Goal: Task Accomplishment & Management: Use online tool/utility

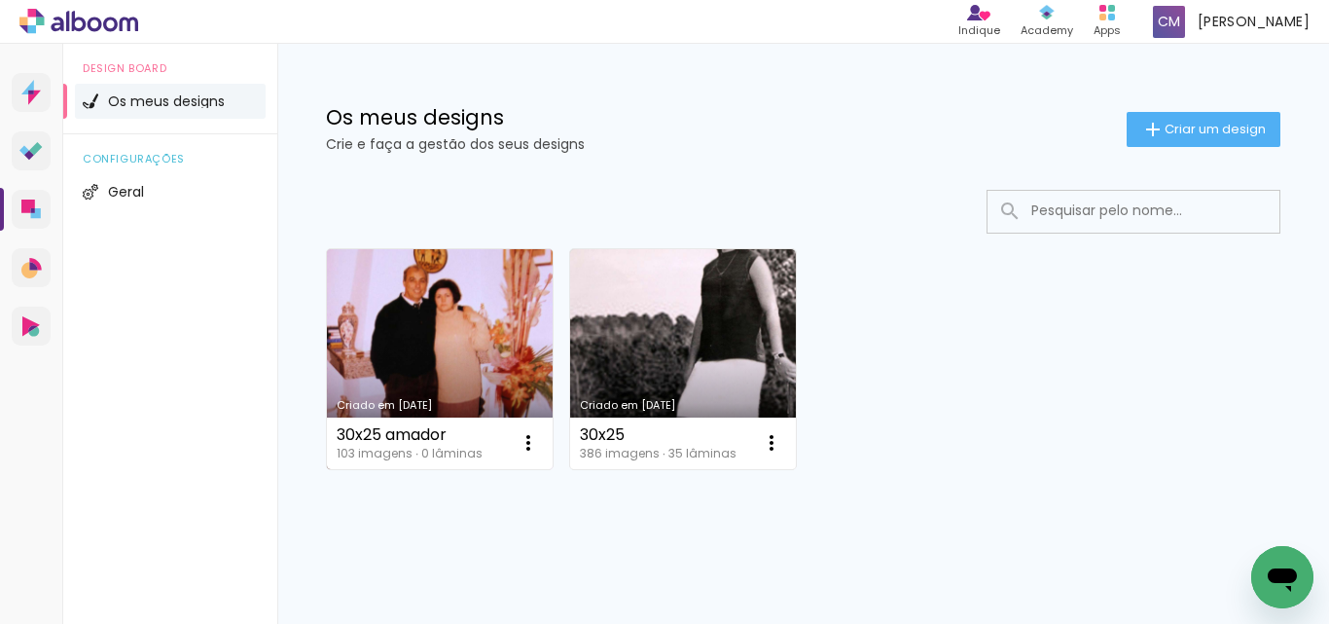
click at [486, 329] on link "Criado em [DATE]" at bounding box center [440, 359] width 226 height 220
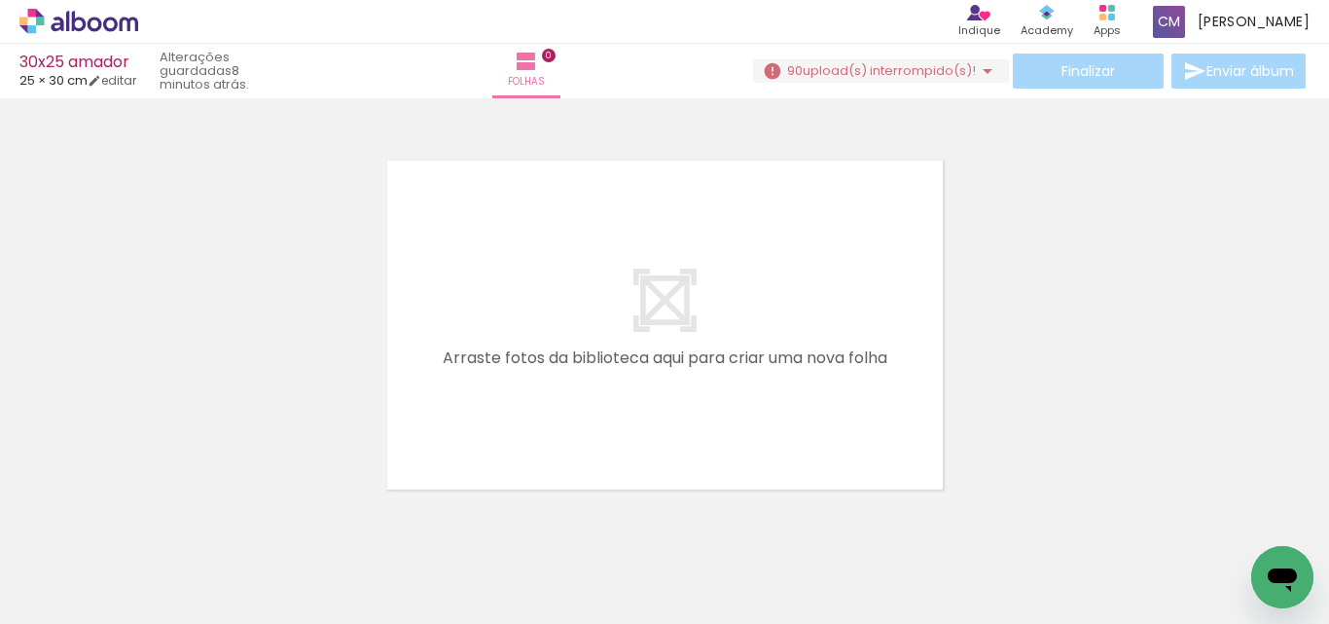
click at [51, 596] on span "Adicionar Fotos" at bounding box center [69, 597] width 58 height 21
click at [0, 0] on input "file" at bounding box center [0, 0] width 0 height 0
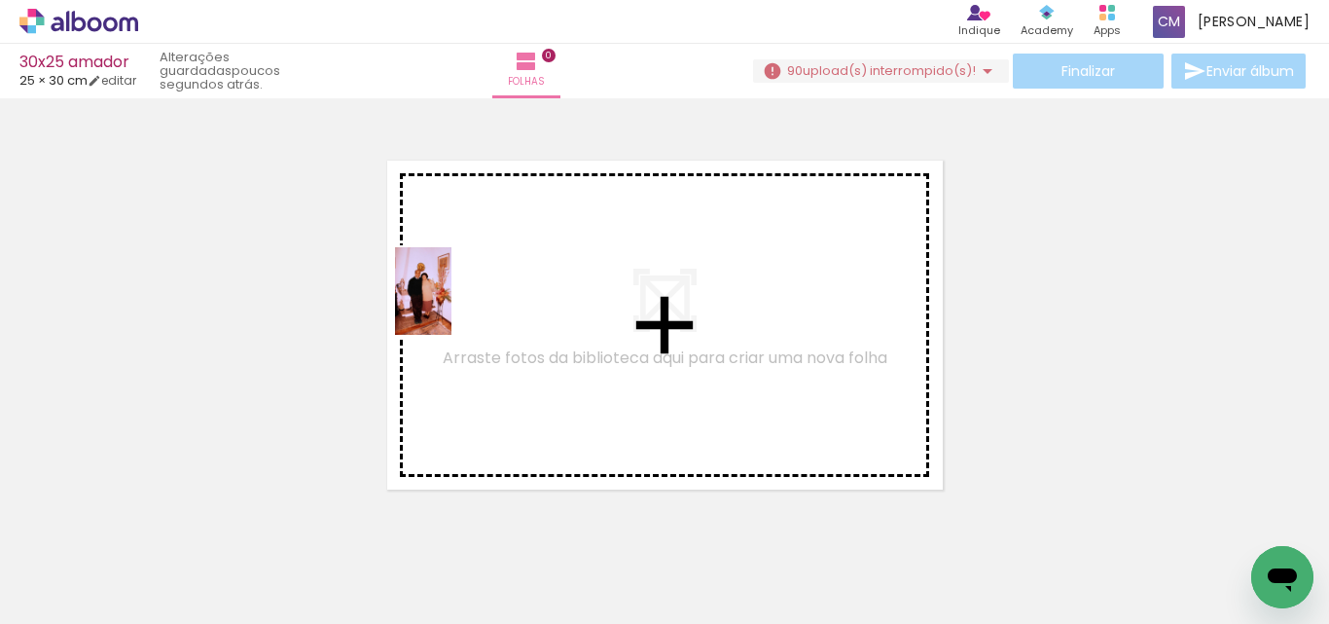
drag, startPoint x: 196, startPoint y: 574, endPoint x: 486, endPoint y: 280, distance: 412.8
click at [501, 246] on quentale-workspace at bounding box center [664, 312] width 1329 height 624
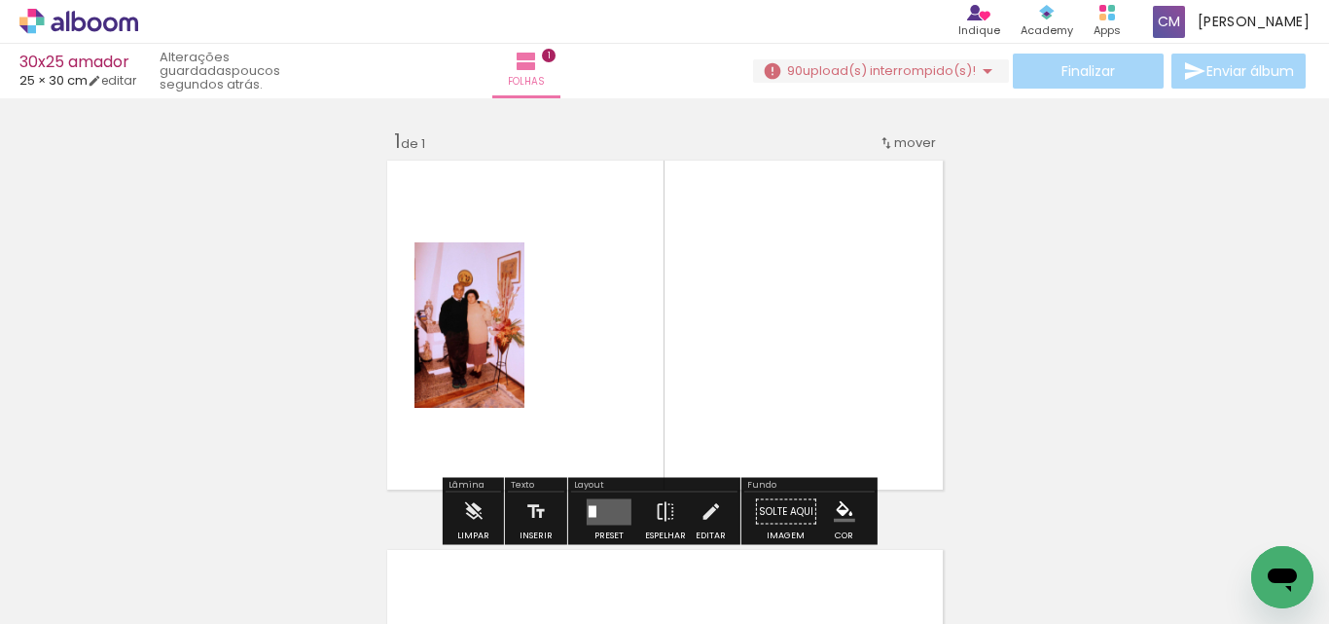
scroll to position [25, 0]
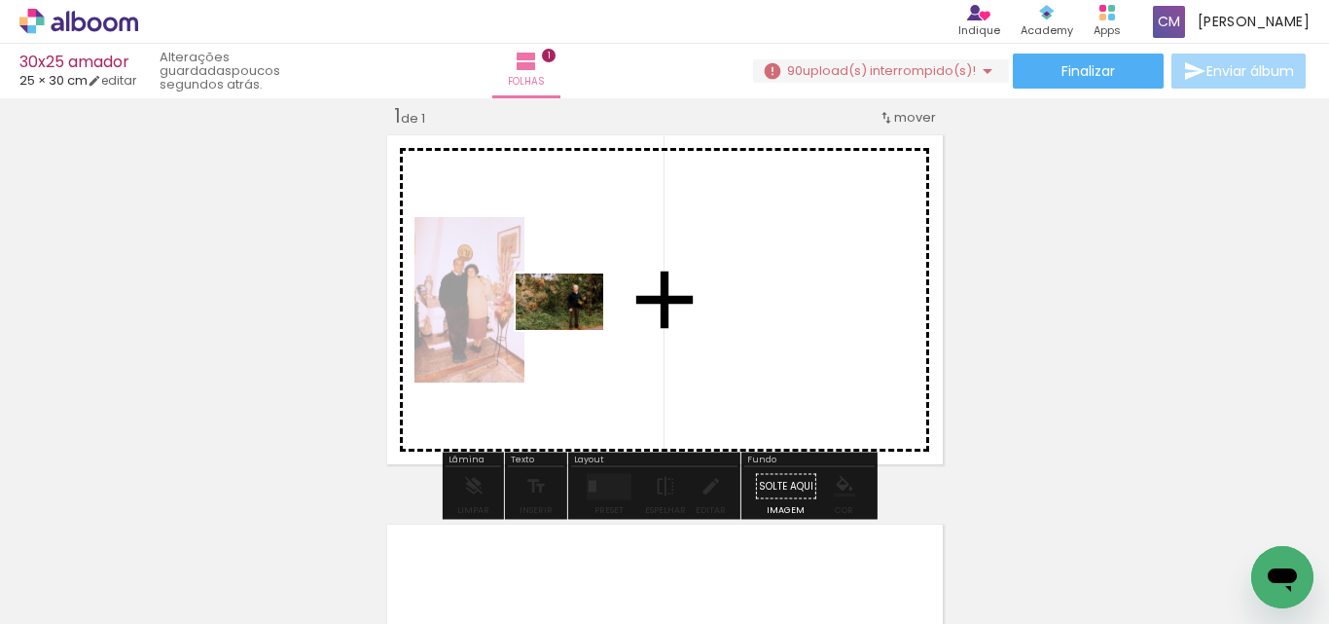
drag, startPoint x: 310, startPoint y: 566, endPoint x: 606, endPoint y: 280, distance: 411.5
click at [606, 280] on quentale-workspace at bounding box center [664, 312] width 1329 height 624
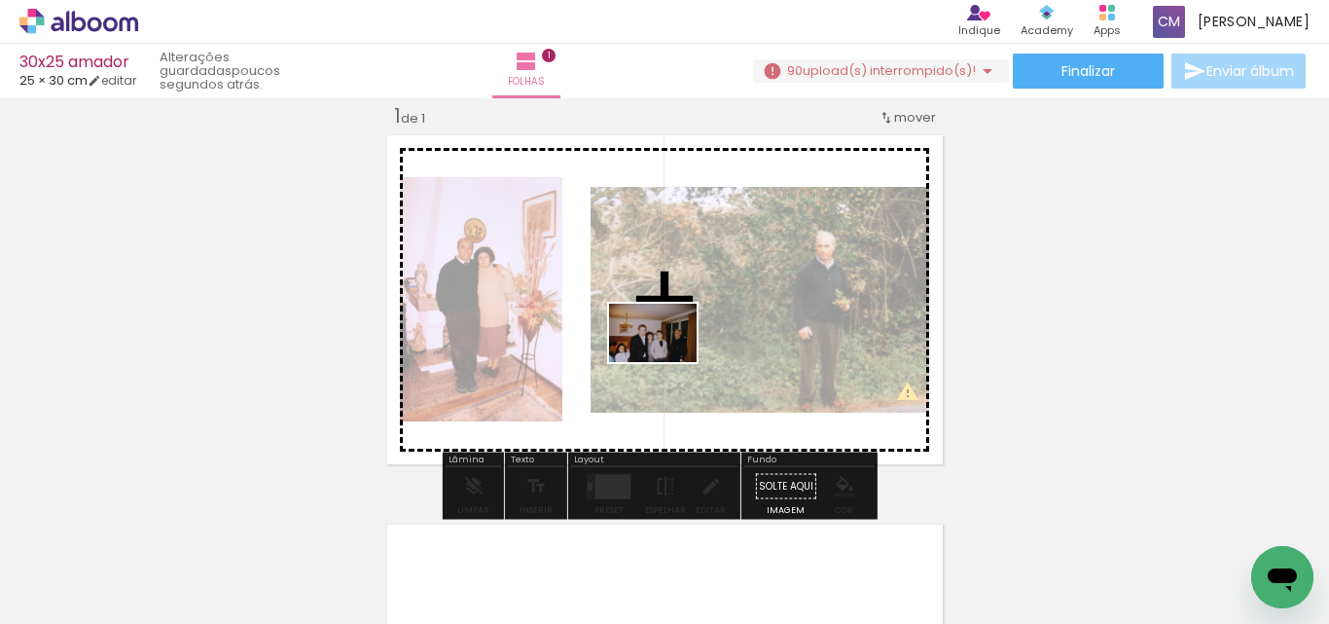
drag, startPoint x: 454, startPoint y: 544, endPoint x: 649, endPoint y: 462, distance: 211.1
click at [671, 356] on quentale-workspace at bounding box center [664, 312] width 1329 height 624
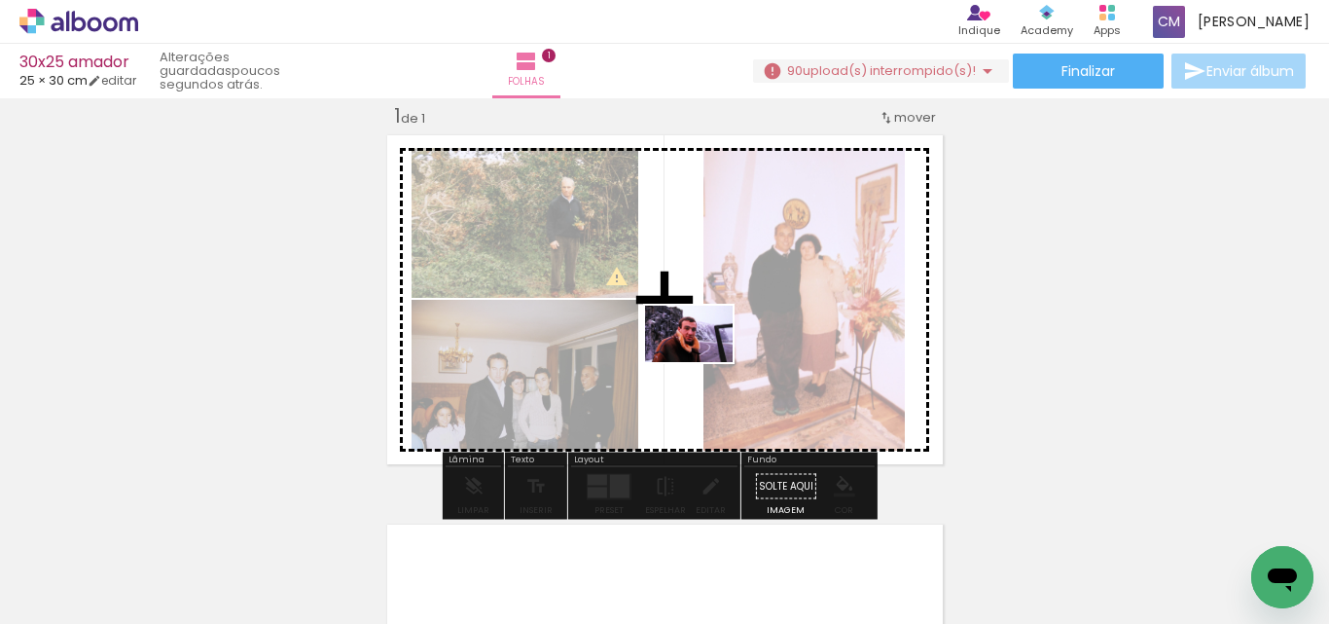
drag, startPoint x: 518, startPoint y: 566, endPoint x: 707, endPoint y: 415, distance: 242.4
click at [715, 348] on quentale-workspace at bounding box center [664, 312] width 1329 height 624
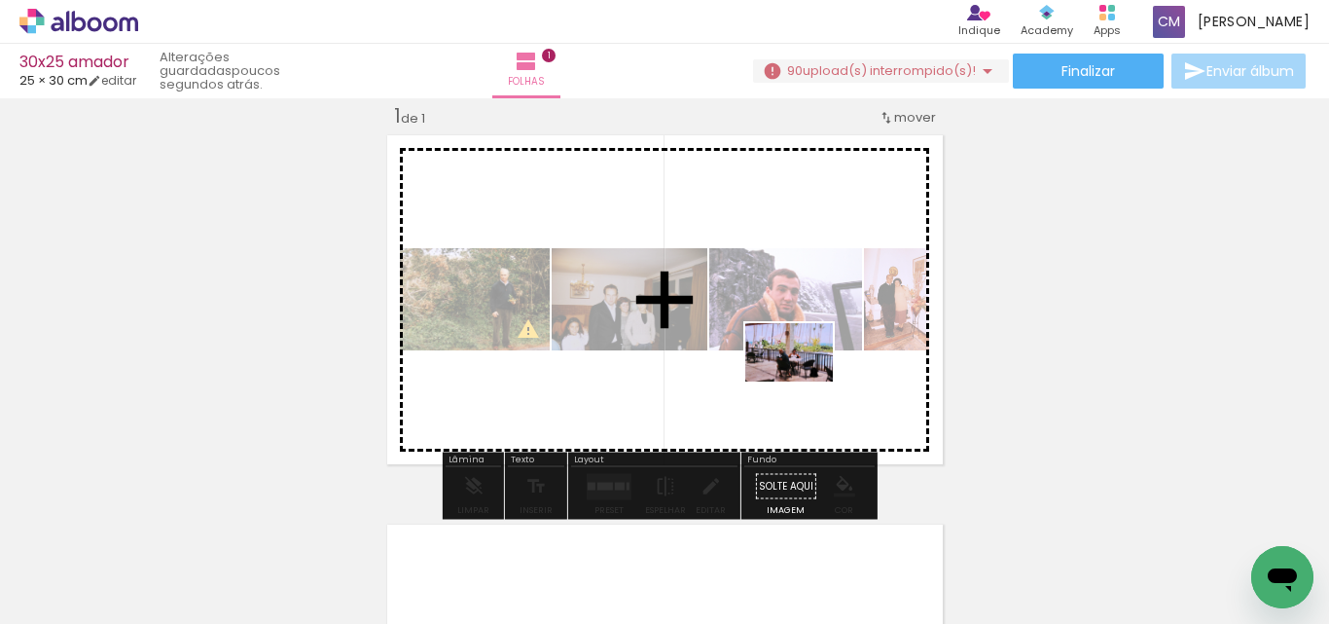
drag, startPoint x: 651, startPoint y: 575, endPoint x: 803, endPoint y: 453, distance: 194.5
click at [806, 379] on quentale-workspace at bounding box center [664, 312] width 1329 height 624
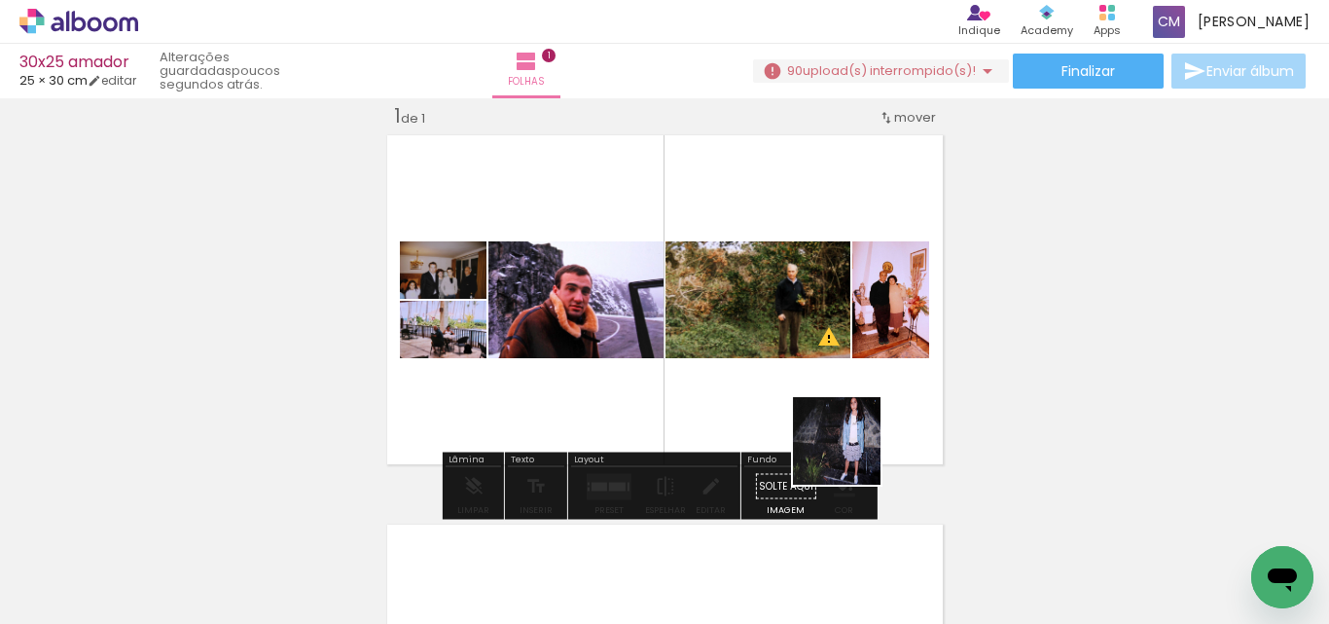
drag, startPoint x: 866, startPoint y: 565, endPoint x: 843, endPoint y: 381, distance: 185.4
click at [843, 381] on quentale-workspace at bounding box center [664, 312] width 1329 height 624
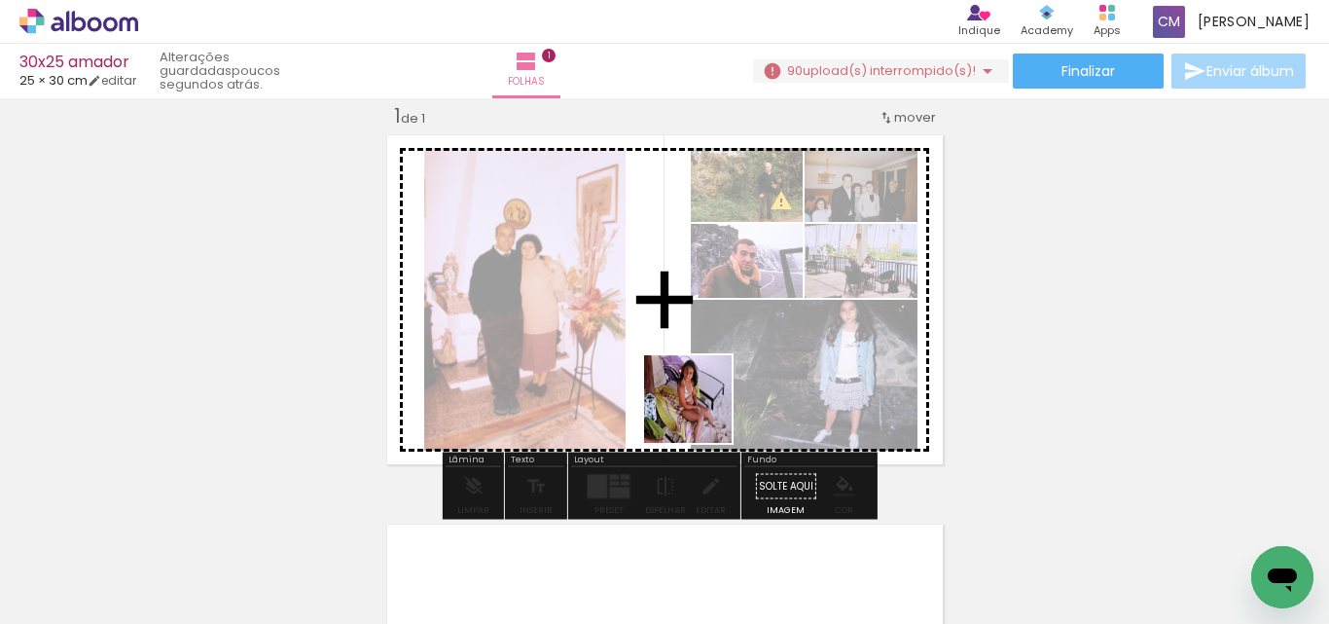
drag, startPoint x: 740, startPoint y: 562, endPoint x: 679, endPoint y: 347, distance: 223.3
click at [684, 325] on quentale-workspace at bounding box center [664, 312] width 1329 height 624
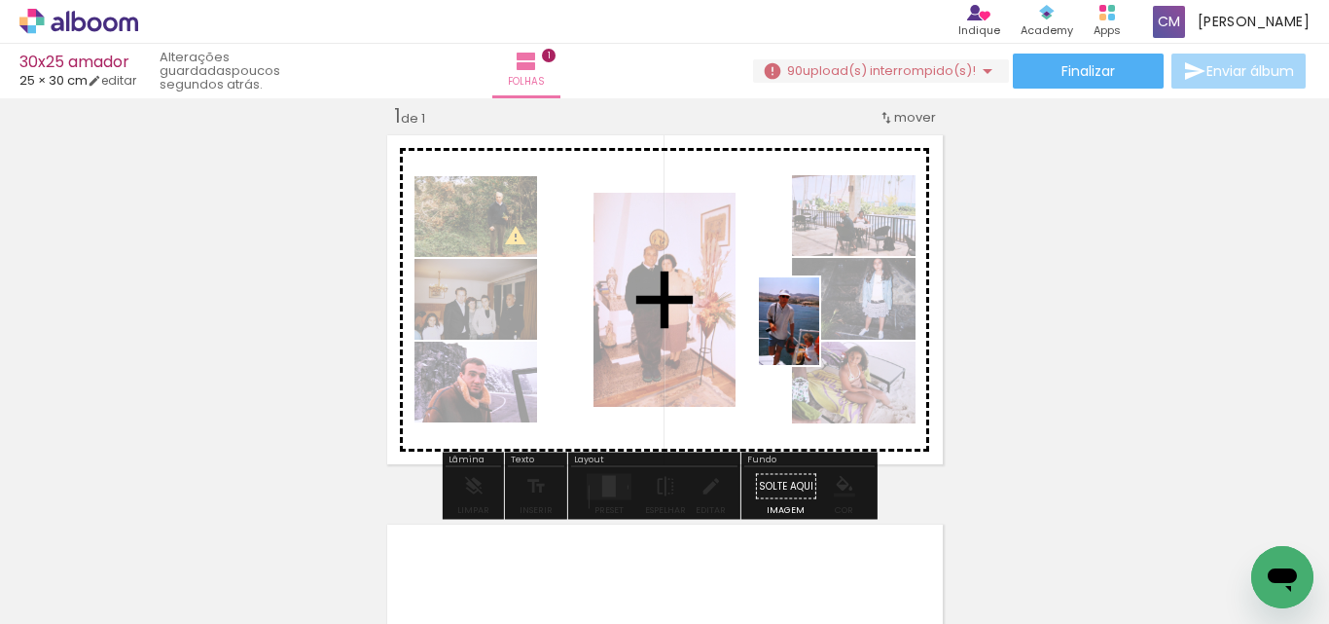
drag, startPoint x: 983, startPoint y: 578, endPoint x: 765, endPoint y: 298, distance: 355.0
click at [784, 293] on quentale-workspace at bounding box center [664, 312] width 1329 height 624
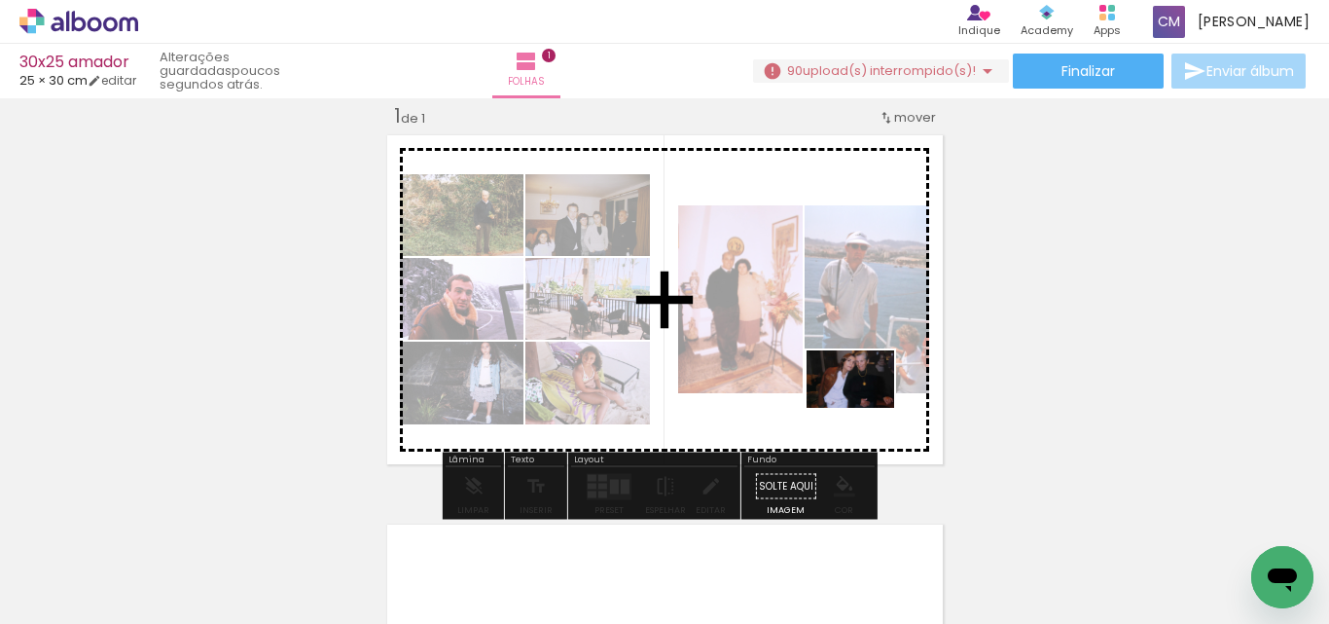
drag, startPoint x: 1101, startPoint y: 573, endPoint x: 862, endPoint y: 401, distance: 294.1
click at [862, 401] on quentale-workspace at bounding box center [664, 312] width 1329 height 624
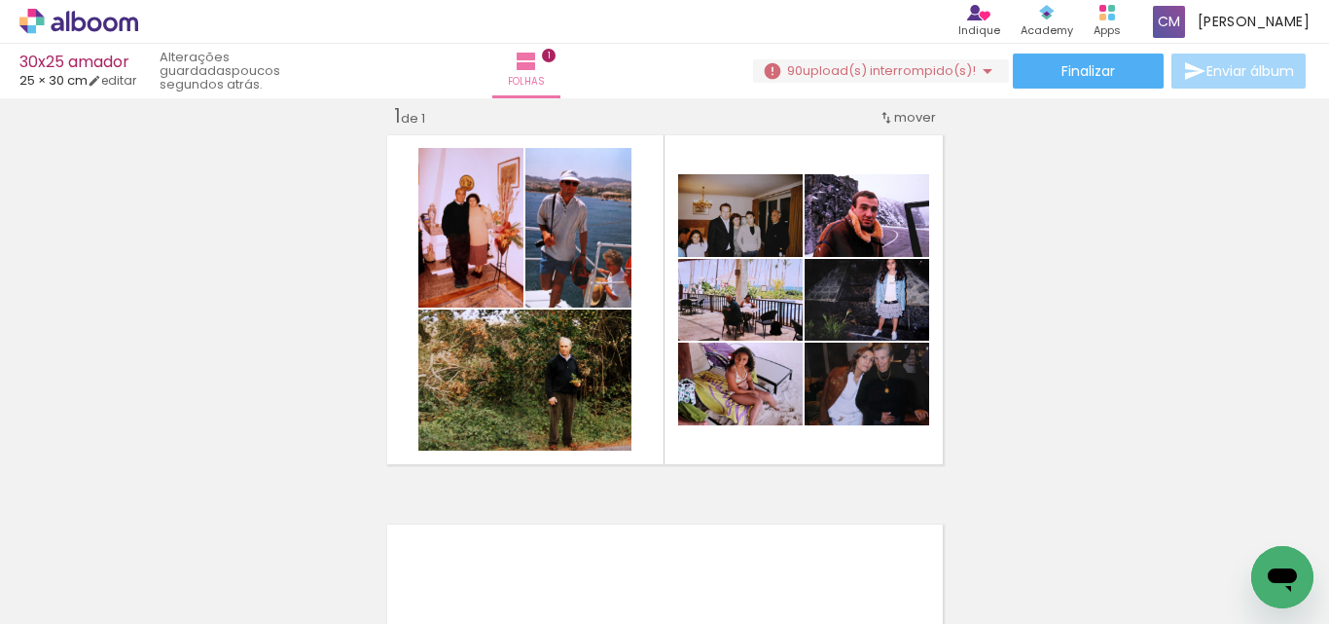
scroll to position [0, 596]
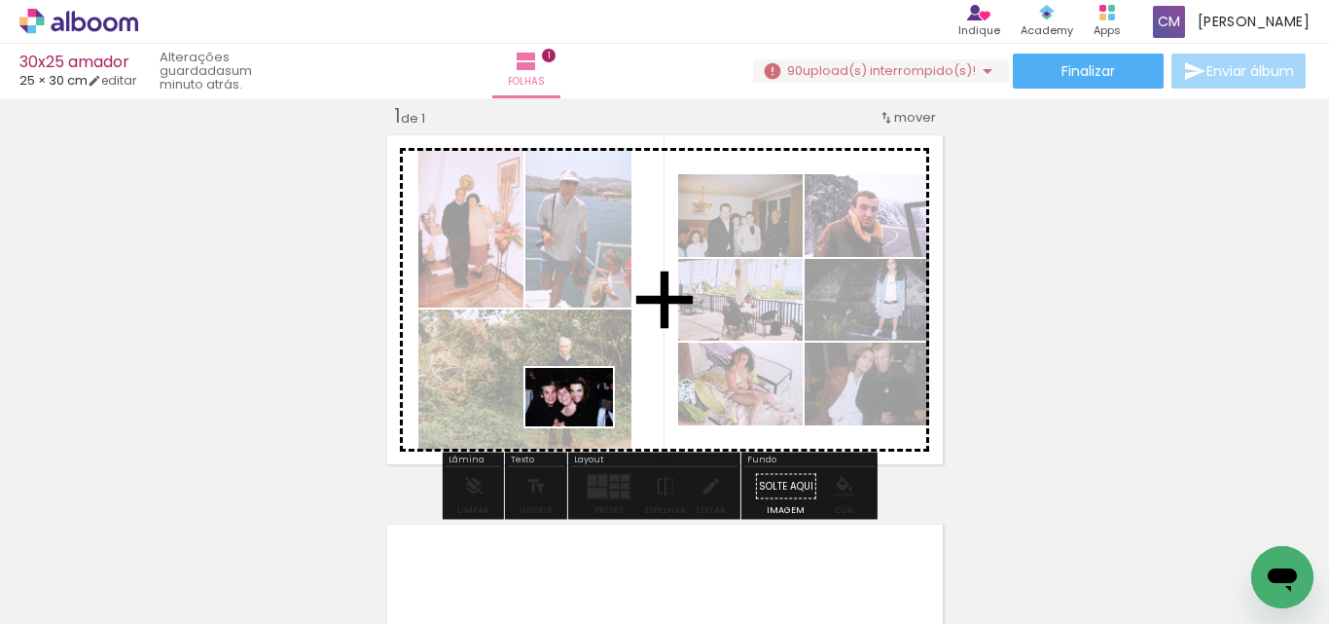
drag, startPoint x: 580, startPoint y: 586, endPoint x: 611, endPoint y: 490, distance: 100.3
click at [584, 400] on quentale-workspace at bounding box center [664, 312] width 1329 height 624
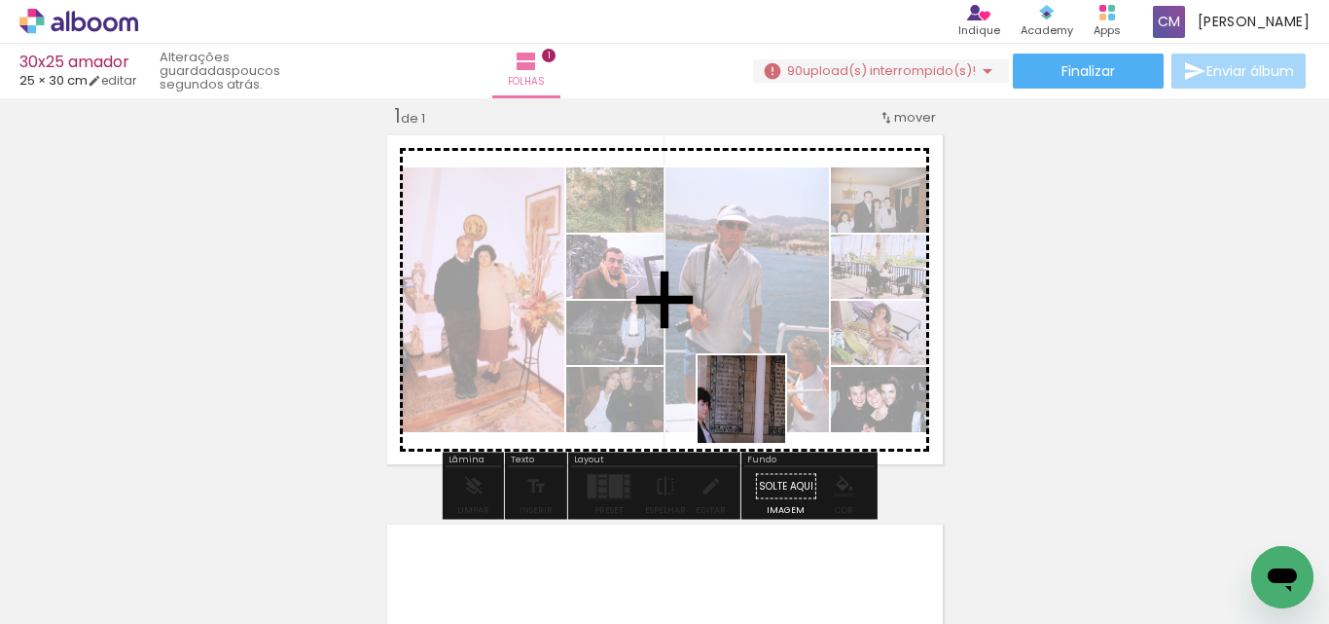
drag, startPoint x: 709, startPoint y: 580, endPoint x: 767, endPoint y: 382, distance: 205.7
click at [767, 376] on quentale-workspace at bounding box center [664, 312] width 1329 height 624
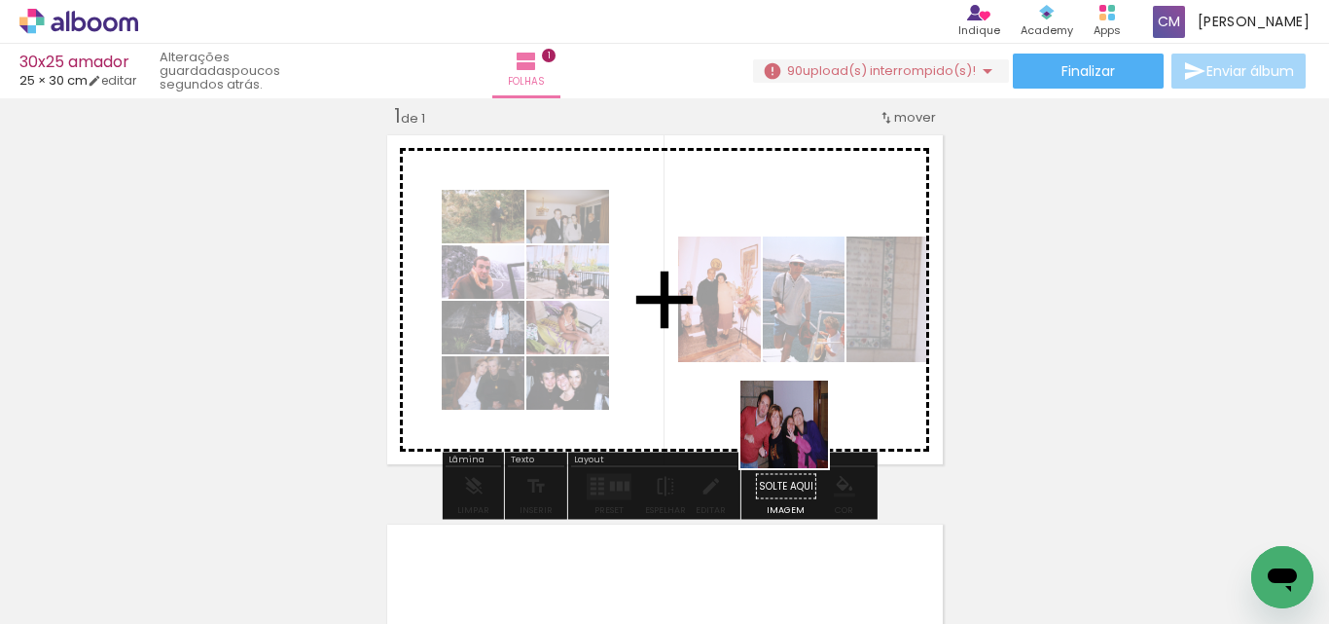
drag, startPoint x: 799, startPoint y: 577, endPoint x: 896, endPoint y: 532, distance: 107.1
click at [799, 425] on quentale-workspace at bounding box center [664, 312] width 1329 height 624
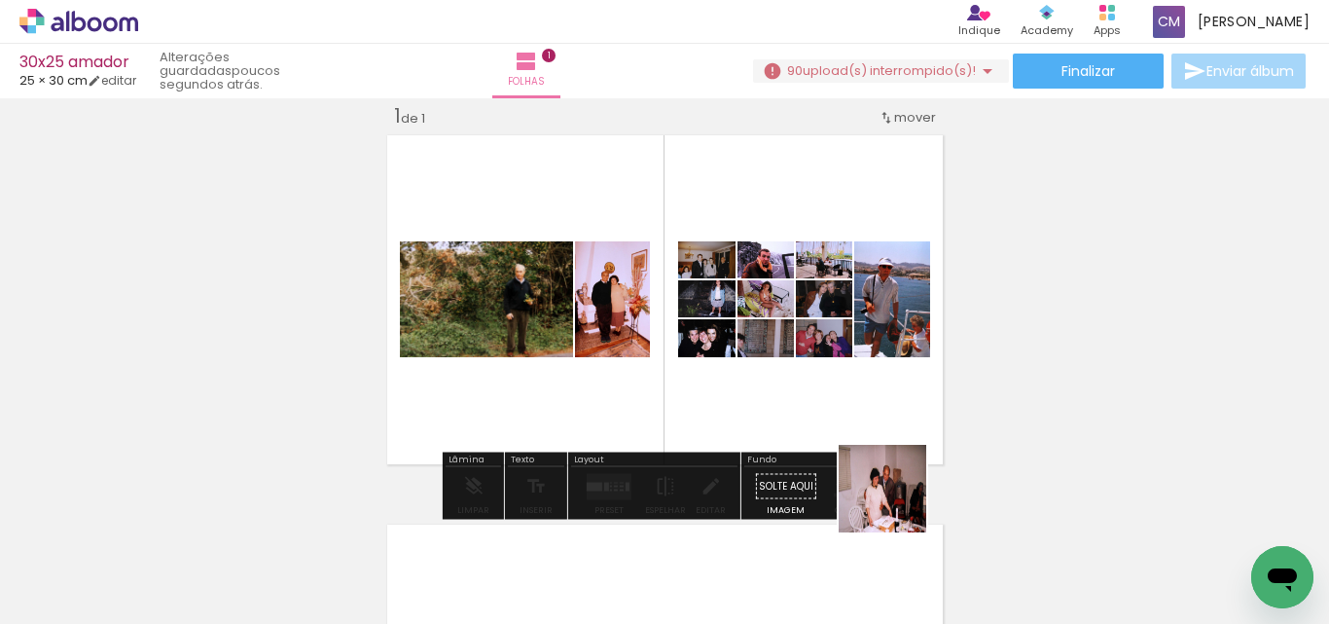
drag, startPoint x: 916, startPoint y: 579, endPoint x: 869, endPoint y: 412, distance: 173.8
click at [876, 408] on quentale-workspace at bounding box center [664, 312] width 1329 height 624
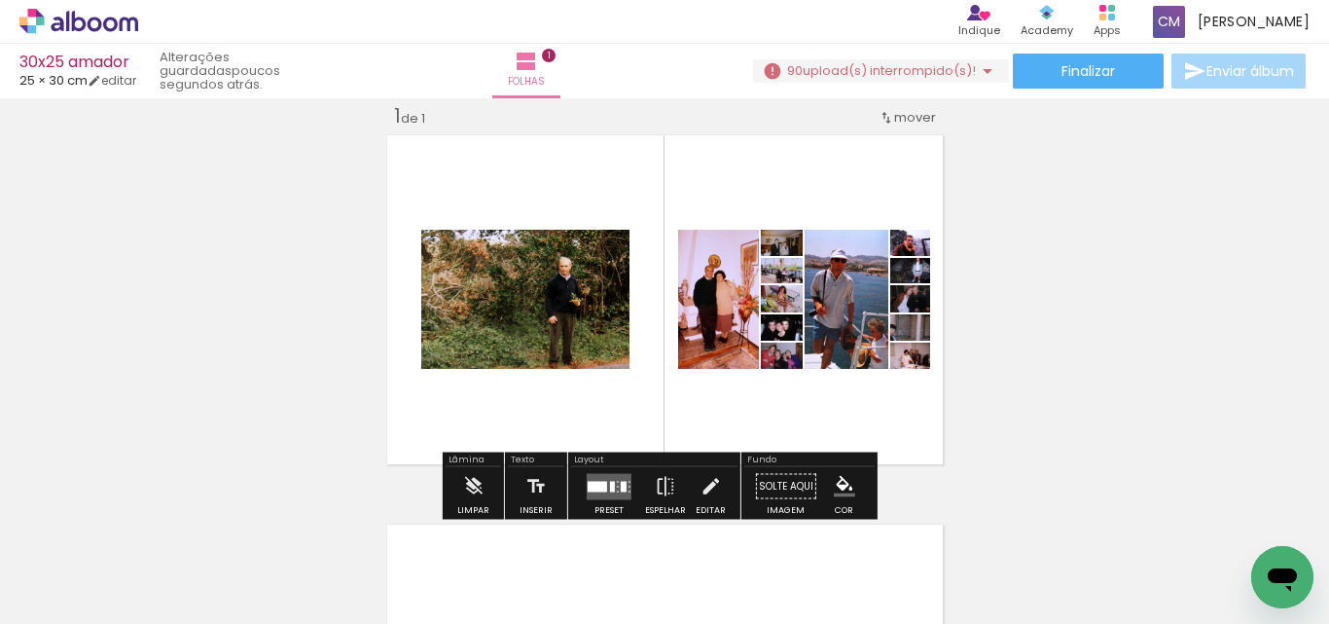
click at [618, 492] on quentale-layouter at bounding box center [609, 486] width 45 height 26
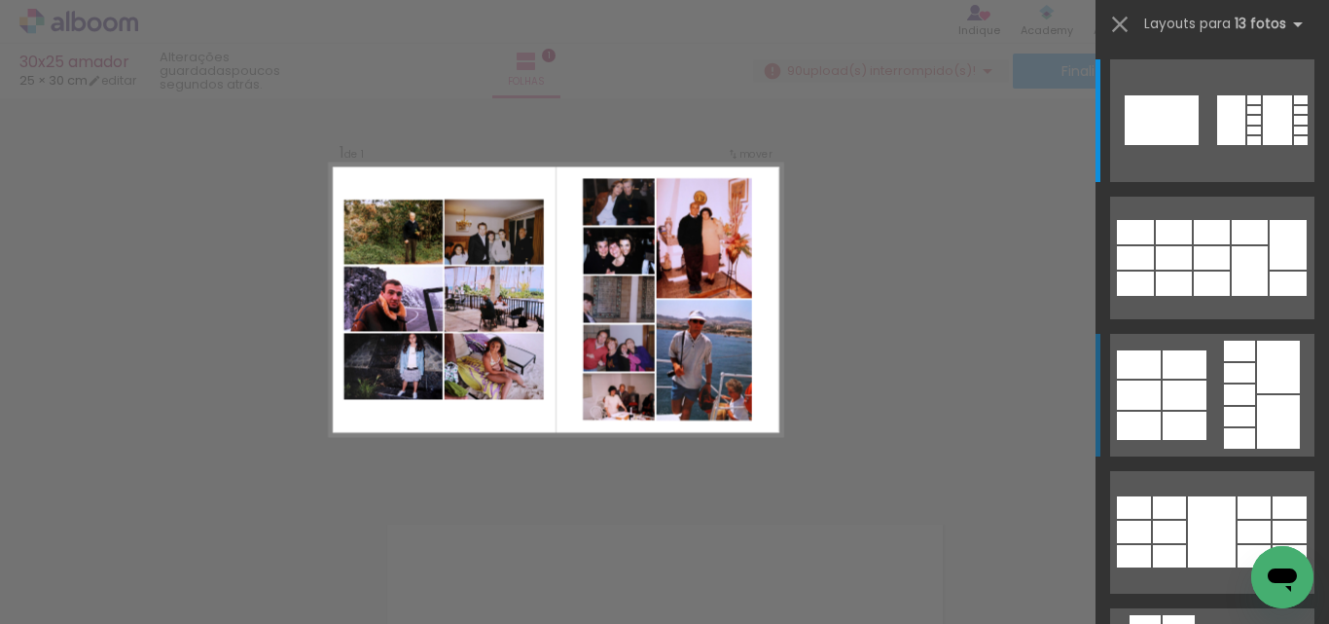
click at [1143, 440] on quentale-layouter at bounding box center [1212, 395] width 204 height 123
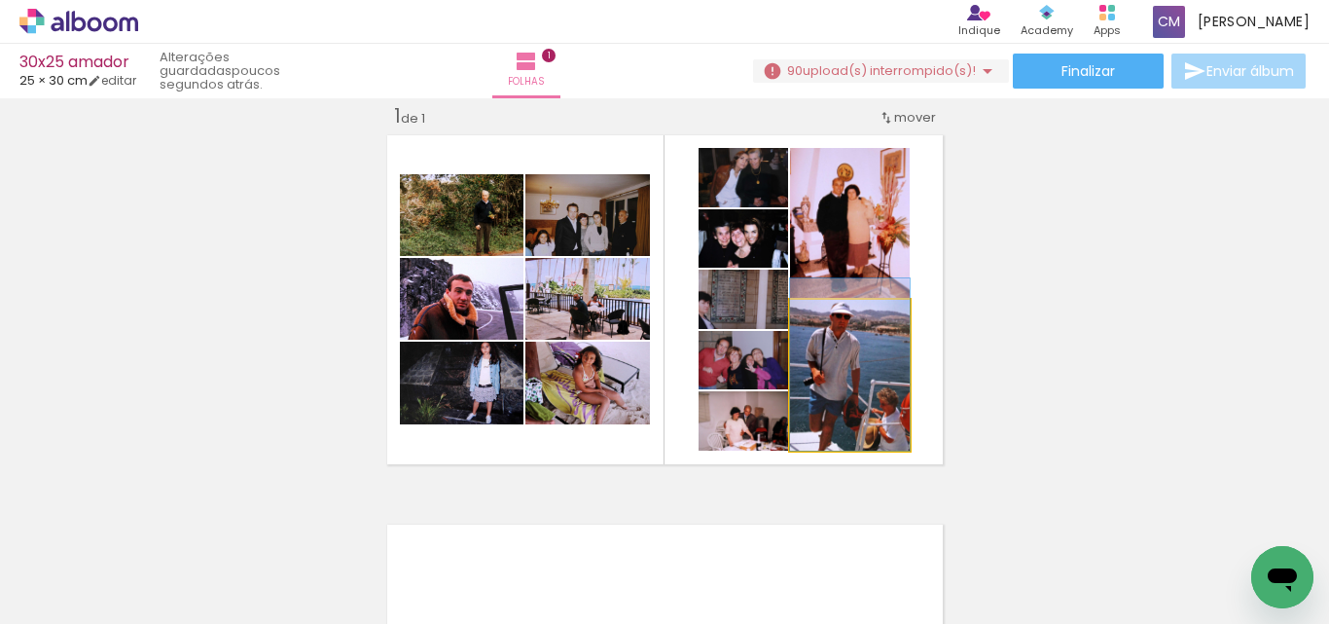
drag, startPoint x: 896, startPoint y: 430, endPoint x: 896, endPoint y: 414, distance: 16.5
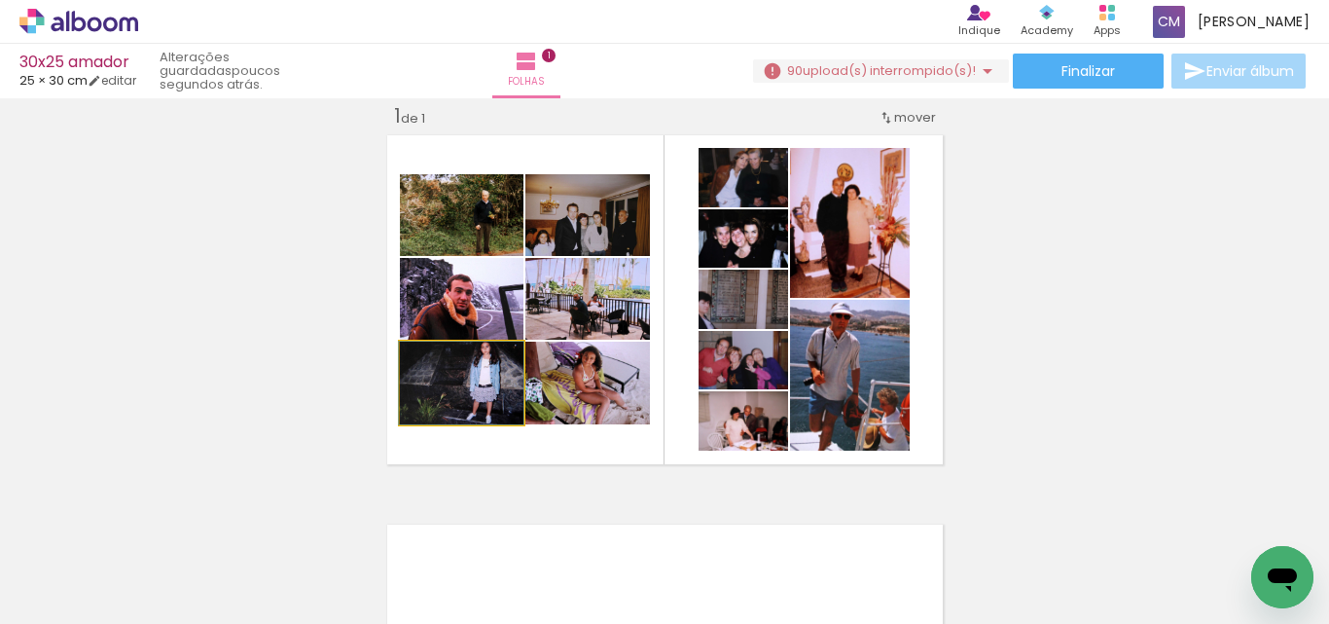
drag, startPoint x: 488, startPoint y: 389, endPoint x: 468, endPoint y: 431, distance: 46.1
click at [468, 431] on quentale-layouter at bounding box center [664, 299] width 567 height 341
drag, startPoint x: 490, startPoint y: 381, endPoint x: 490, endPoint y: 402, distance: 20.4
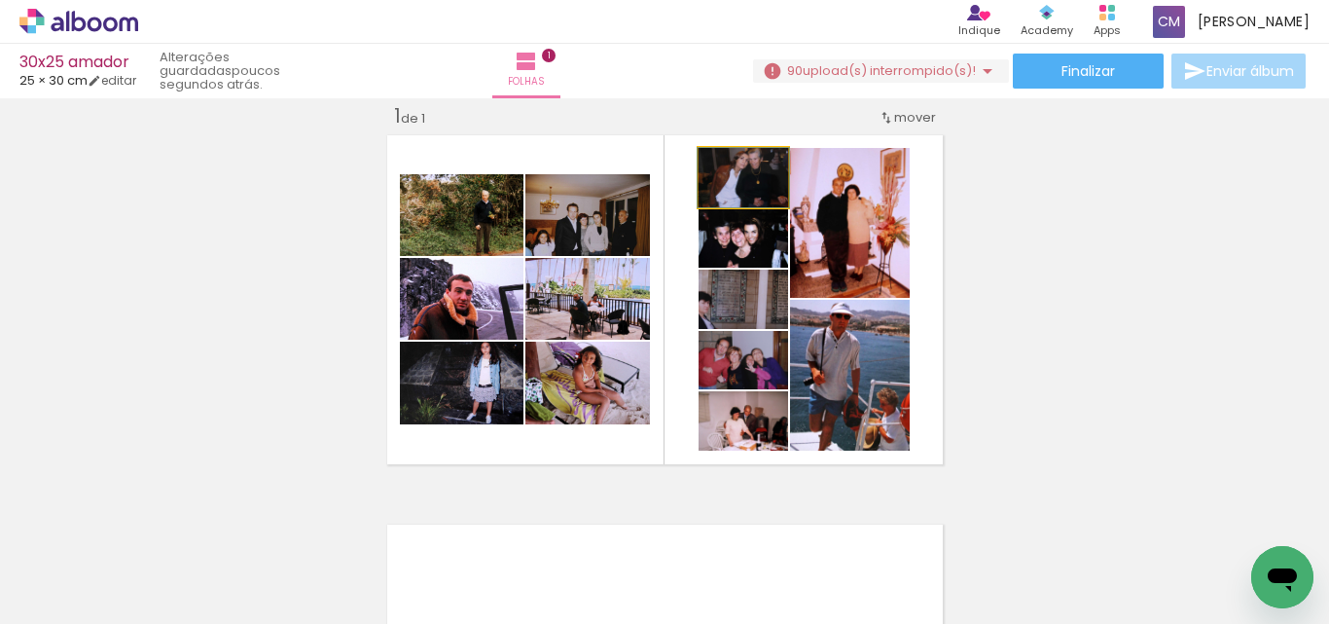
drag, startPoint x: 774, startPoint y: 170, endPoint x: 780, endPoint y: 243, distance: 73.3
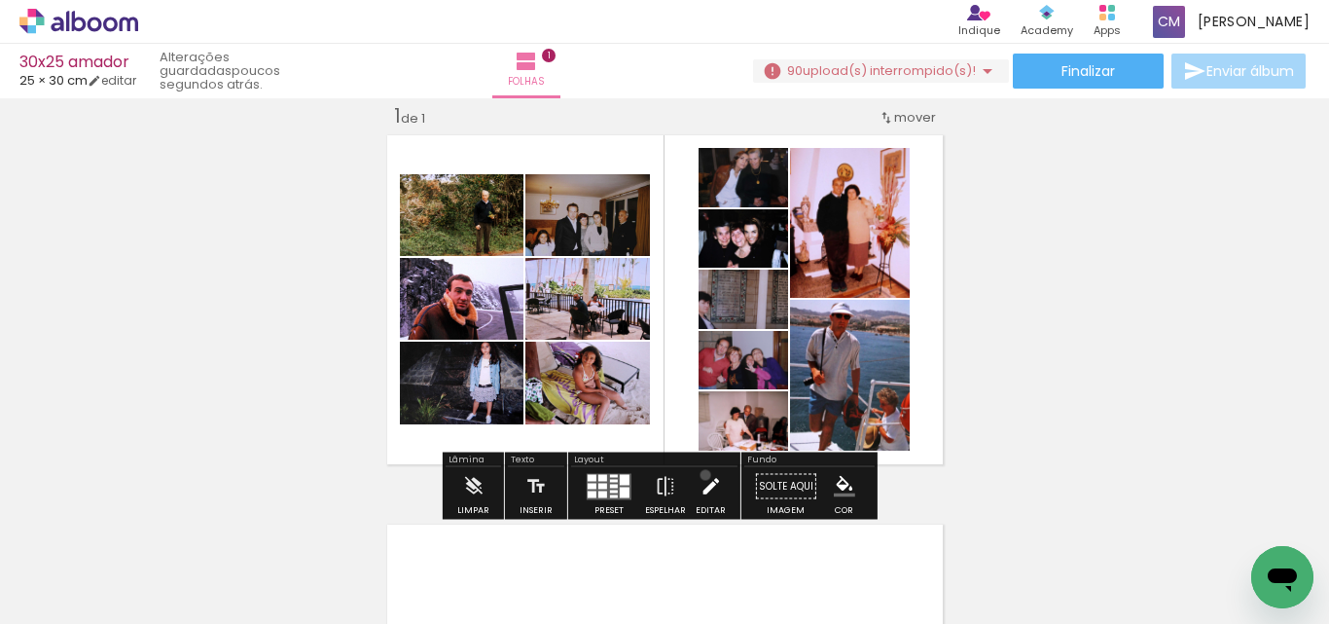
click at [701, 475] on iron-icon at bounding box center [710, 486] width 21 height 39
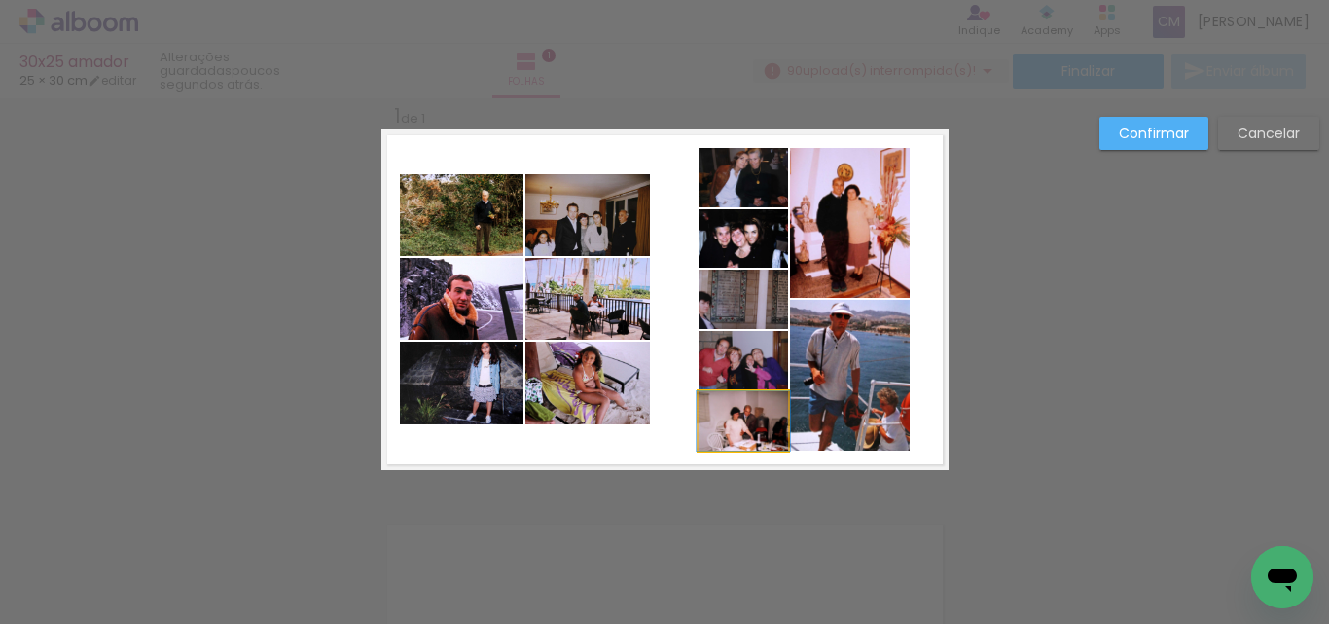
click at [738, 424] on quentale-photo at bounding box center [744, 420] width 90 height 59
click at [851, 383] on quentale-photo at bounding box center [850, 375] width 120 height 151
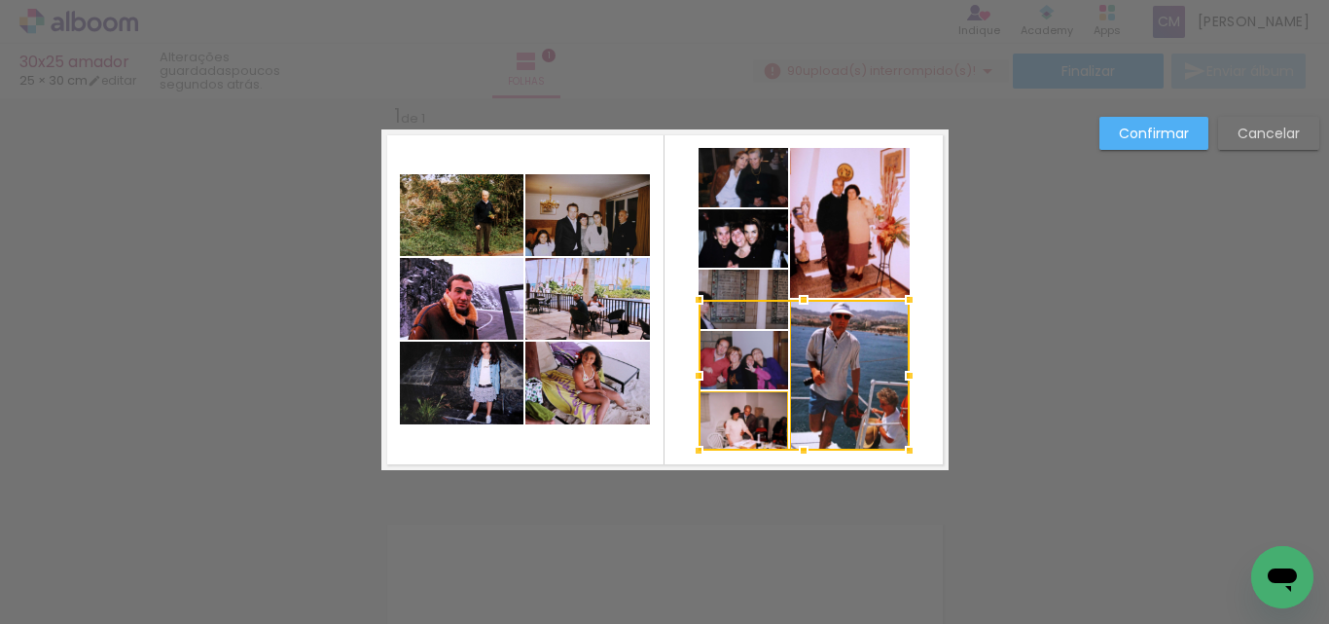
click at [748, 351] on div at bounding box center [804, 375] width 211 height 151
click at [744, 287] on quentale-photo at bounding box center [744, 299] width 90 height 59
click at [855, 219] on quentale-photo at bounding box center [850, 223] width 120 height 150
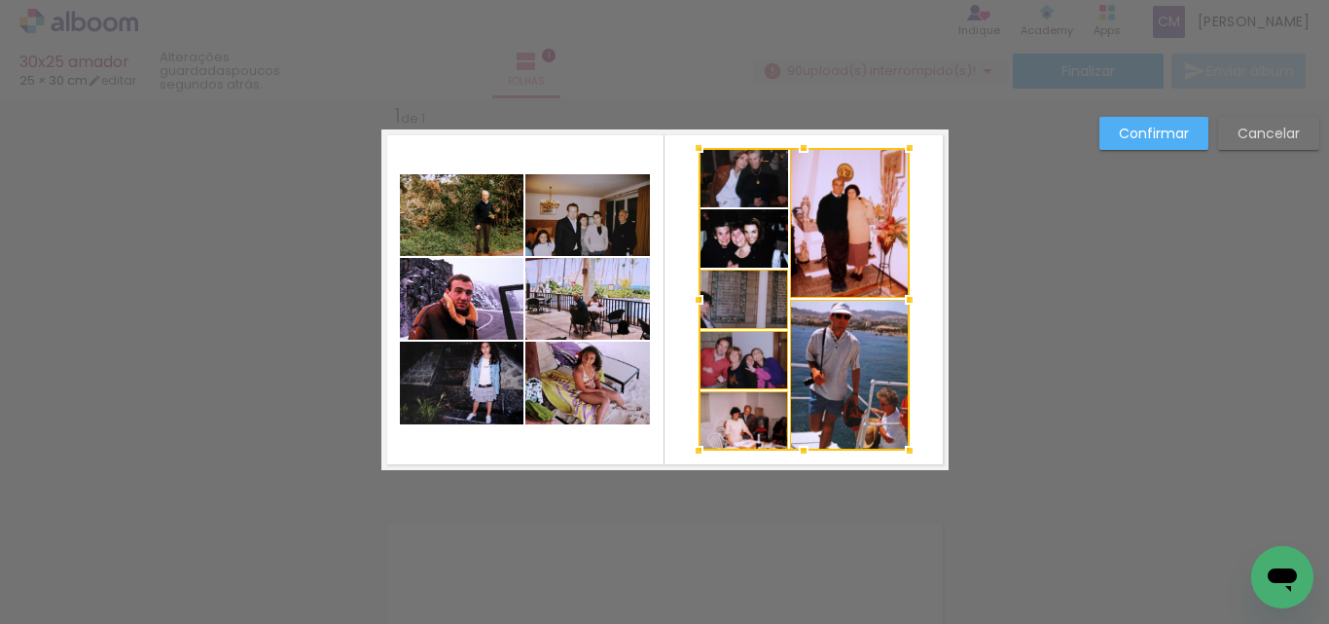
click at [726, 244] on div at bounding box center [804, 299] width 211 height 303
click at [734, 198] on div at bounding box center [804, 299] width 211 height 303
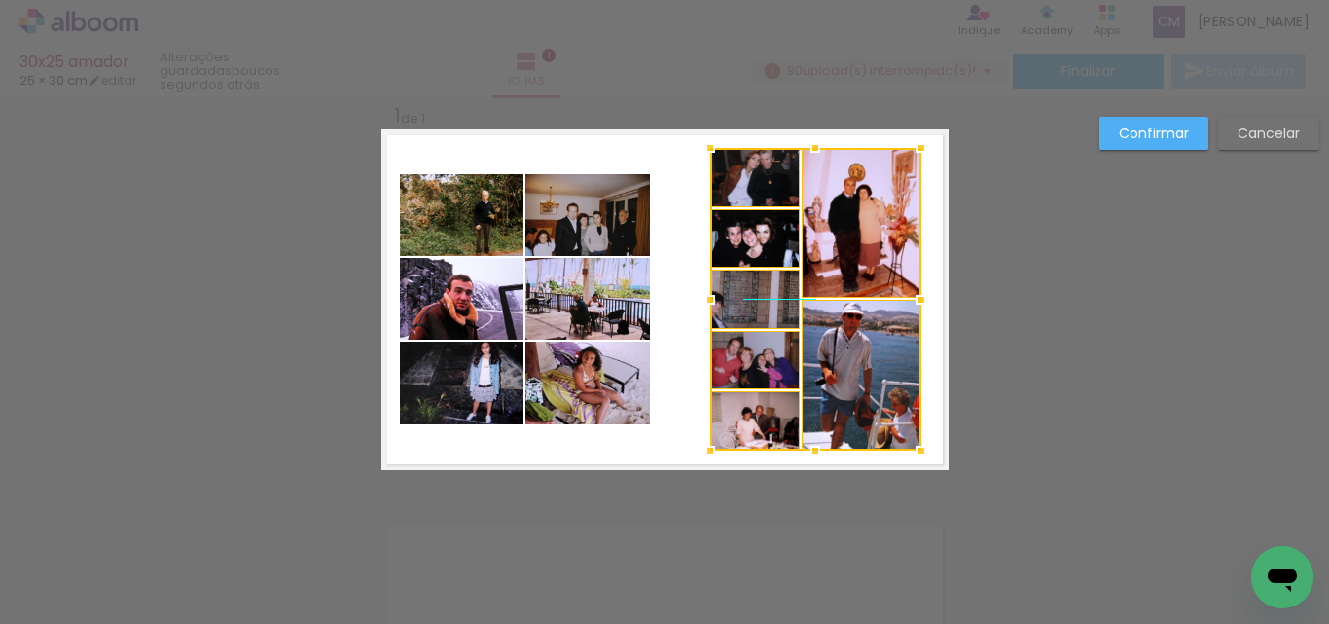
drag, startPoint x: 744, startPoint y: 246, endPoint x: 756, endPoint y: 246, distance: 11.7
click at [756, 246] on div at bounding box center [815, 299] width 211 height 303
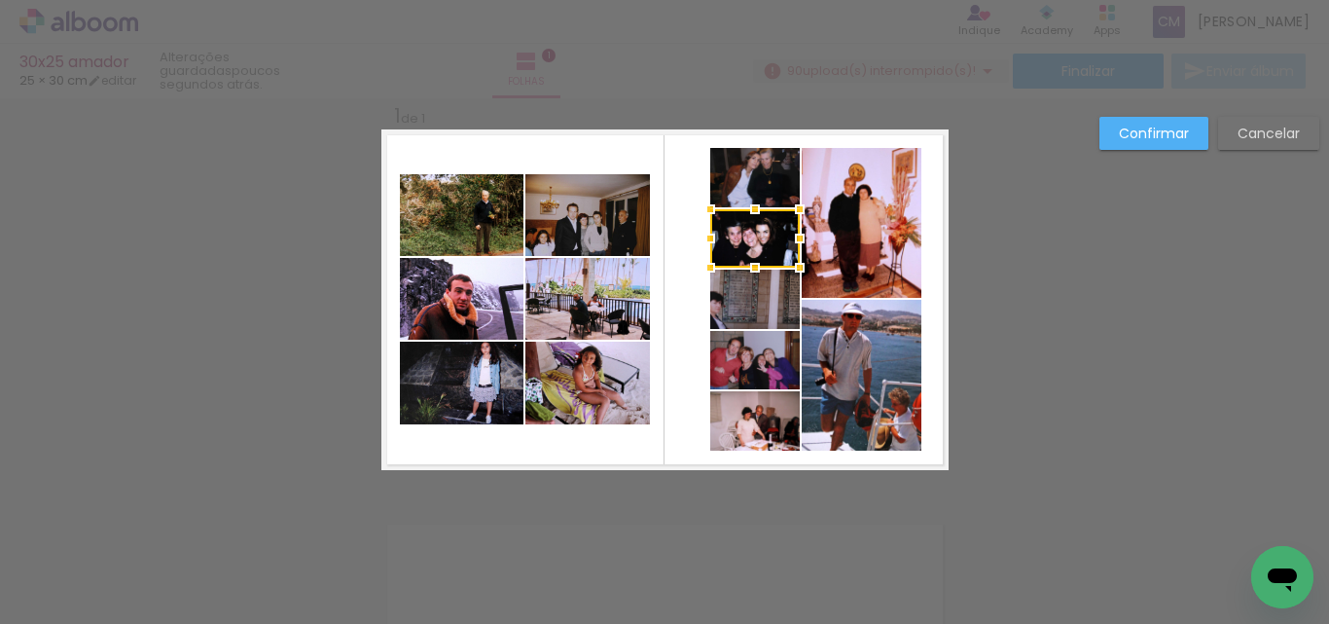
click at [433, 409] on quentale-photo at bounding box center [462, 383] width 124 height 83
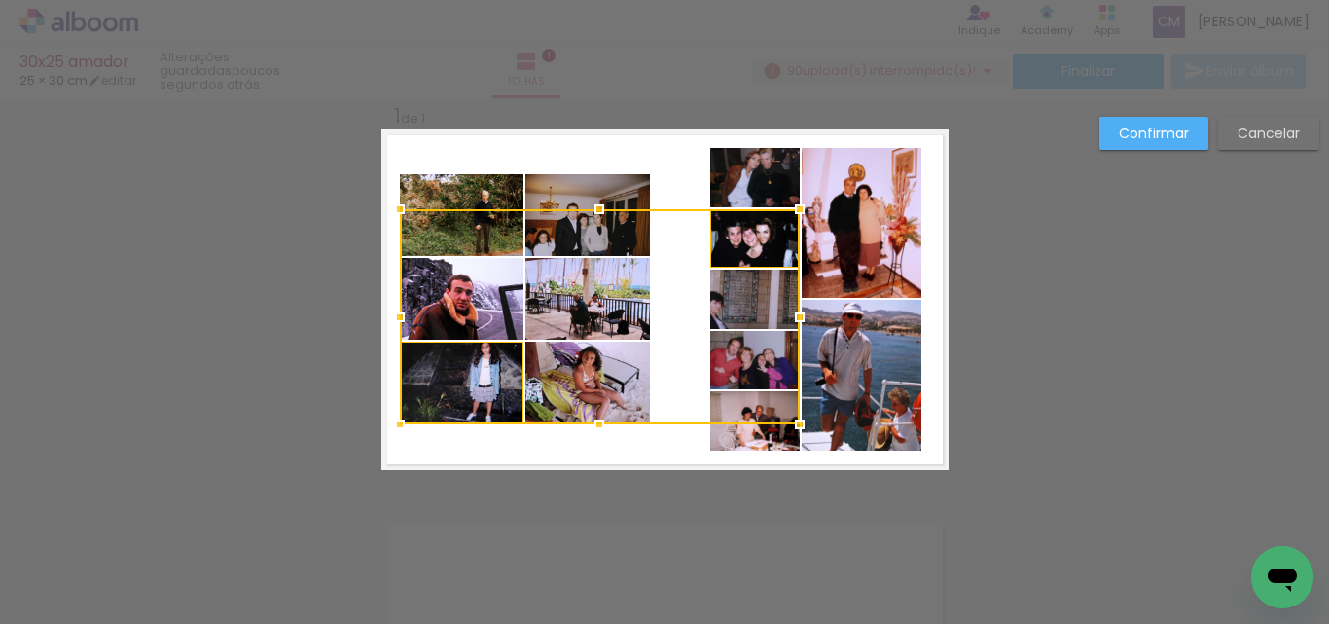
click at [580, 443] on div at bounding box center [599, 424] width 39 height 39
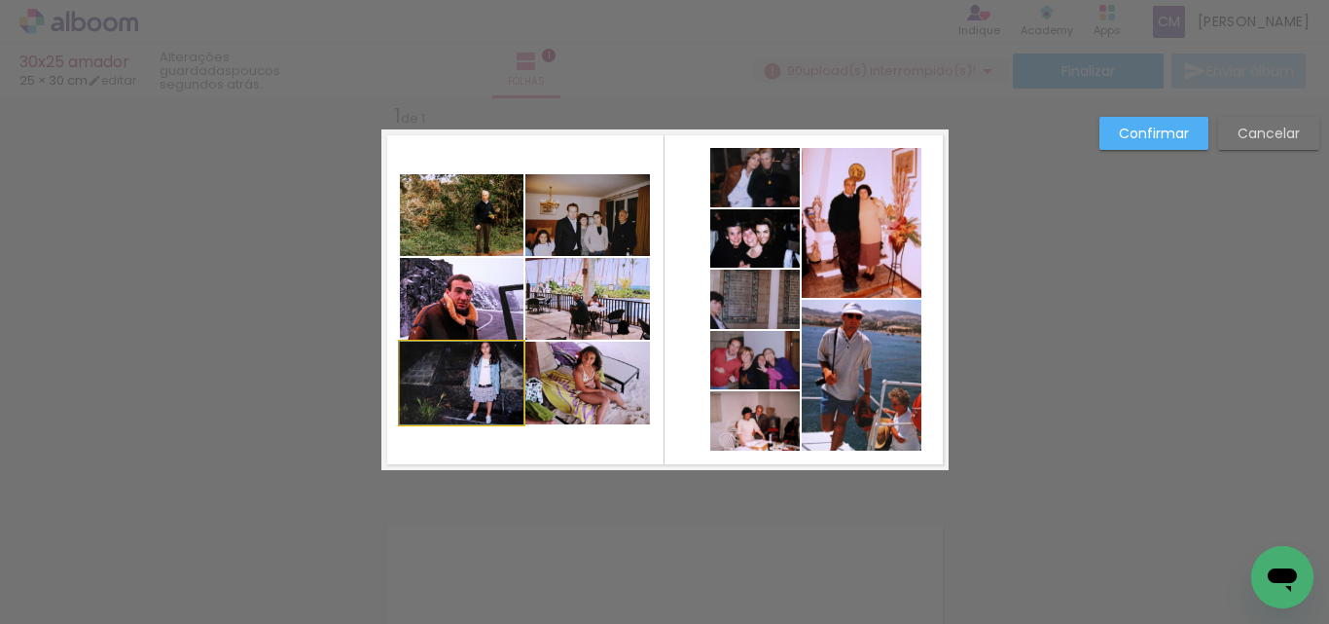
click at [441, 384] on quentale-photo at bounding box center [462, 383] width 124 height 83
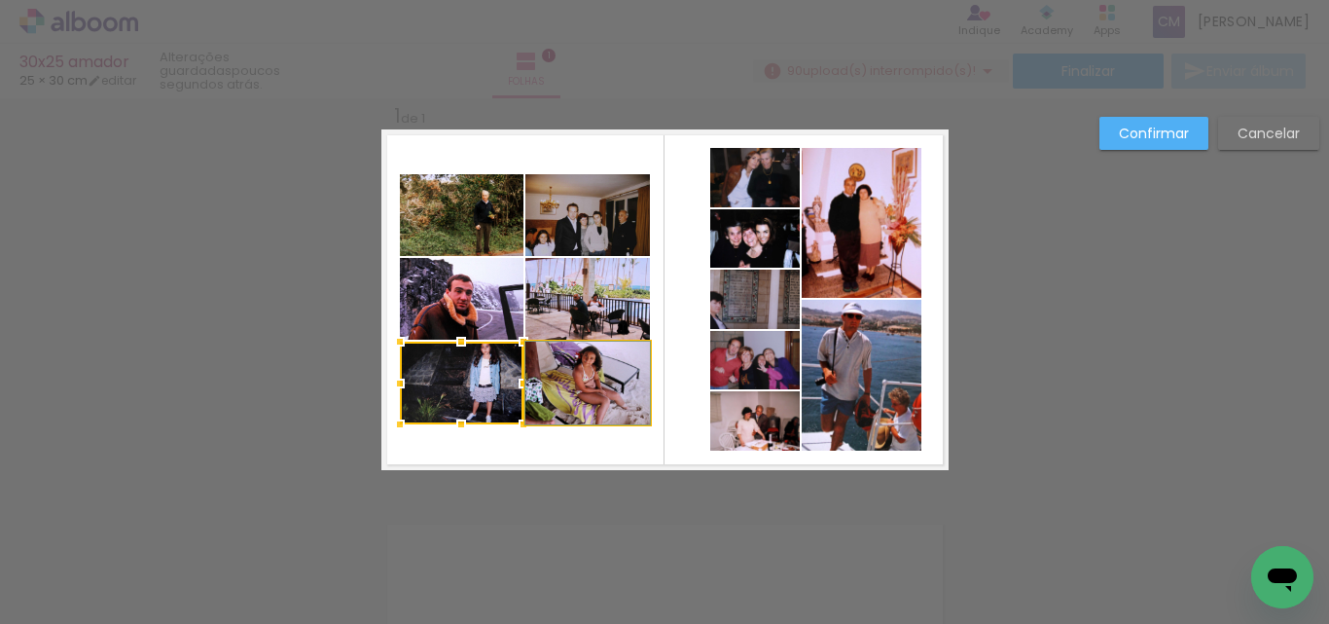
click at [612, 379] on quentale-photo at bounding box center [587, 383] width 125 height 83
click at [632, 299] on quentale-photo at bounding box center [587, 299] width 125 height 82
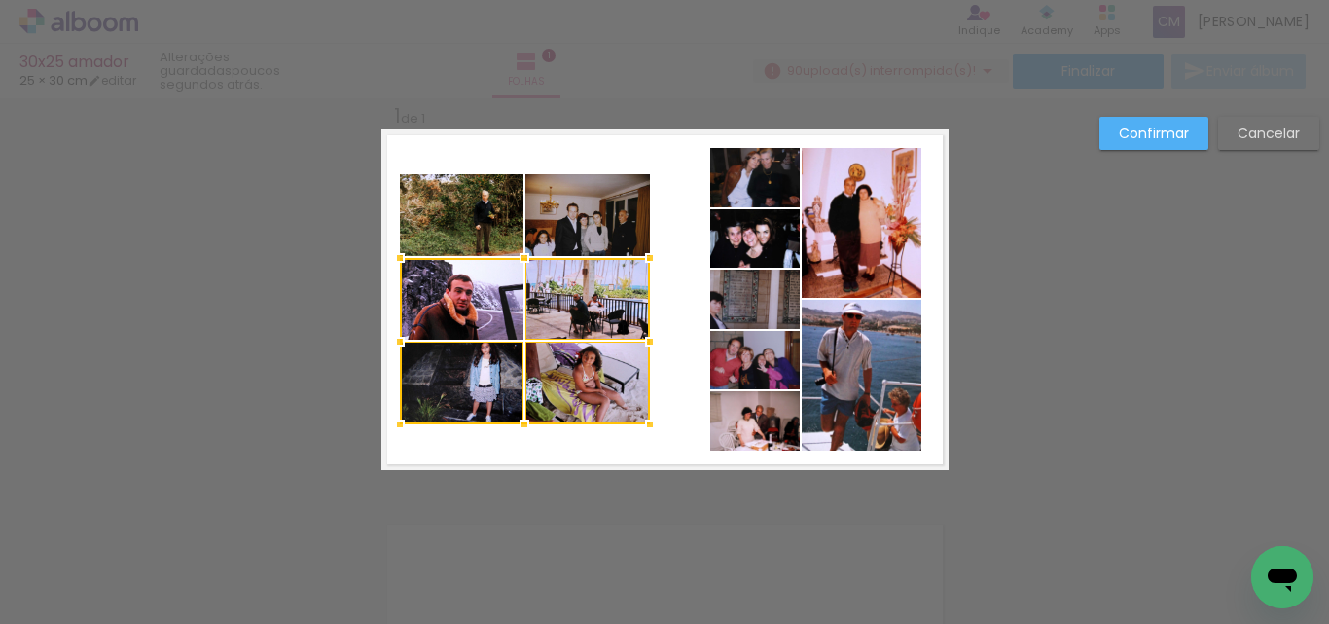
click at [438, 298] on div at bounding box center [525, 341] width 250 height 166
click at [439, 218] on quentale-photo at bounding box center [462, 215] width 124 height 82
click at [607, 207] on div at bounding box center [525, 299] width 250 height 250
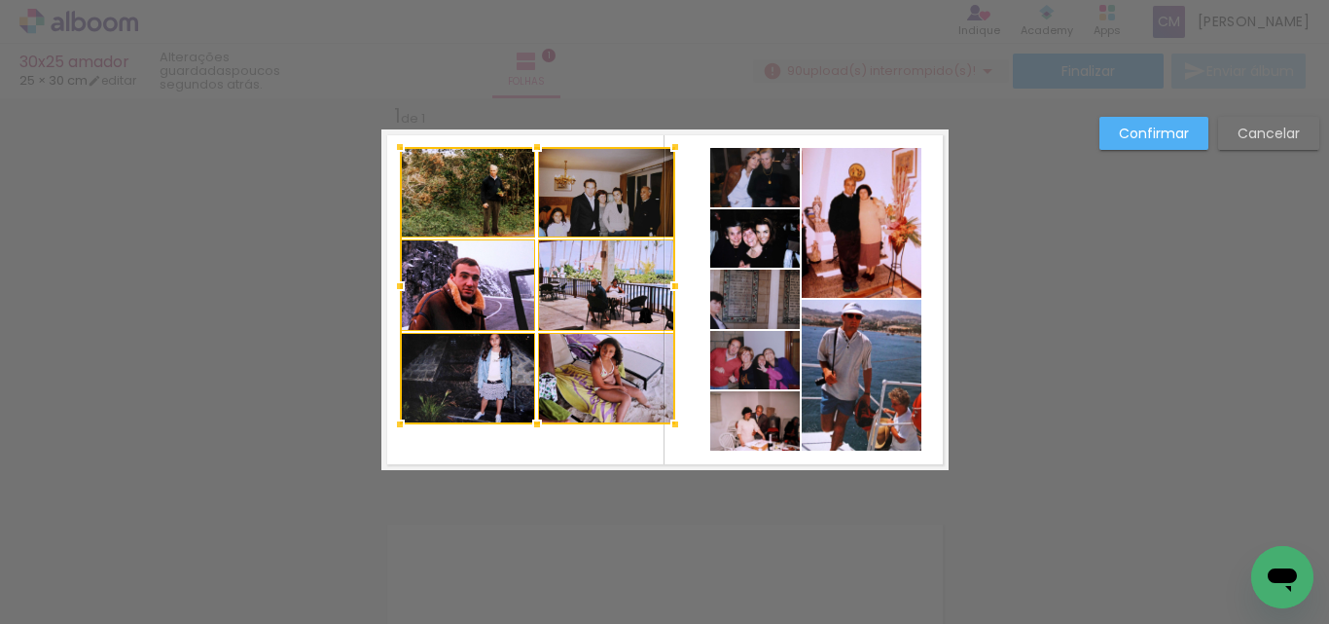
drag, startPoint x: 637, startPoint y: 172, endPoint x: 663, endPoint y: 145, distance: 37.2
click at [663, 145] on div at bounding box center [675, 146] width 39 height 39
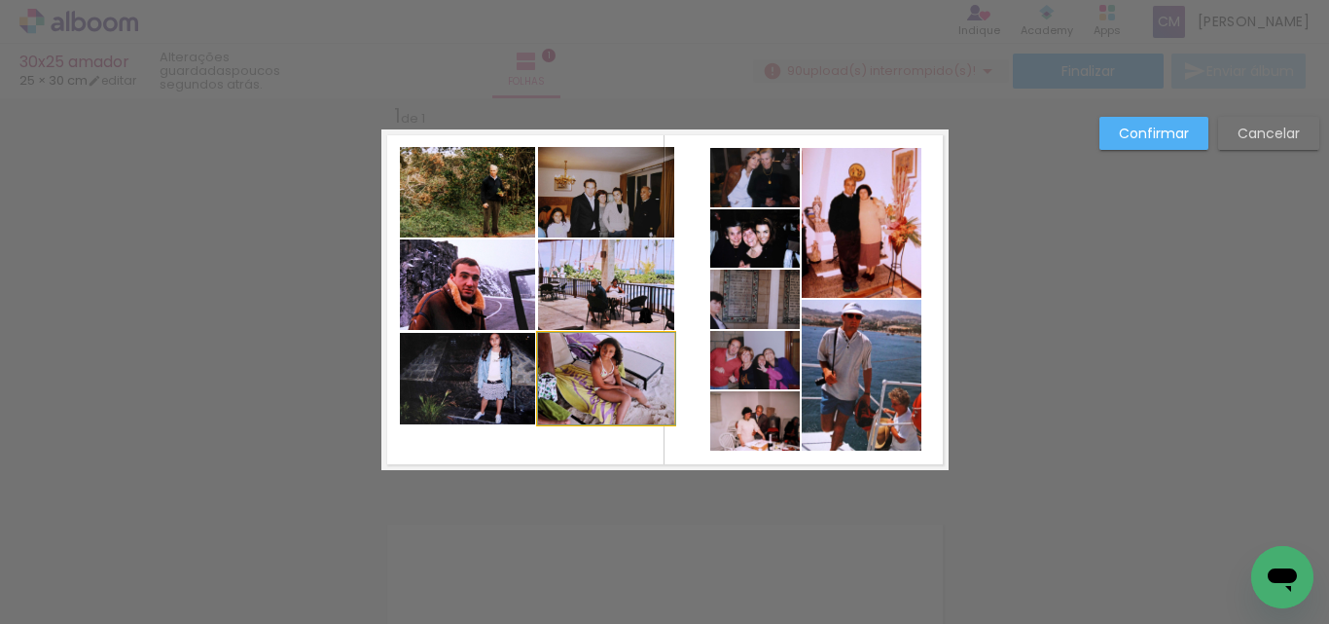
click at [627, 384] on quentale-photo at bounding box center [606, 378] width 137 height 91
click at [630, 278] on quentale-photo at bounding box center [606, 284] width 137 height 90
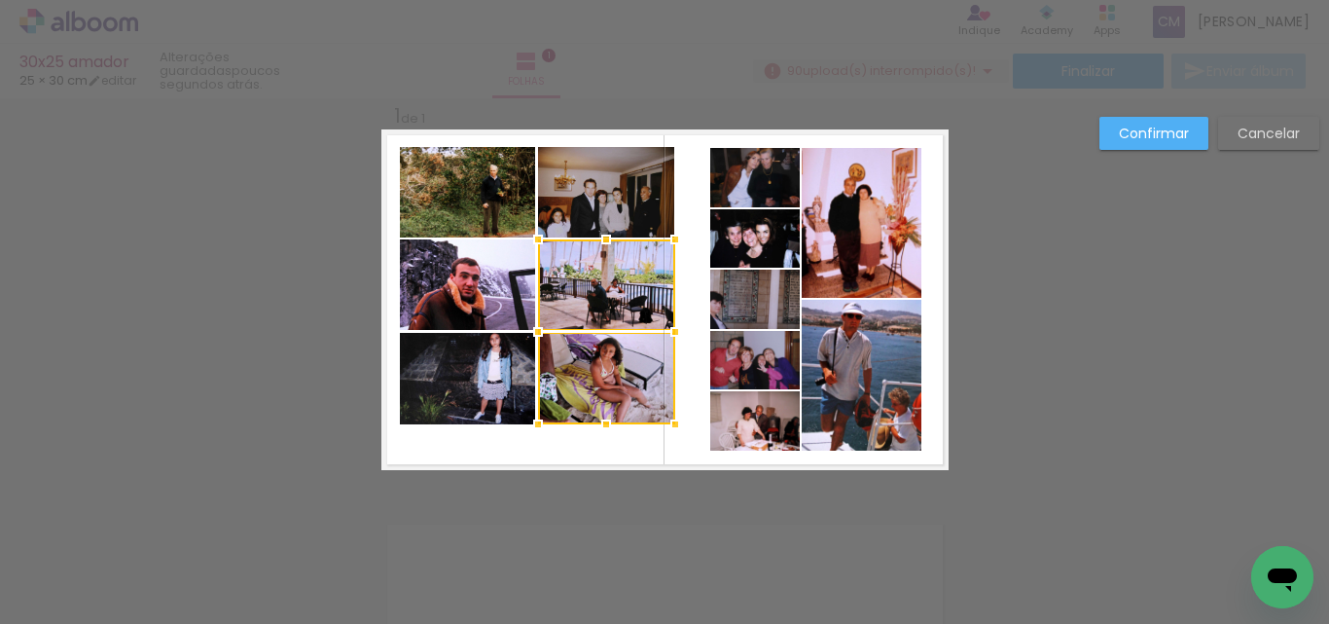
click at [630, 225] on quentale-photo at bounding box center [606, 192] width 137 height 90
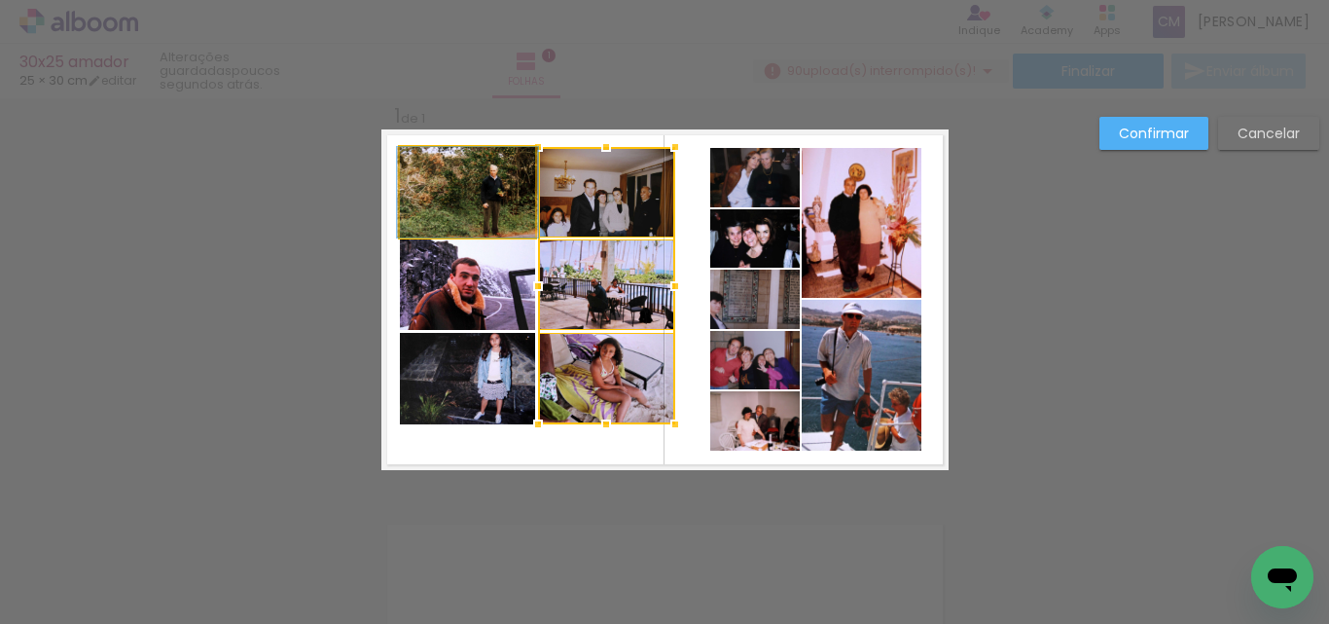
click at [514, 206] on quentale-photo at bounding box center [468, 192] width 136 height 90
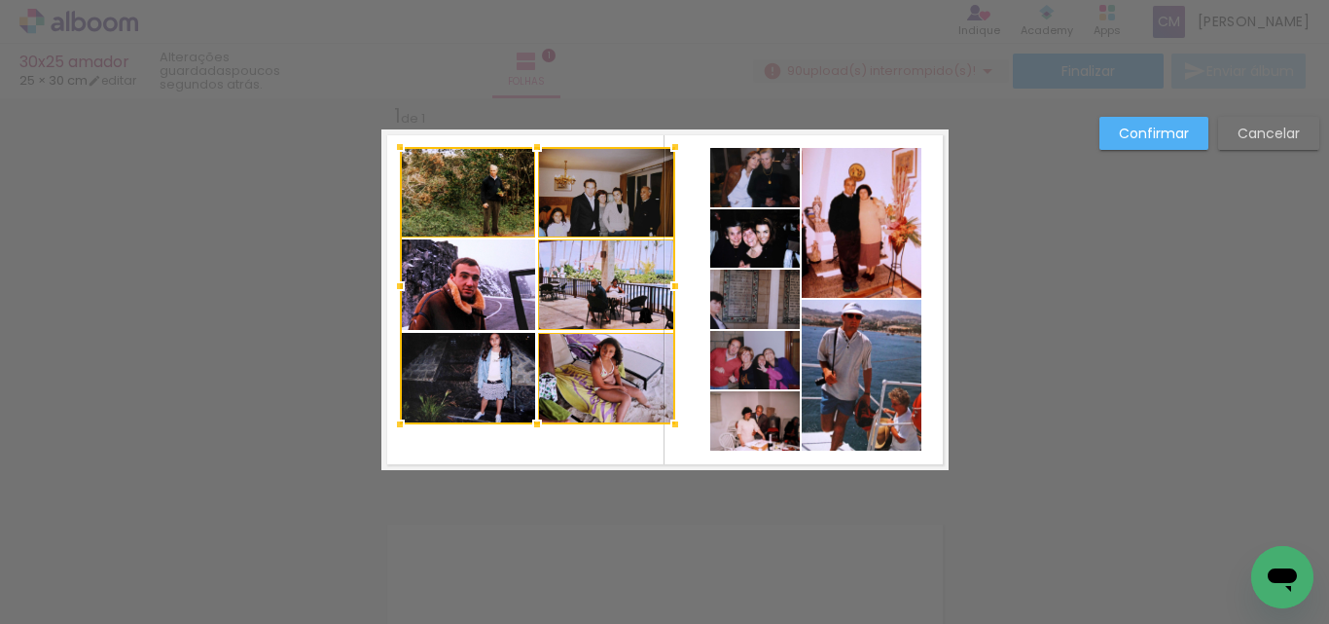
click at [484, 308] on div at bounding box center [537, 285] width 275 height 277
click at [473, 410] on div at bounding box center [537, 285] width 275 height 277
drag, startPoint x: 625, startPoint y: 406, endPoint x: 629, endPoint y: 435, distance: 29.5
click at [629, 435] on album-spread "1 de 1" at bounding box center [664, 299] width 567 height 341
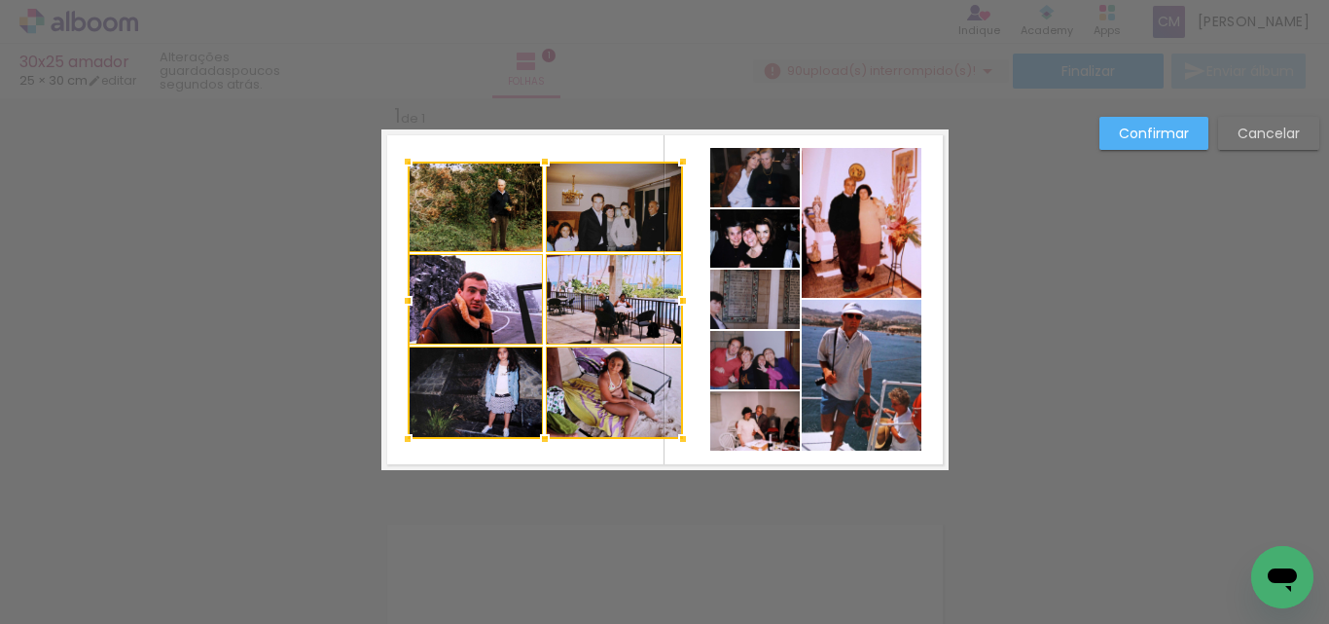
drag, startPoint x: 584, startPoint y: 371, endPoint x: 592, endPoint y: 382, distance: 14.0
click at [592, 382] on div at bounding box center [545, 300] width 275 height 277
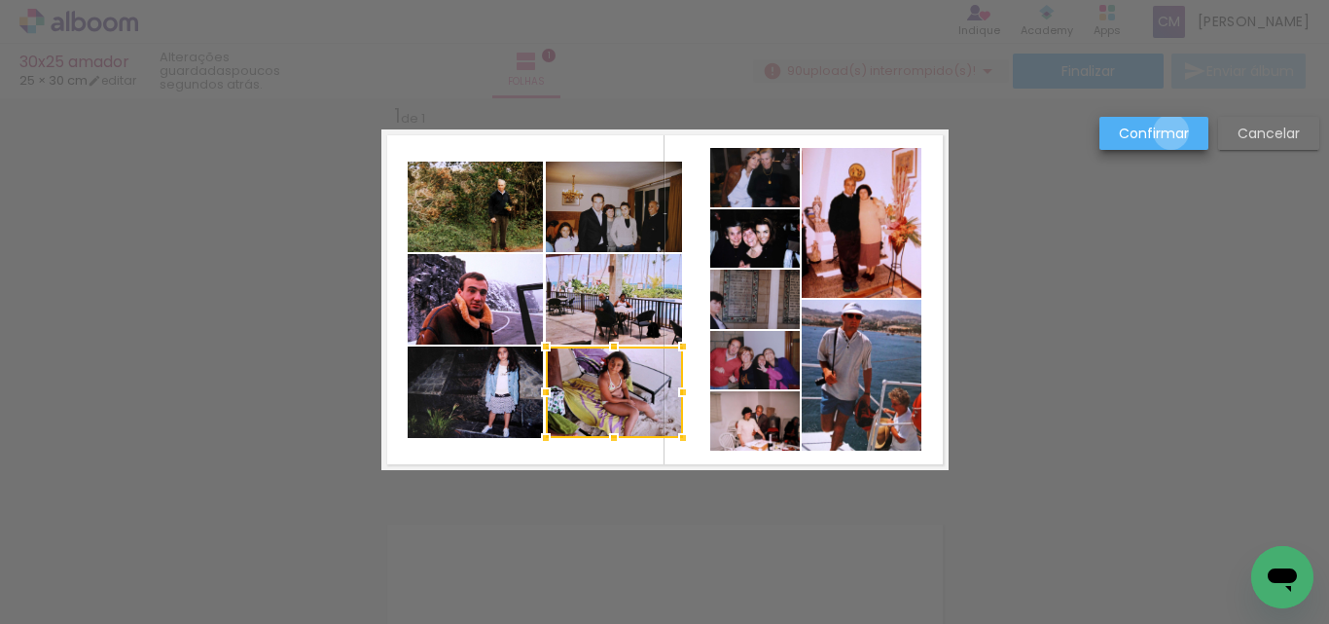
click at [0, 0] on slot "Confirmar" at bounding box center [0, 0] width 0 height 0
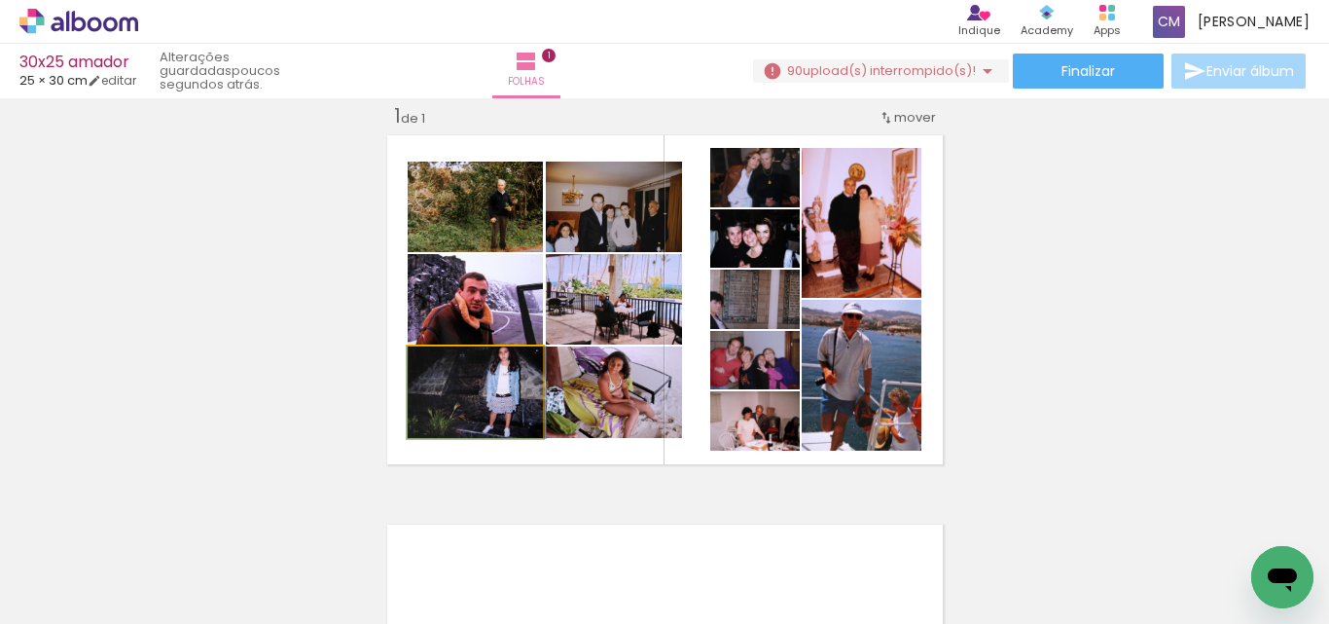
drag, startPoint x: 507, startPoint y: 400, endPoint x: 515, endPoint y: 414, distance: 15.7
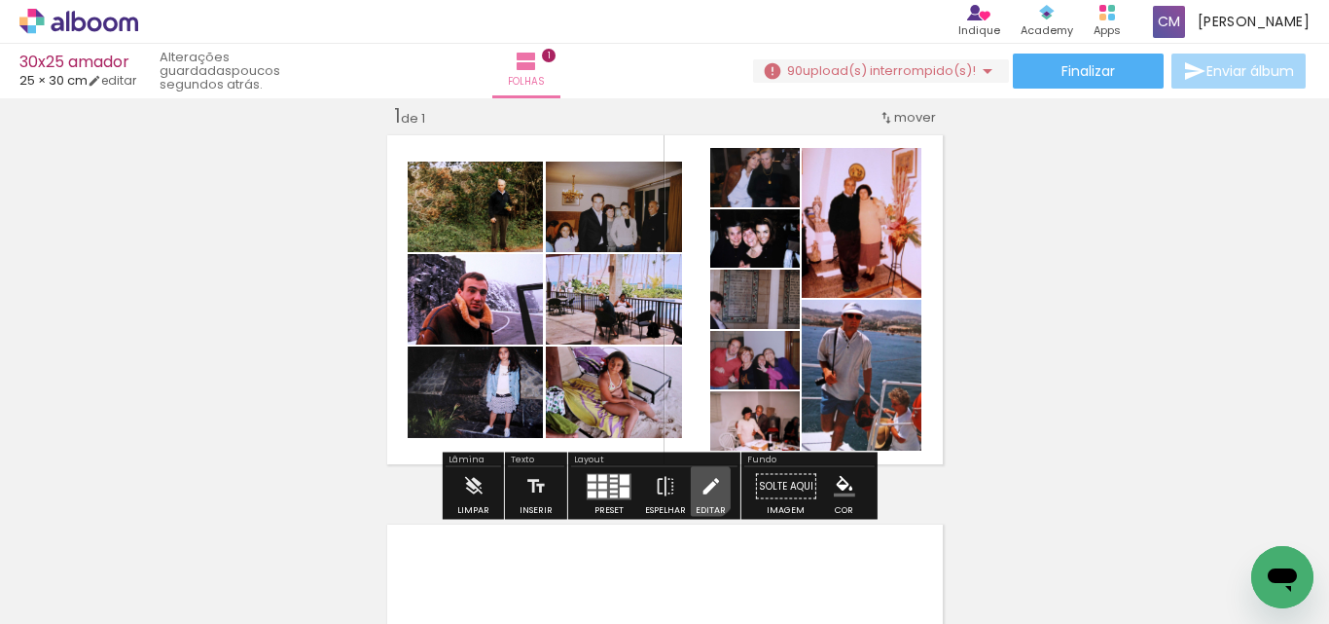
click at [700, 488] on iron-icon at bounding box center [710, 486] width 21 height 39
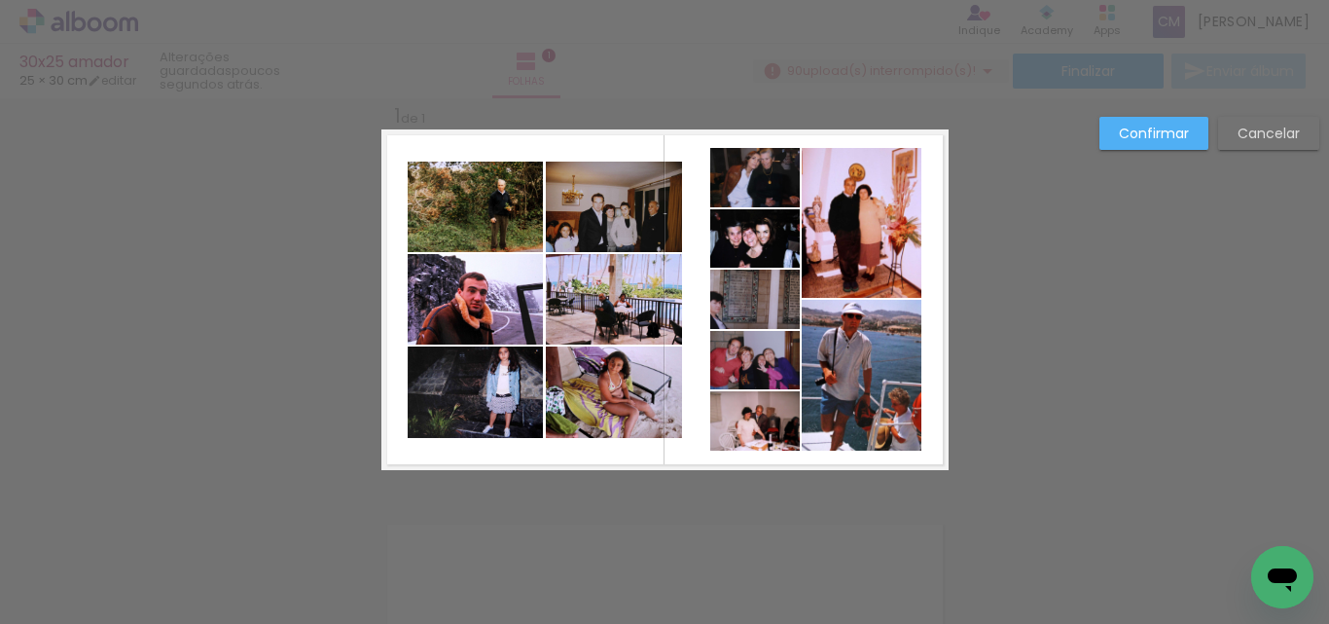
click at [864, 413] on quentale-photo at bounding box center [862, 375] width 120 height 151
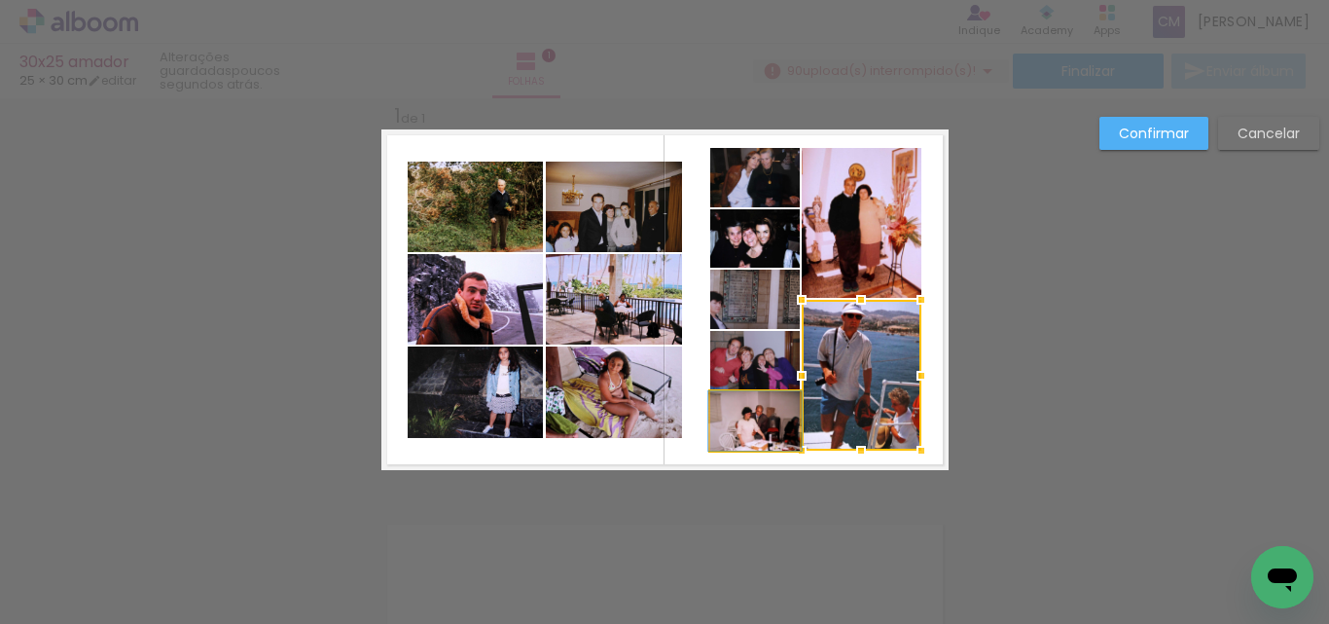
click at [746, 433] on quentale-photo at bounding box center [755, 420] width 90 height 59
click at [750, 377] on div at bounding box center [815, 375] width 211 height 151
click at [770, 287] on quentale-photo at bounding box center [755, 299] width 90 height 59
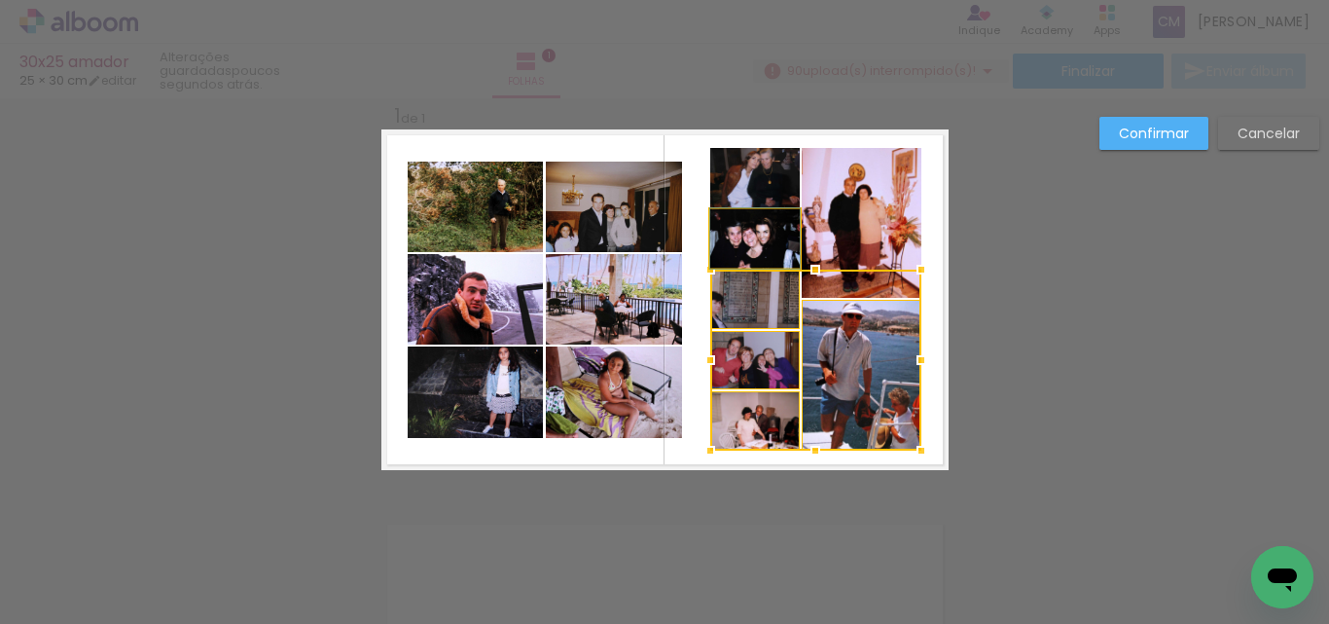
click at [765, 245] on quentale-photo at bounding box center [755, 238] width 90 height 58
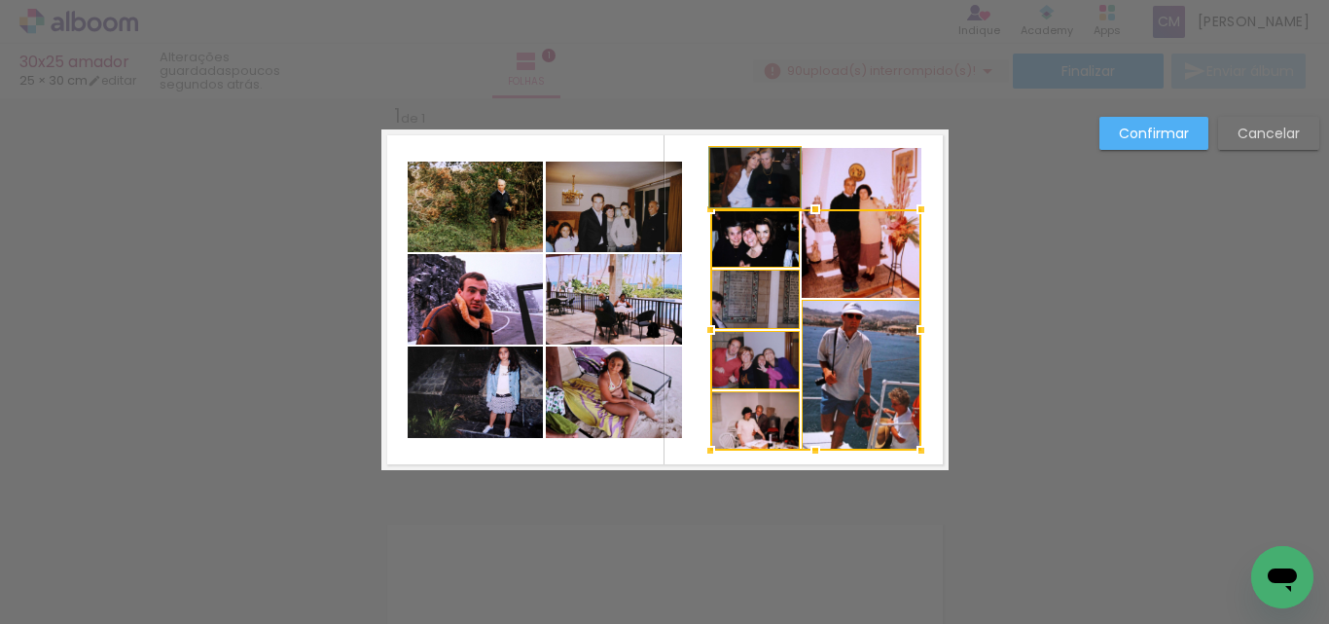
click at [750, 166] on quentale-photo at bounding box center [755, 177] width 90 height 59
click at [867, 188] on div at bounding box center [815, 299] width 211 height 303
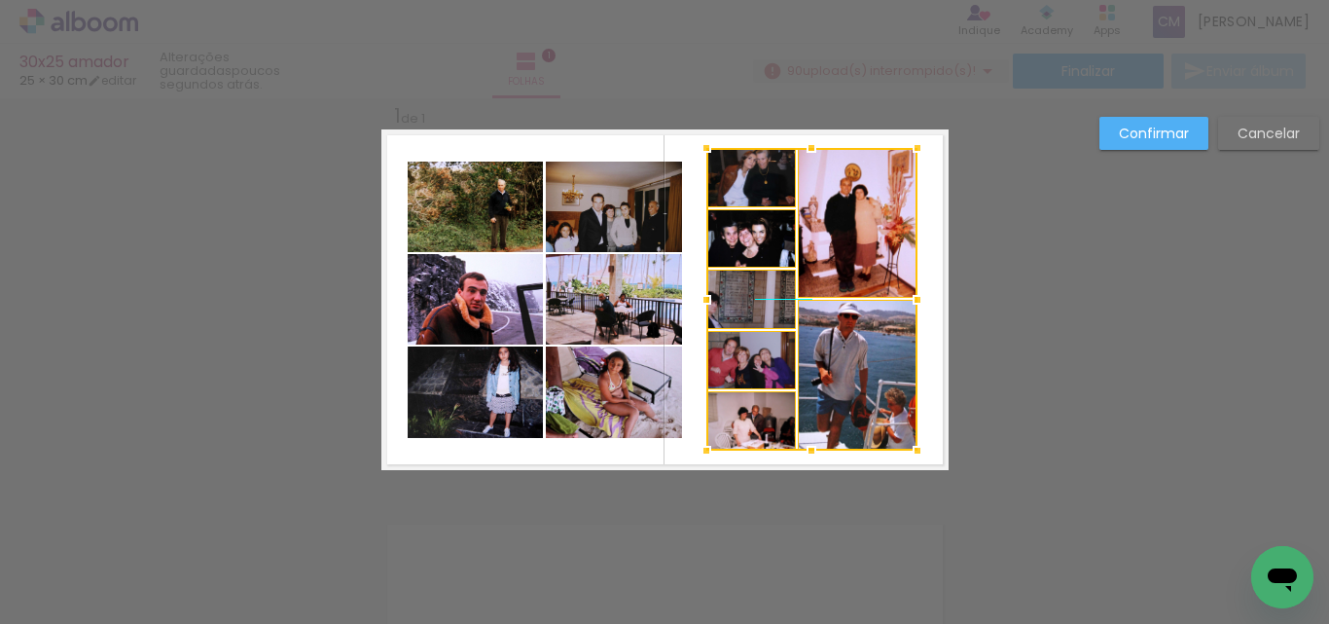
click at [848, 308] on div at bounding box center [811, 299] width 211 height 303
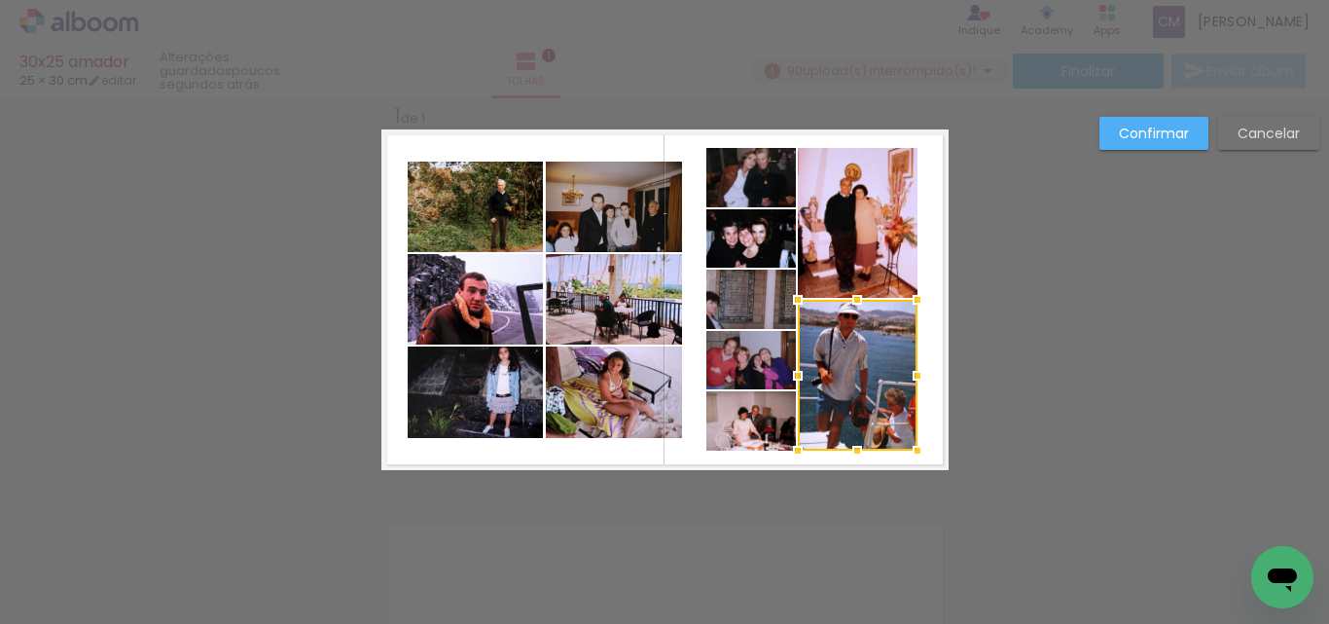
click at [0, 0] on slot "Confirmar" at bounding box center [0, 0] width 0 height 0
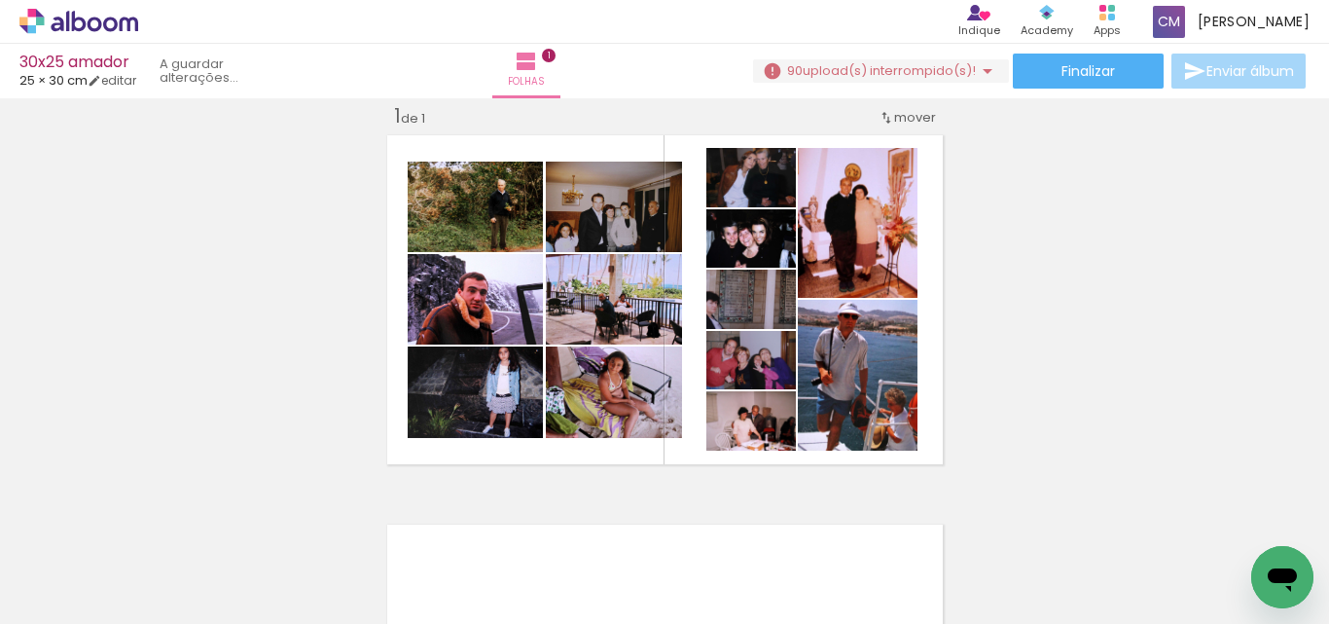
scroll to position [0, 10245]
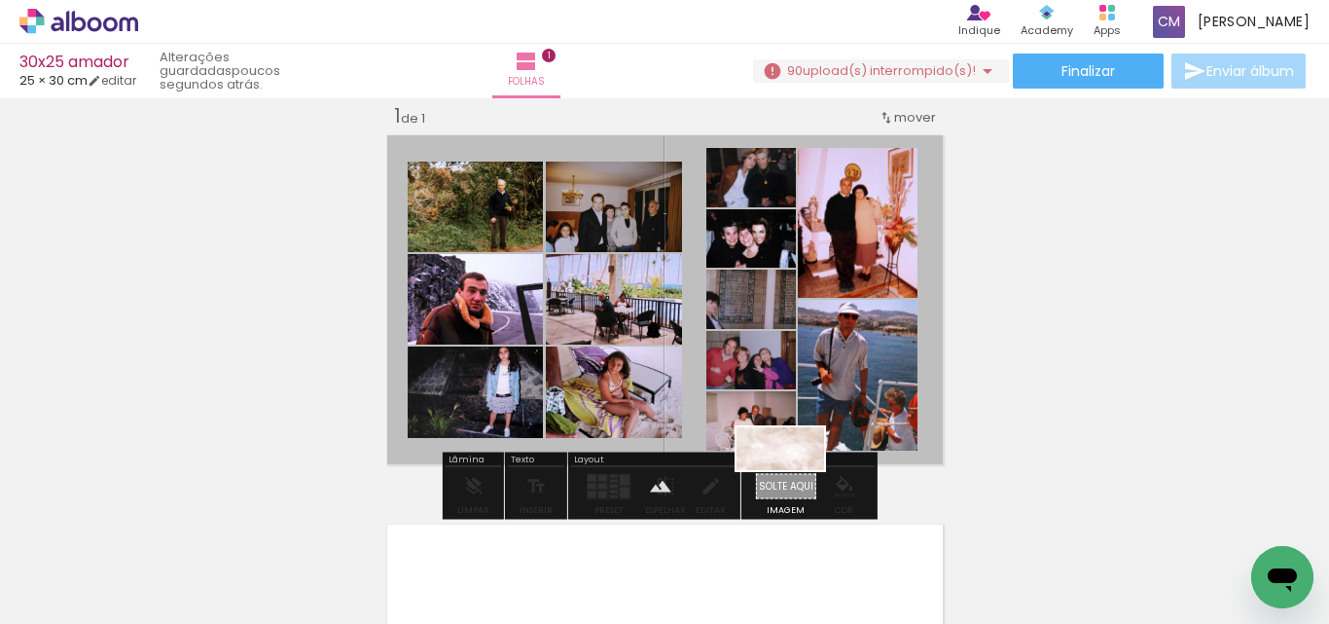
drag, startPoint x: 1100, startPoint y: 570, endPoint x: 795, endPoint y: 486, distance: 316.1
click at [795, 486] on quentale-workspace at bounding box center [664, 312] width 1329 height 624
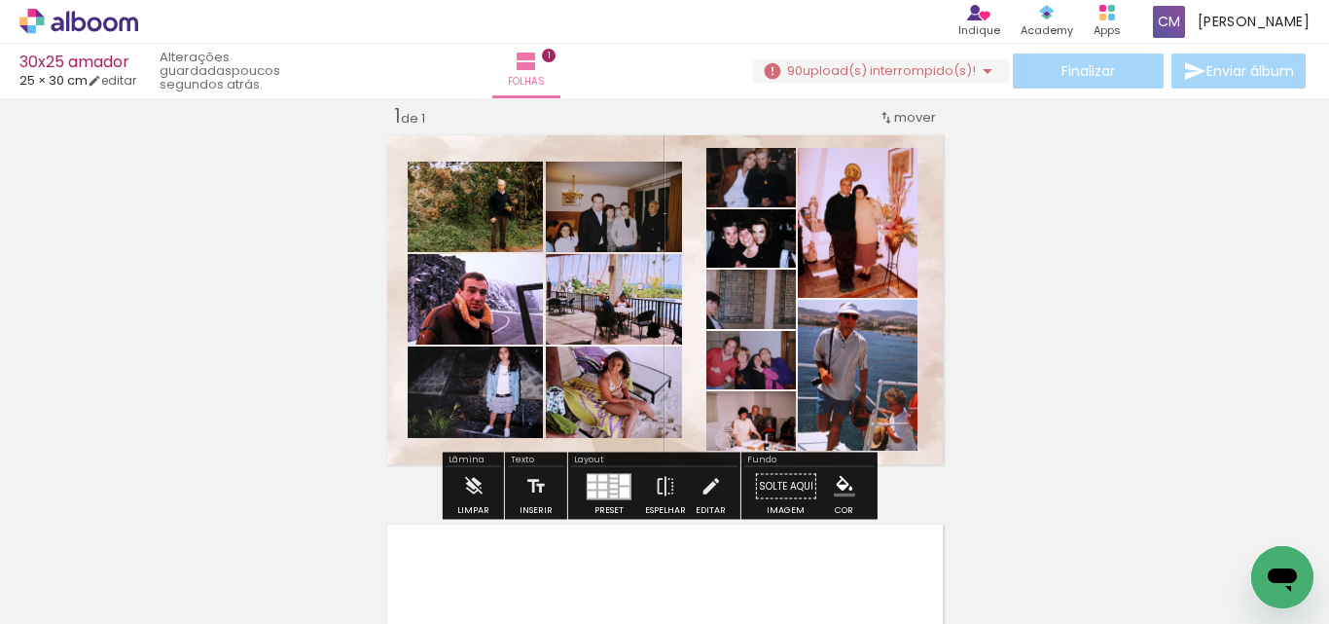
click at [859, 240] on paper-item at bounding box center [859, 244] width 35 height 14
click at [858, 316] on iron-icon "color picker" at bounding box center [860, 322] width 23 height 18
click at [868, 147] on paper-item "#ffffff" at bounding box center [863, 154] width 19 height 19
click at [855, 393] on paper-item at bounding box center [859, 396] width 35 height 14
click at [858, 475] on iron-icon "color picker" at bounding box center [860, 474] width 23 height 18
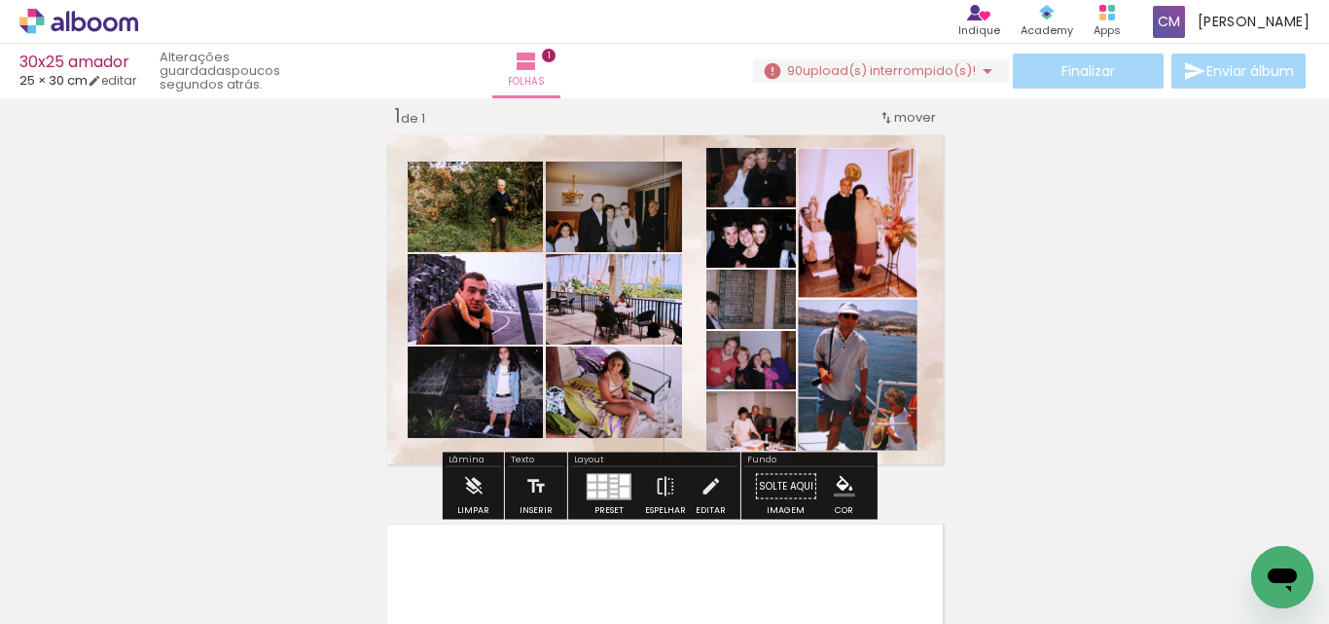
click at [856, 307] on paper-item "#efebe9" at bounding box center [851, 306] width 19 height 19
click at [761, 244] on paper-item at bounding box center [767, 244] width 35 height 14
click at [760, 317] on iron-icon "color picker" at bounding box center [769, 322] width 23 height 18
click at [770, 149] on paper-item "#ffffff" at bounding box center [779, 154] width 19 height 19
click at [768, 304] on paper-item at bounding box center [767, 306] width 35 height 14
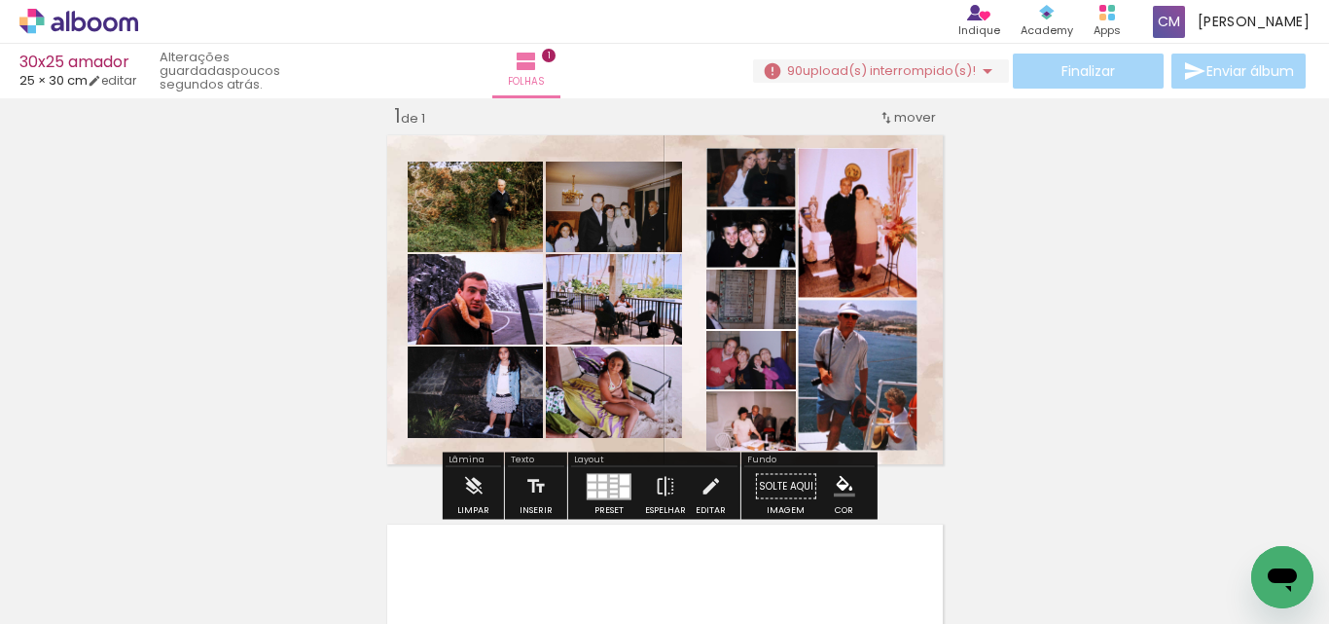
click at [760, 382] on iron-icon "color picker" at bounding box center [769, 384] width 23 height 18
click at [766, 209] on paper-item "#ffffff" at bounding box center [772, 215] width 19 height 19
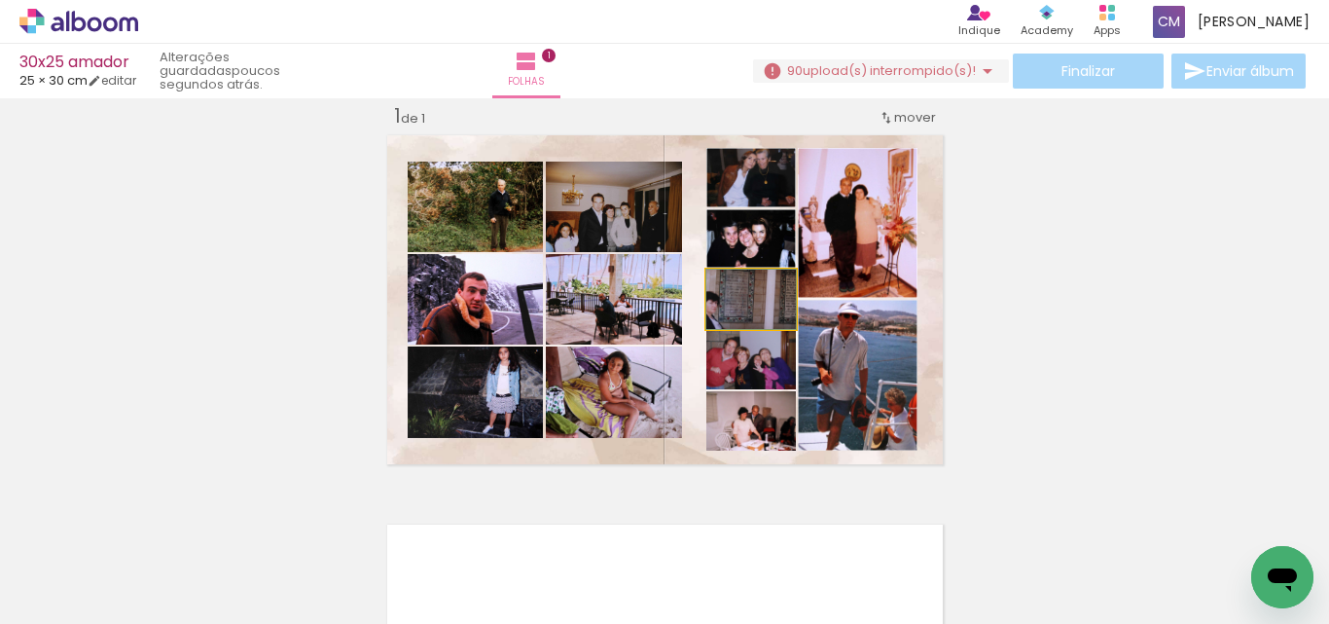
click at [789, 294] on quentale-layouter at bounding box center [664, 299] width 567 height 341
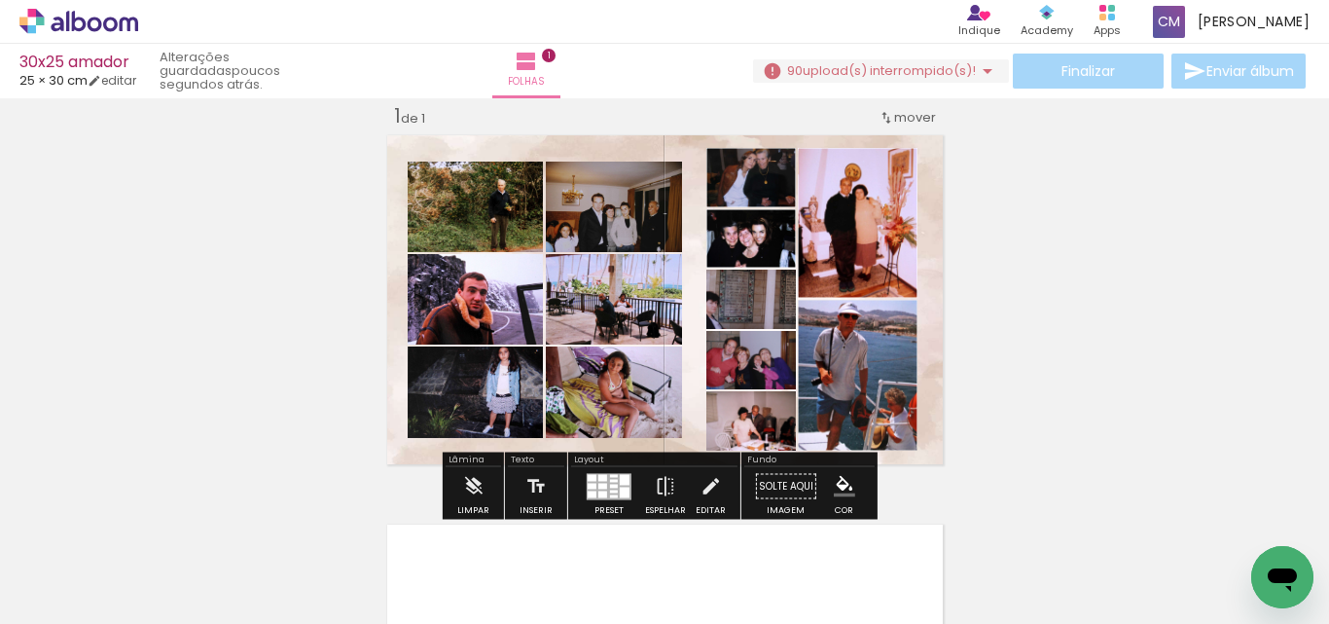
click at [767, 364] on paper-item at bounding box center [767, 366] width 35 height 14
click at [758, 444] on iron-icon "color picker" at bounding box center [769, 444] width 23 height 18
click at [770, 276] on paper-item "#ffffff" at bounding box center [779, 276] width 19 height 19
click at [763, 425] on paper-item at bounding box center [767, 427] width 35 height 14
click at [759, 500] on iron-icon "color picker" at bounding box center [769, 505] width 23 height 18
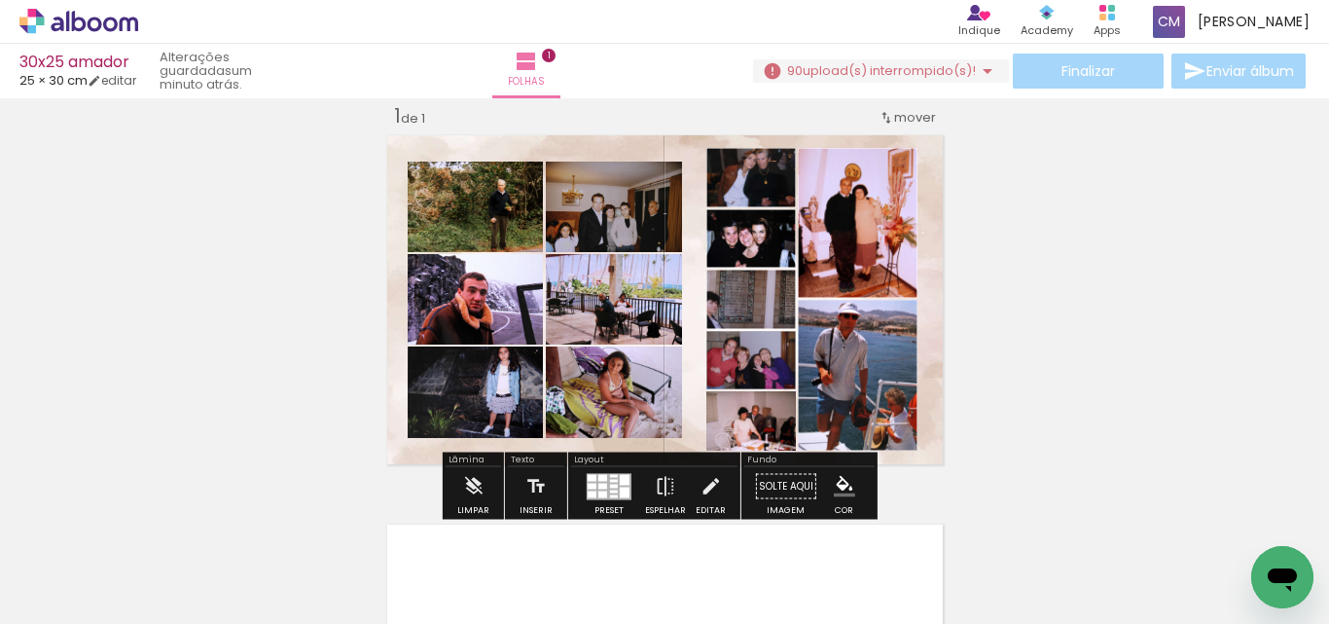
click at [770, 336] on paper-item "#ffffff" at bounding box center [772, 337] width 19 height 19
click at [594, 257] on paper-item at bounding box center [607, 258] width 35 height 14
click at [597, 339] on iron-icon "color picker" at bounding box center [608, 336] width 23 height 18
click at [617, 161] on paper-item "#ffffff" at bounding box center [611, 168] width 19 height 19
click at [604, 347] on paper-item at bounding box center [607, 350] width 35 height 14
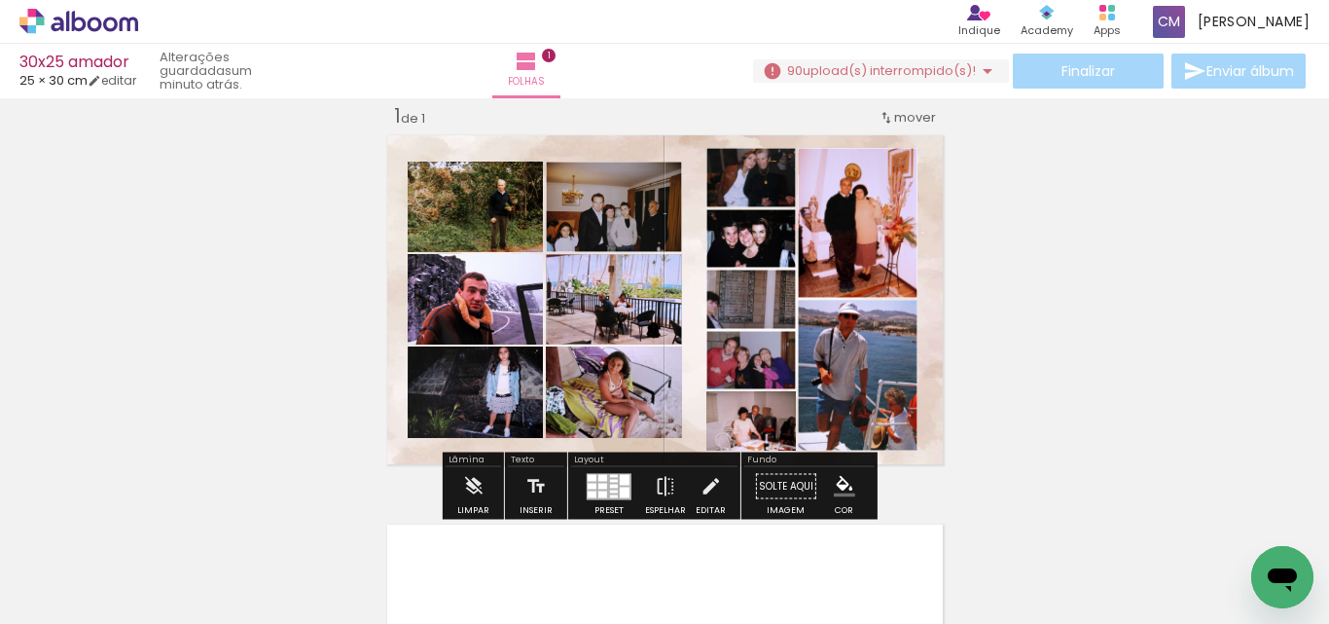
click at [597, 432] on iron-icon "color picker" at bounding box center [608, 428] width 23 height 18
click at [607, 260] on paper-item "#ffffff" at bounding box center [611, 260] width 19 height 19
click at [470, 256] on paper-item at bounding box center [469, 258] width 35 height 14
click at [459, 339] on iron-icon "color picker" at bounding box center [470, 336] width 23 height 18
click at [472, 166] on paper-item "#ffffff" at bounding box center [473, 168] width 19 height 19
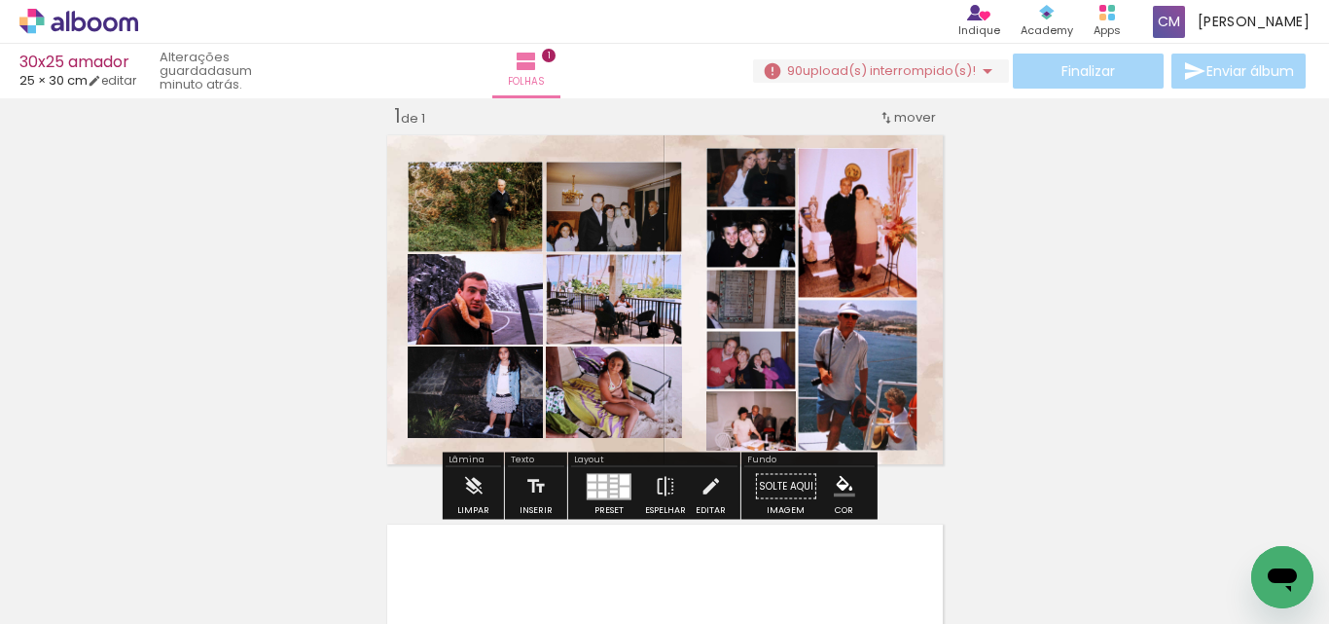
click at [458, 344] on paper-item at bounding box center [469, 350] width 35 height 14
click at [463, 428] on iron-icon "color picker" at bounding box center [470, 428] width 23 height 18
click at [469, 264] on paper-item "#ffffff" at bounding box center [473, 260] width 19 height 19
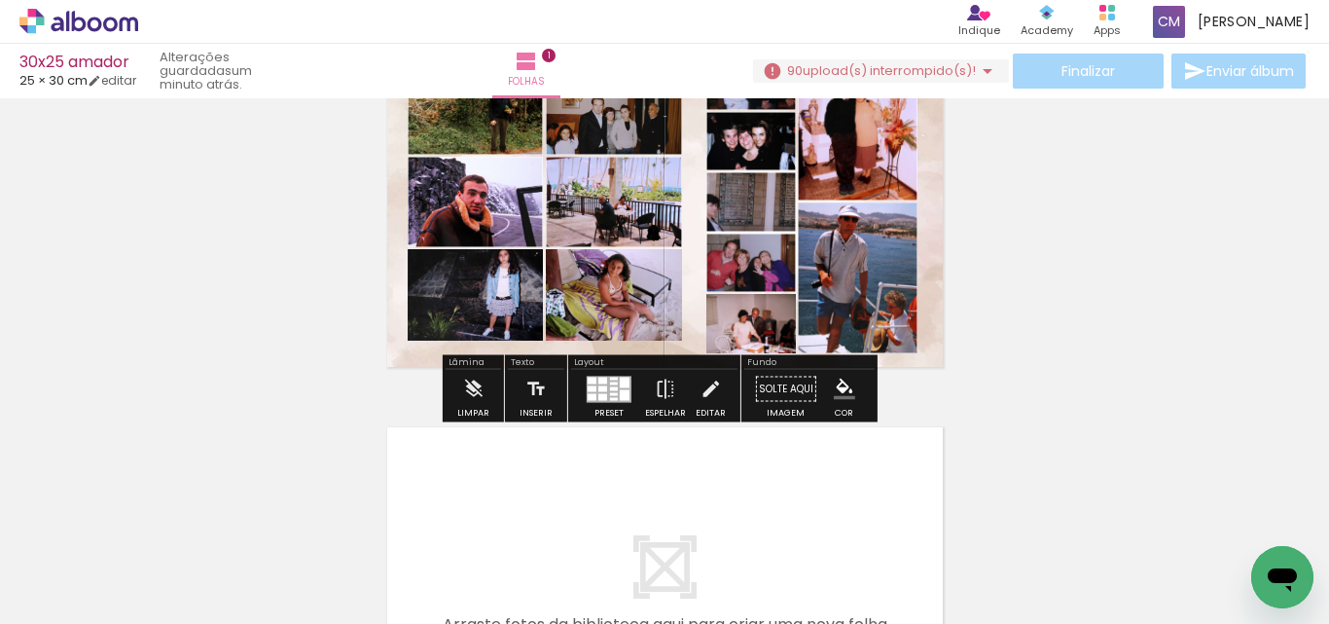
click at [453, 343] on paper-item at bounding box center [469, 346] width 35 height 14
click at [459, 427] on iron-icon "color picker" at bounding box center [470, 424] width 23 height 18
click at [476, 248] on paper-item "#ffffff" at bounding box center [480, 255] width 19 height 19
click at [603, 343] on paper-item at bounding box center [607, 346] width 35 height 14
click at [597, 427] on iron-icon "color picker" at bounding box center [608, 424] width 23 height 18
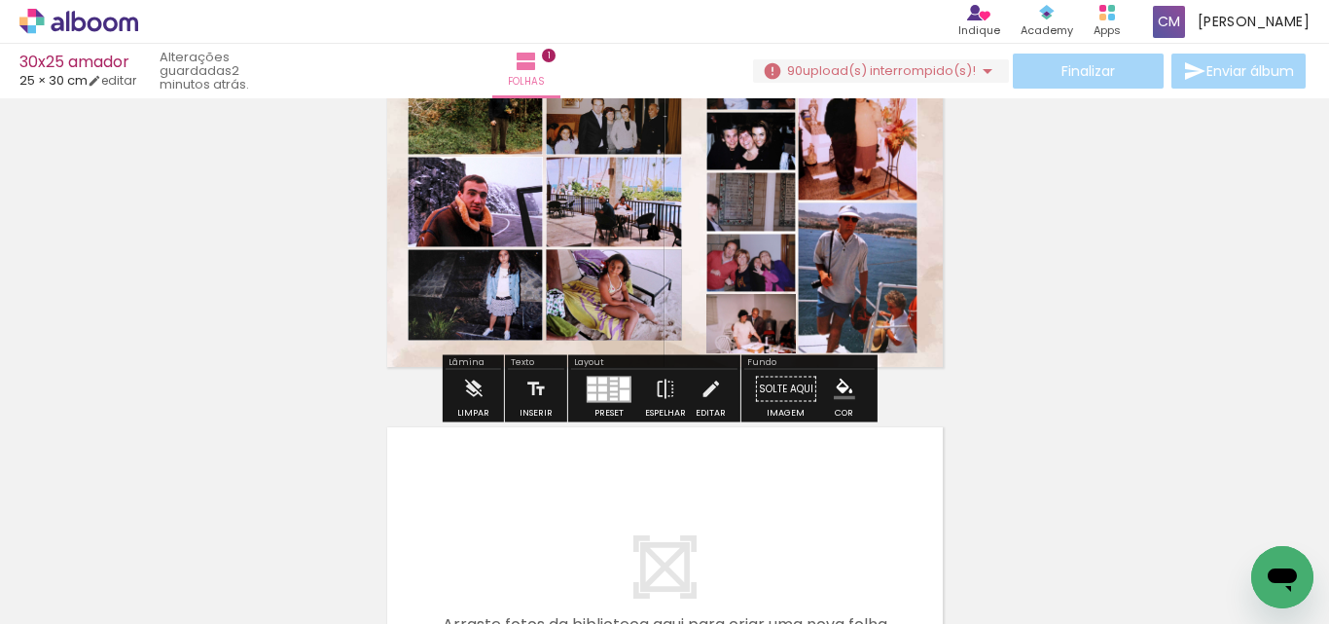
click at [614, 255] on paper-item "#ffffff" at bounding box center [611, 255] width 19 height 19
click at [750, 388] on paper-item at bounding box center [767, 390] width 35 height 14
click at [760, 464] on iron-icon "color picker" at bounding box center [769, 468] width 23 height 18
click at [772, 301] on paper-item "#ffffff" at bounding box center [772, 300] width 19 height 19
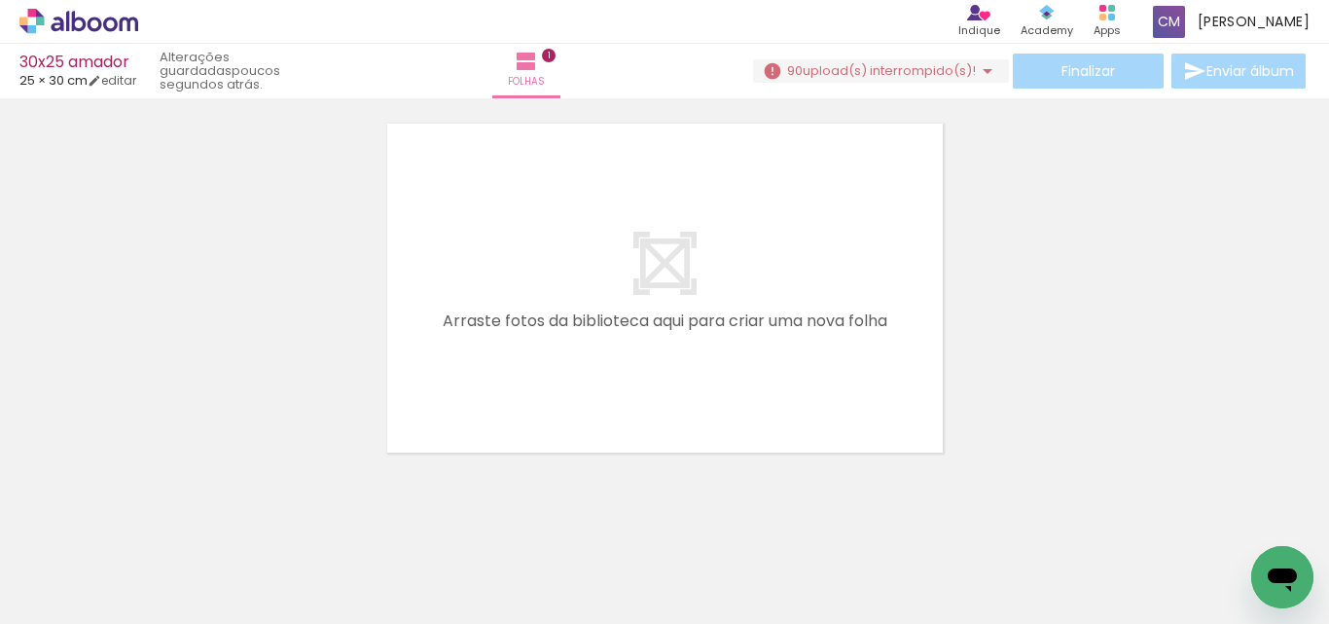
scroll to position [422, 0]
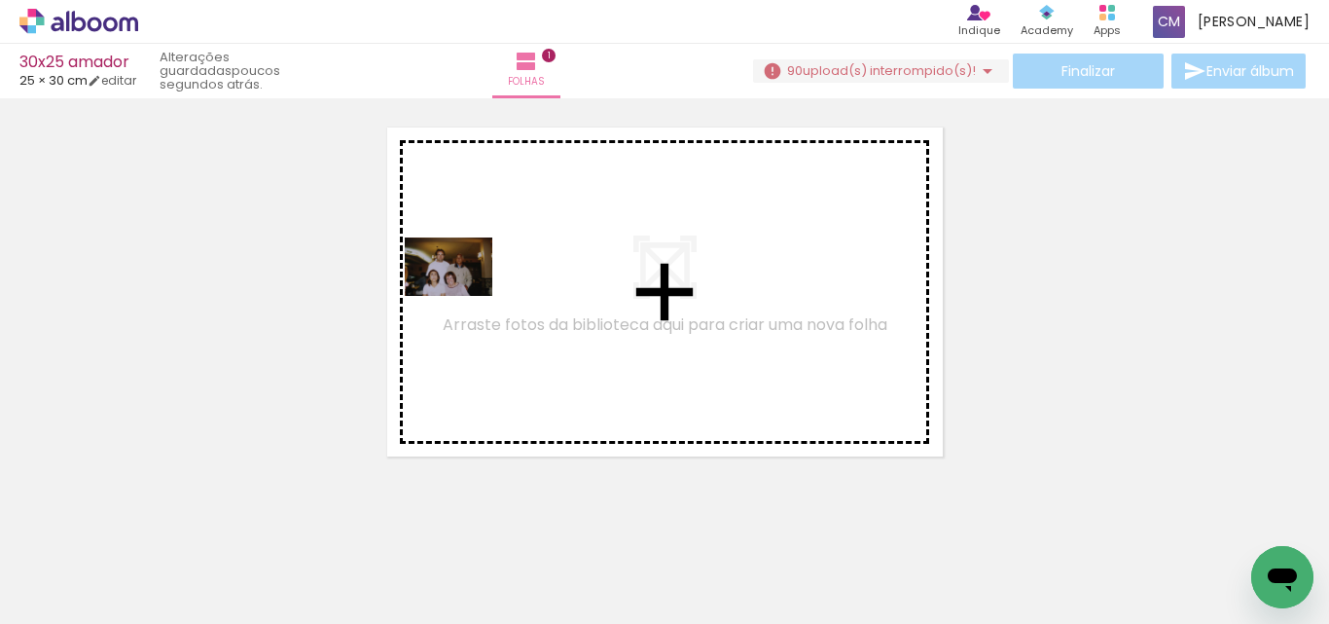
drag, startPoint x: 339, startPoint y: 561, endPoint x: 447, endPoint y: 323, distance: 261.7
click at [465, 279] on quentale-workspace at bounding box center [664, 312] width 1329 height 624
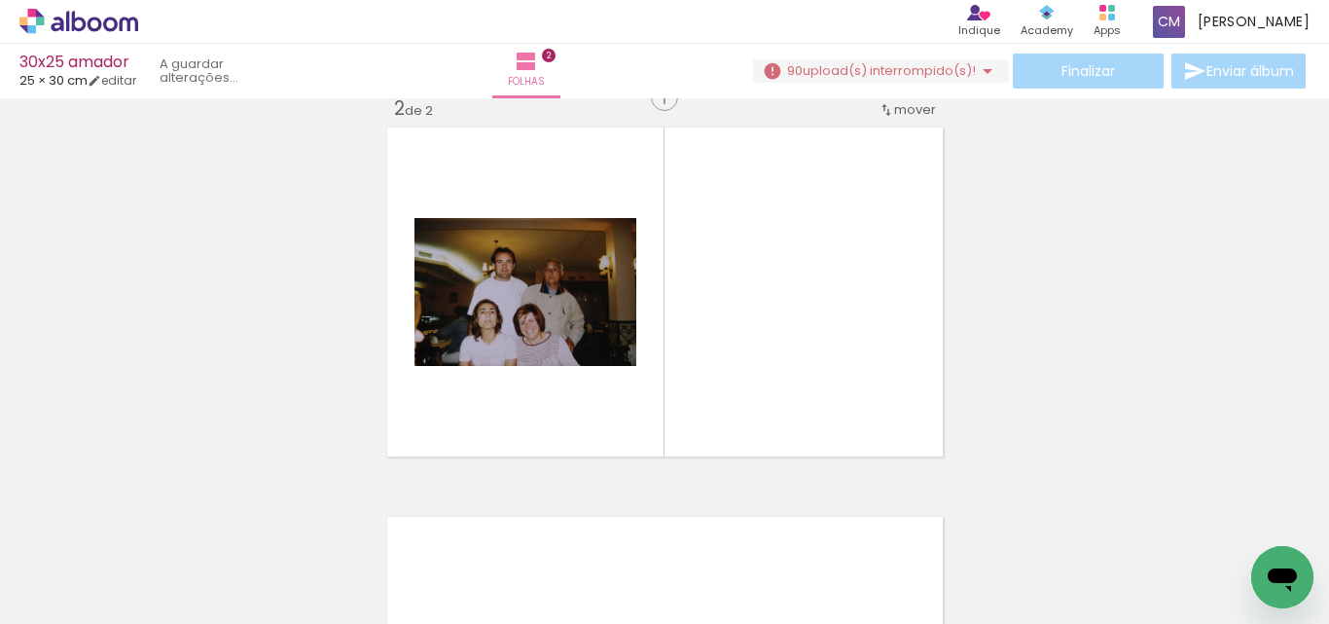
scroll to position [415, 0]
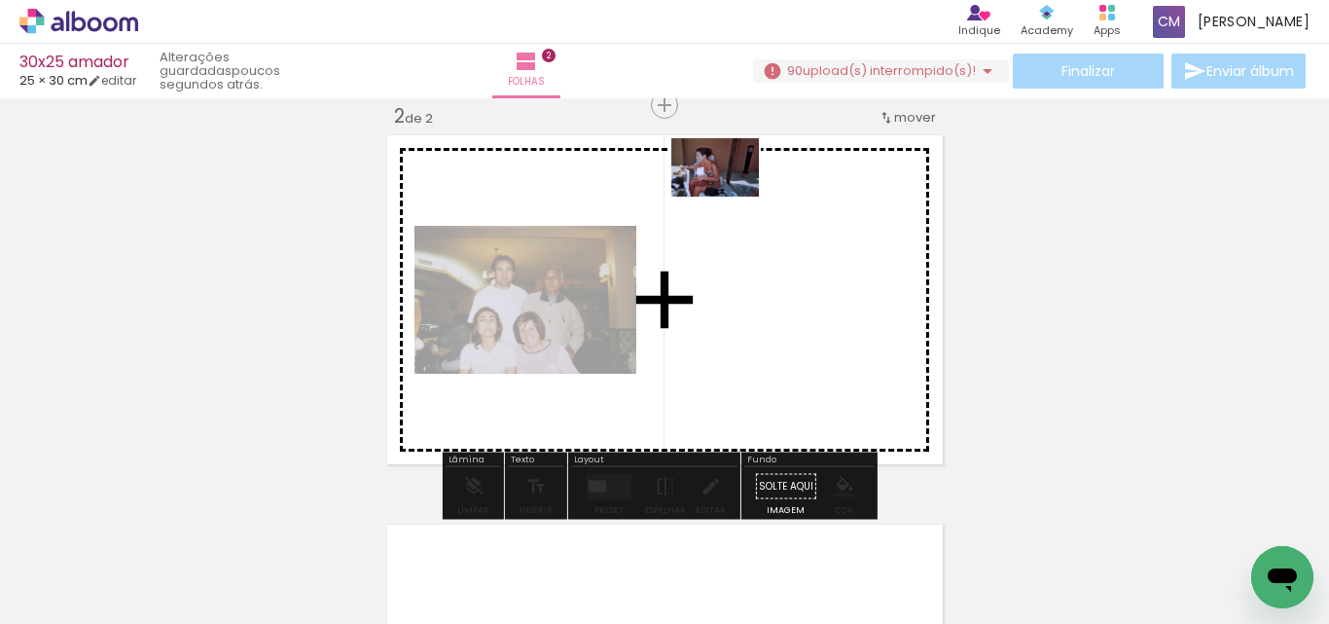
drag, startPoint x: 460, startPoint y: 581, endPoint x: 732, endPoint y: 194, distance: 473.0
click at [732, 194] on quentale-workspace at bounding box center [664, 312] width 1329 height 624
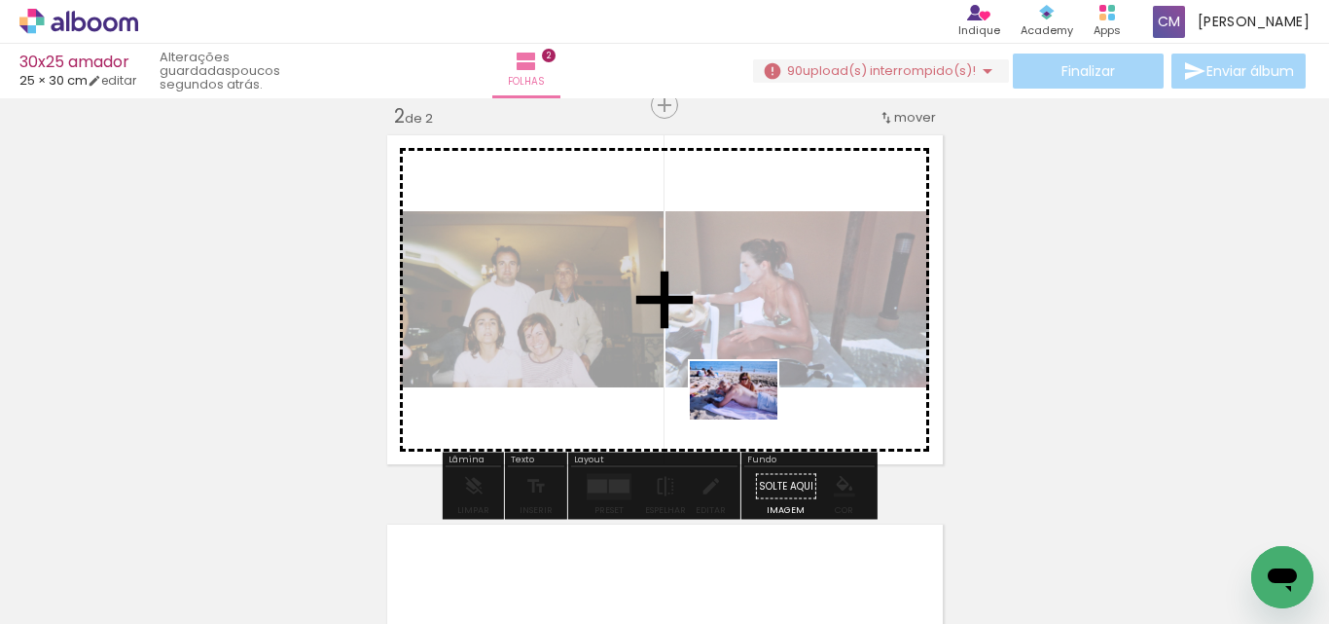
drag, startPoint x: 597, startPoint y: 575, endPoint x: 748, endPoint y: 419, distance: 216.8
click at [748, 419] on quentale-workspace at bounding box center [664, 312] width 1329 height 624
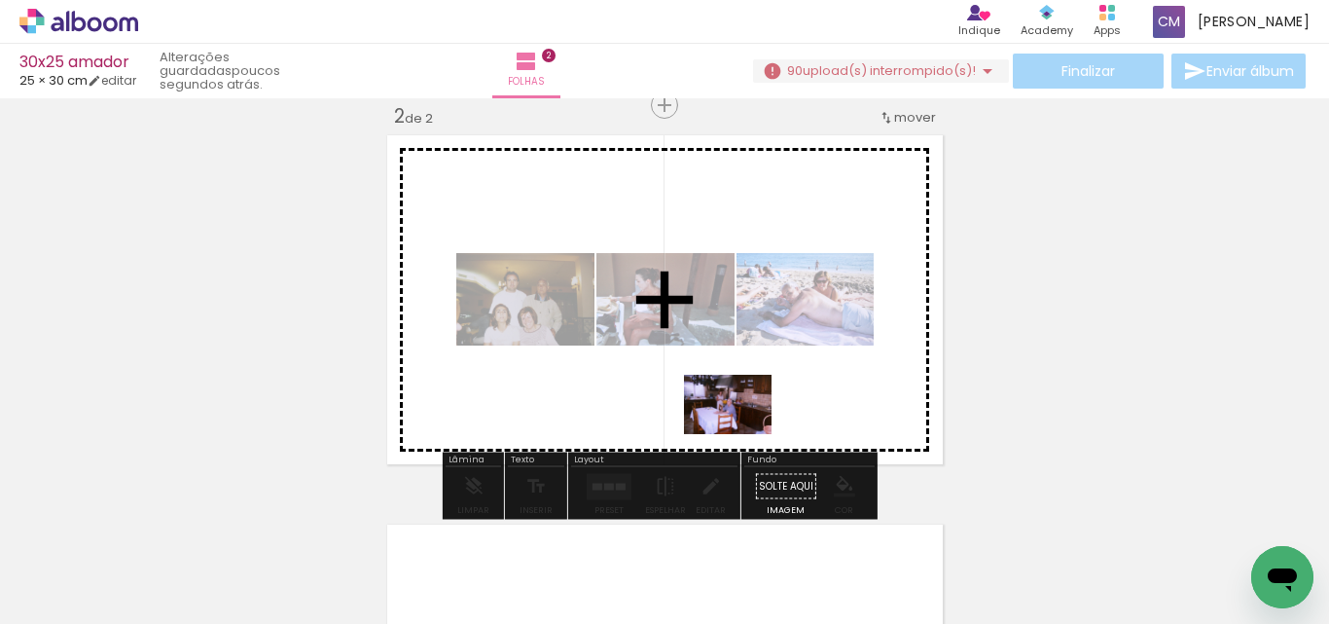
drag, startPoint x: 676, startPoint y: 575, endPoint x: 745, endPoint y: 429, distance: 161.5
click at [745, 429] on quentale-workspace at bounding box center [664, 312] width 1329 height 624
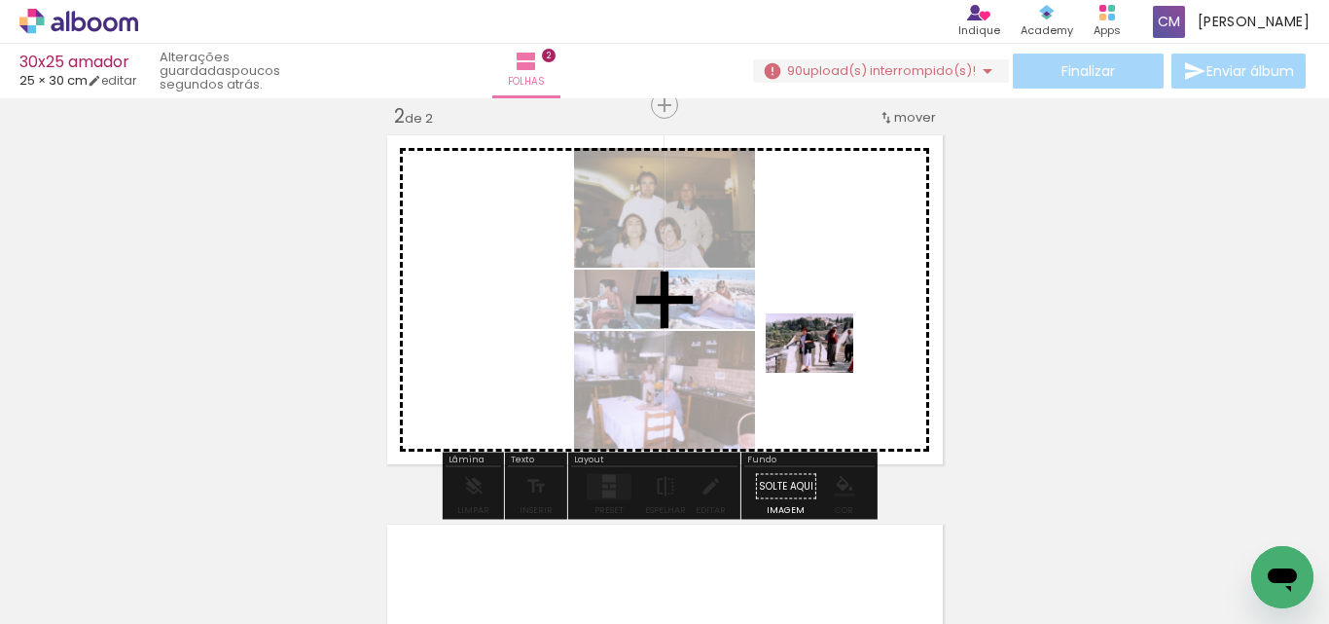
drag, startPoint x: 801, startPoint y: 585, endPoint x: 831, endPoint y: 344, distance: 242.2
click at [831, 344] on quentale-workspace at bounding box center [664, 312] width 1329 height 624
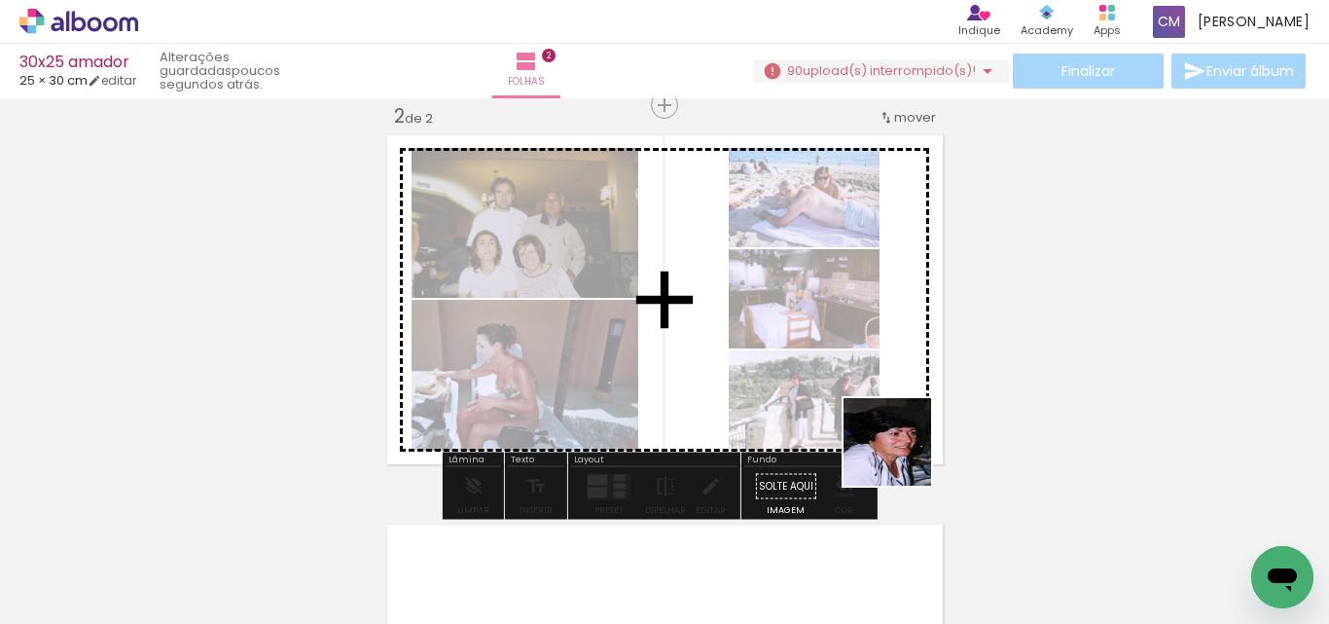
drag, startPoint x: 902, startPoint y: 597, endPoint x: 939, endPoint y: 476, distance: 127.1
click at [902, 357] on quentale-workspace at bounding box center [664, 312] width 1329 height 624
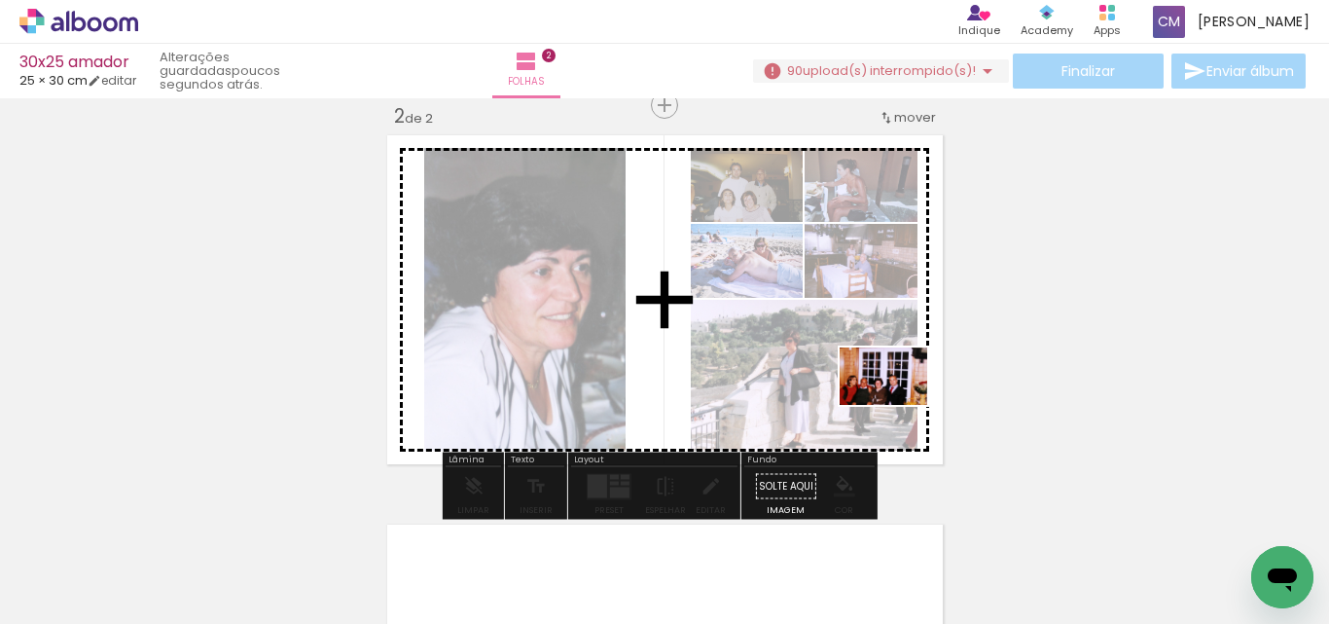
drag, startPoint x: 1027, startPoint y: 589, endPoint x: 898, endPoint y: 406, distance: 223.5
click at [898, 406] on quentale-workspace at bounding box center [664, 312] width 1329 height 624
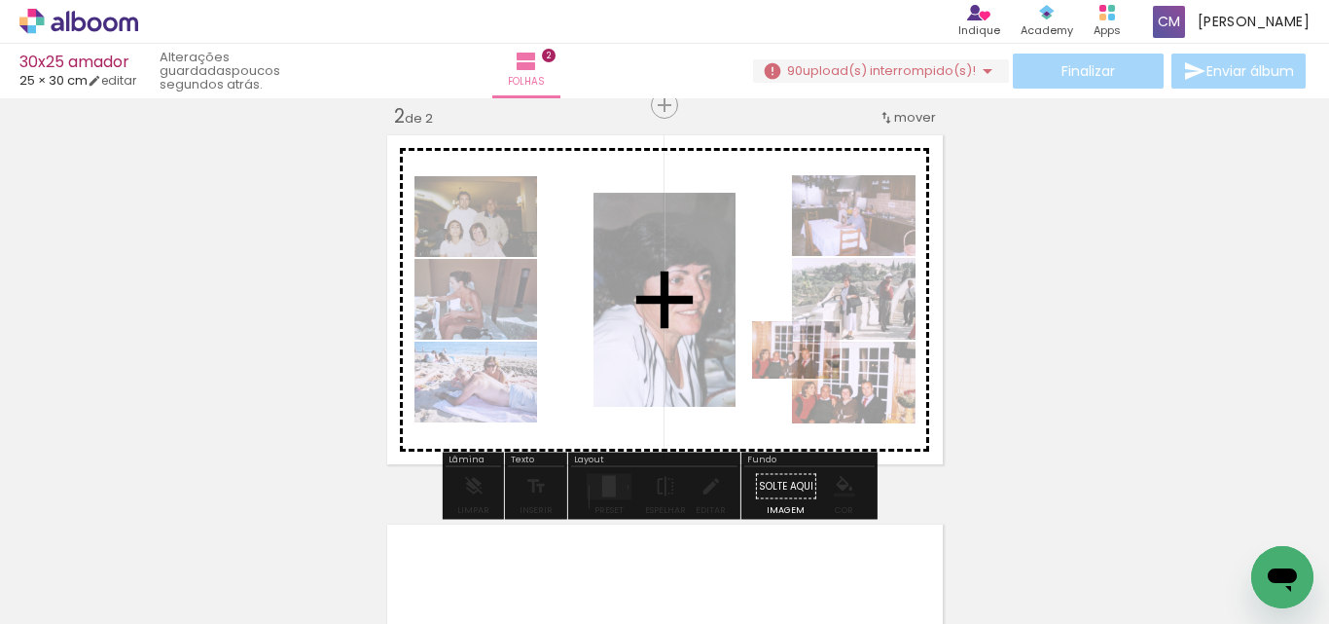
drag, startPoint x: 1024, startPoint y: 565, endPoint x: 756, endPoint y: 309, distance: 370.3
click at [756, 309] on quentale-workspace at bounding box center [664, 312] width 1329 height 624
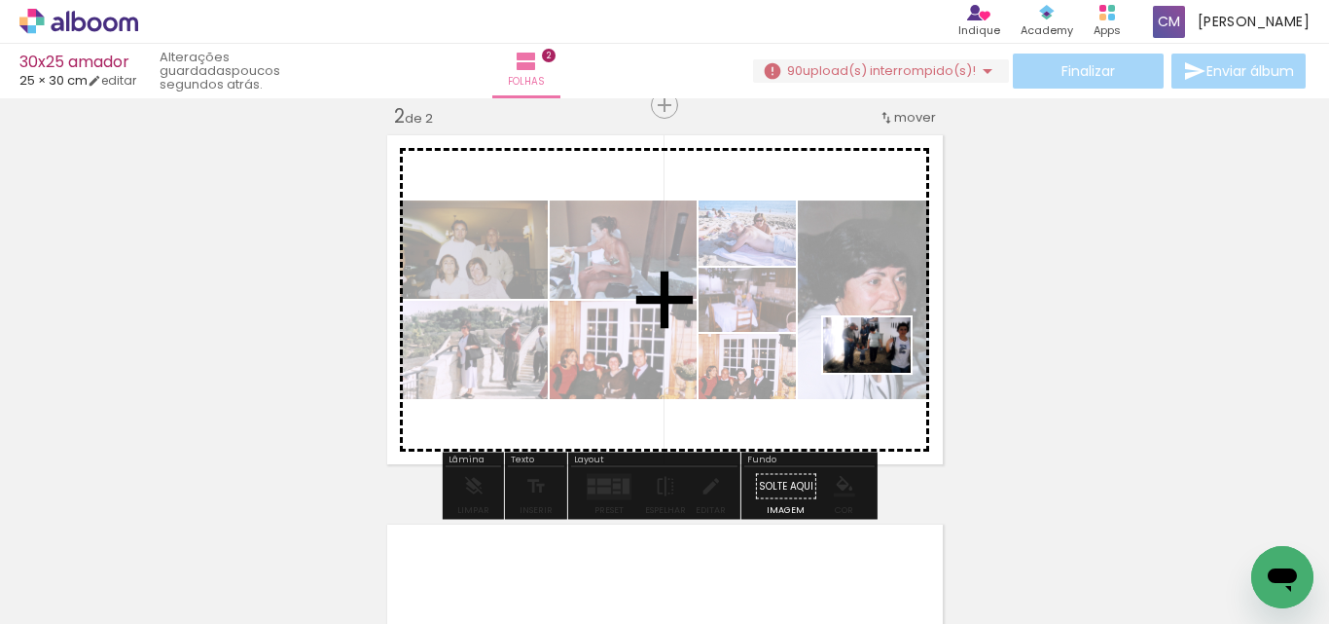
drag, startPoint x: 1145, startPoint y: 567, endPoint x: 861, endPoint y: 381, distance: 339.5
click at [875, 372] on quentale-workspace at bounding box center [664, 312] width 1329 height 624
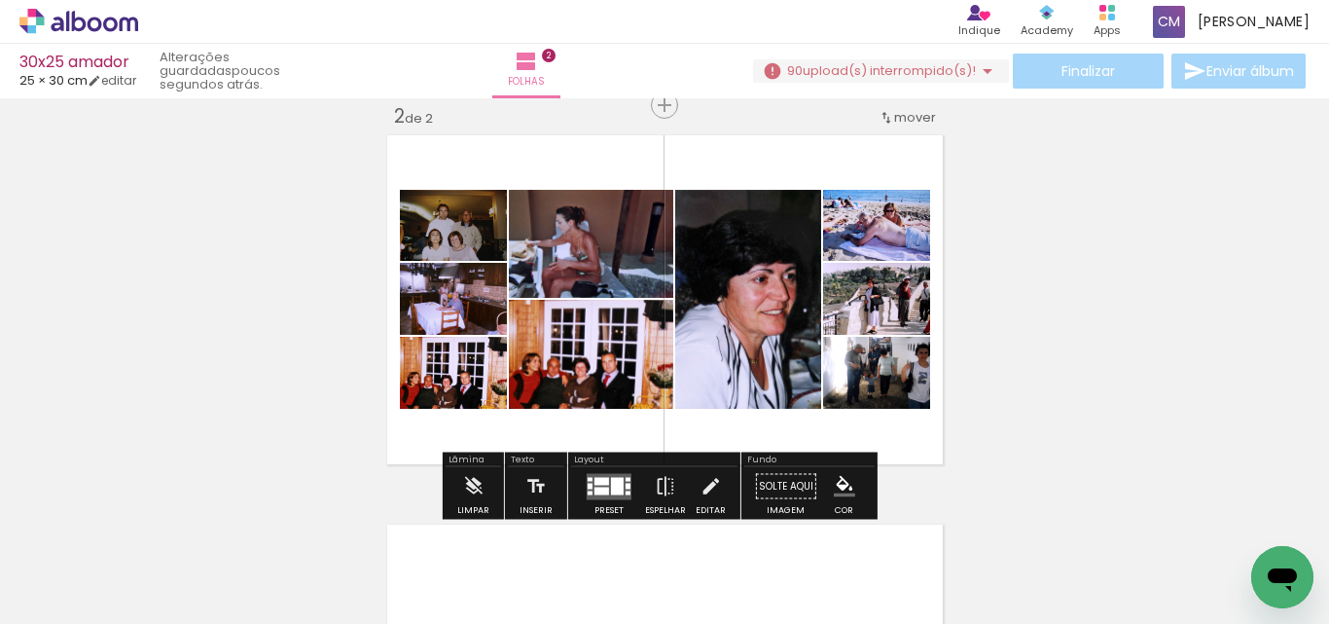
scroll to position [0, 1264]
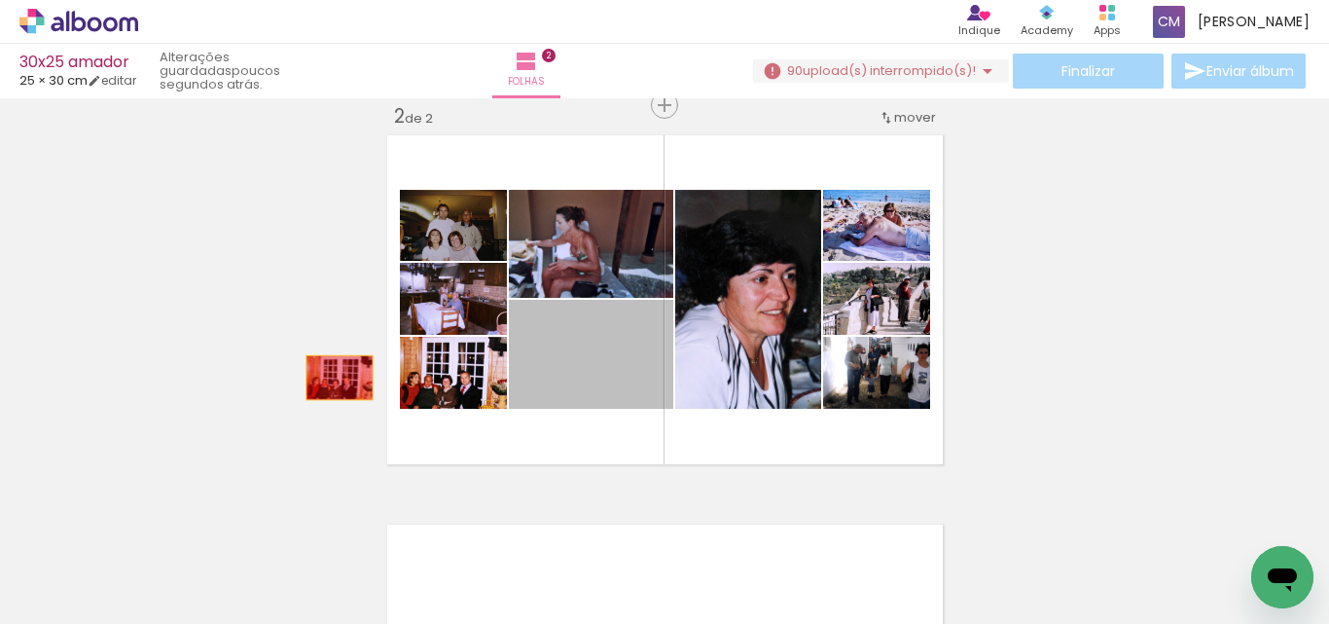
drag, startPoint x: 547, startPoint y: 372, endPoint x: 38, endPoint y: 373, distance: 508.9
click at [38, 373] on div "Inserir folha 1 de 2 Inserir folha 2 de 2" at bounding box center [664, 275] width 1329 height 1169
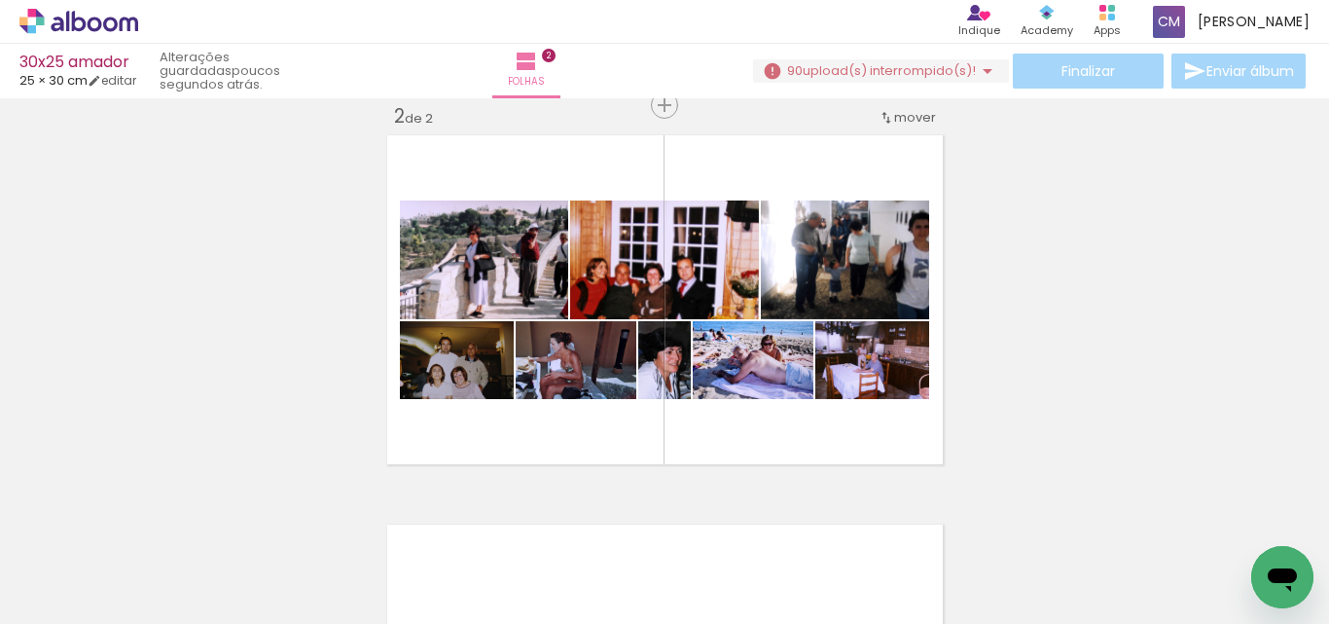
scroll to position [0, 1648]
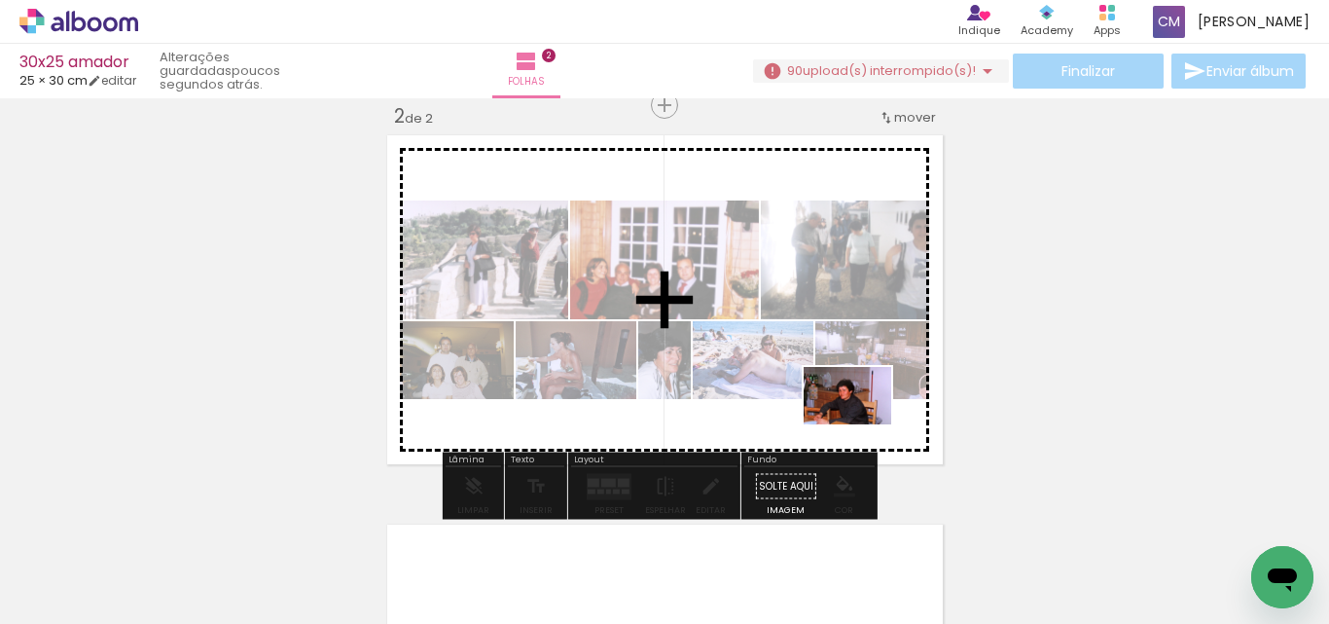
drag, startPoint x: 847, startPoint y: 570, endPoint x: 862, endPoint y: 425, distance: 145.8
click at [863, 419] on quentale-workspace at bounding box center [664, 312] width 1329 height 624
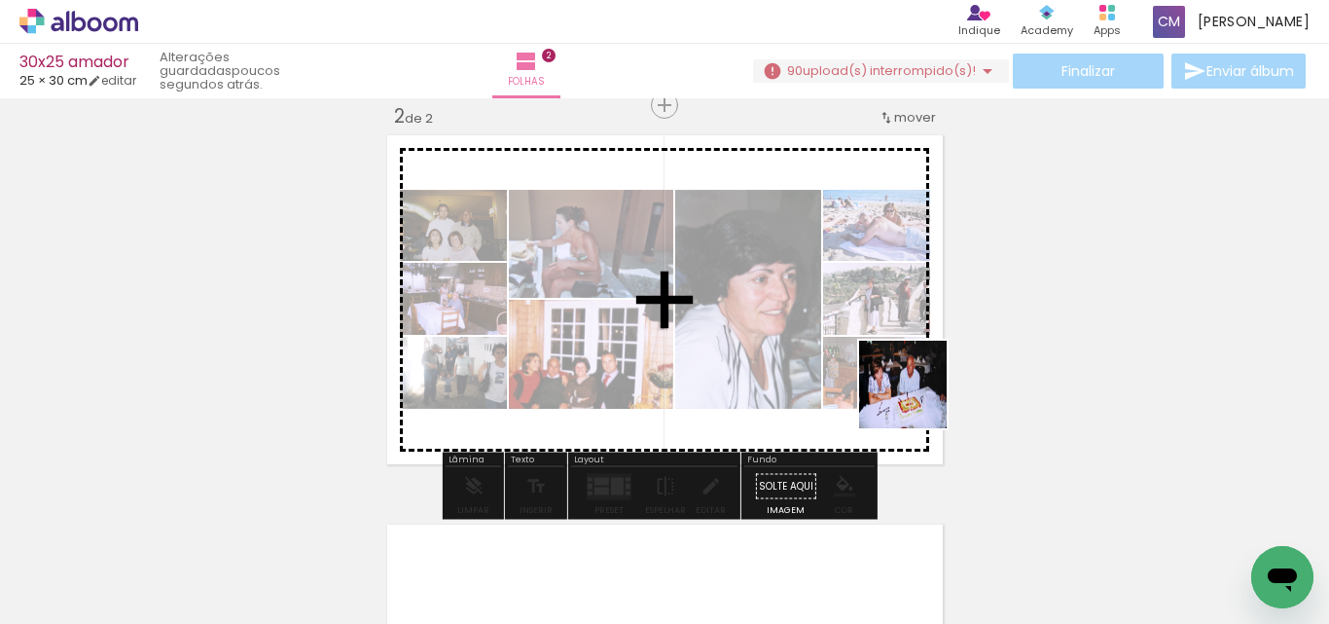
drag, startPoint x: 945, startPoint y: 571, endPoint x: 909, endPoint y: 357, distance: 217.1
click at [909, 357] on quentale-workspace at bounding box center [664, 312] width 1329 height 624
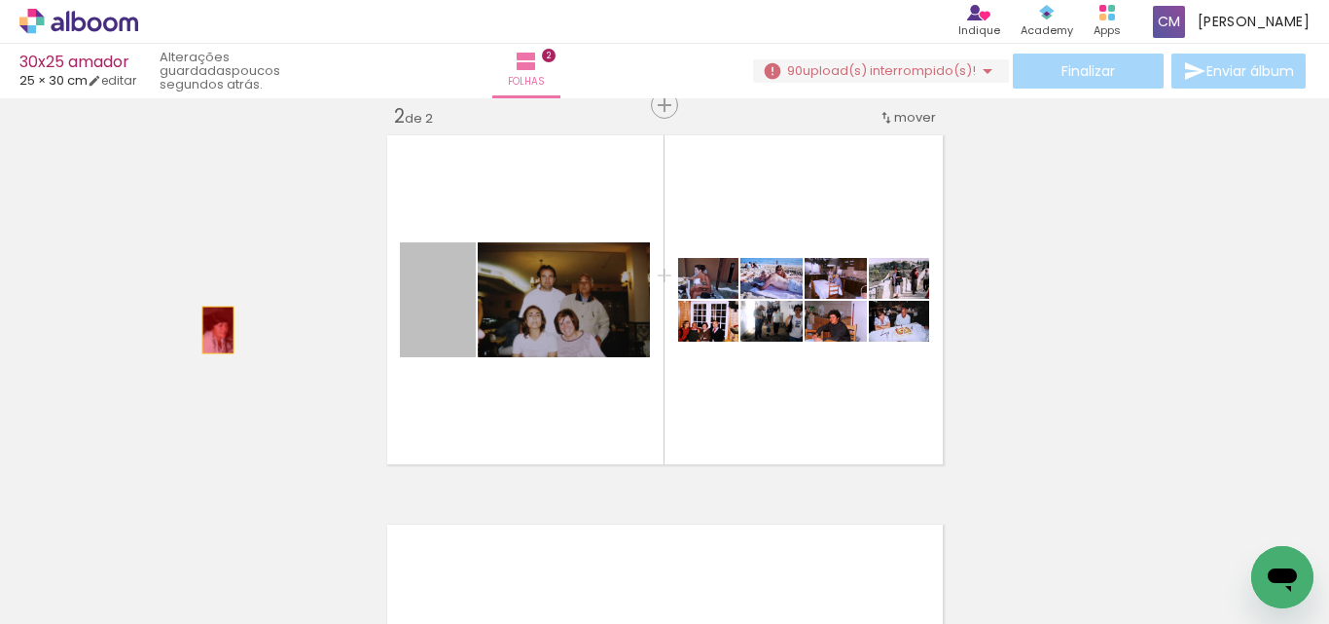
drag, startPoint x: 444, startPoint y: 343, endPoint x: 203, endPoint y: 330, distance: 240.7
click at [203, 330] on div "Inserir folha 1 de 2 Inserir folha 2 de 2" at bounding box center [664, 275] width 1329 height 1169
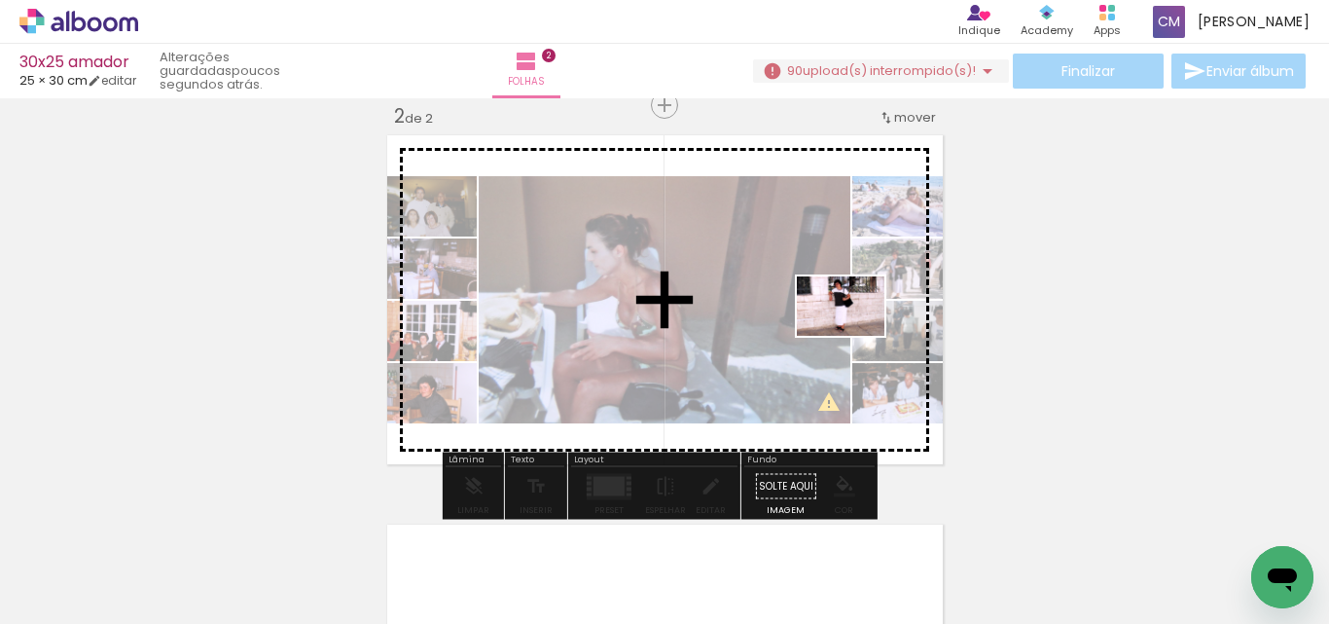
drag, startPoint x: 1178, startPoint y: 576, endPoint x: 1037, endPoint y: 495, distance: 162.6
click at [826, 324] on quentale-workspace at bounding box center [664, 312] width 1329 height 624
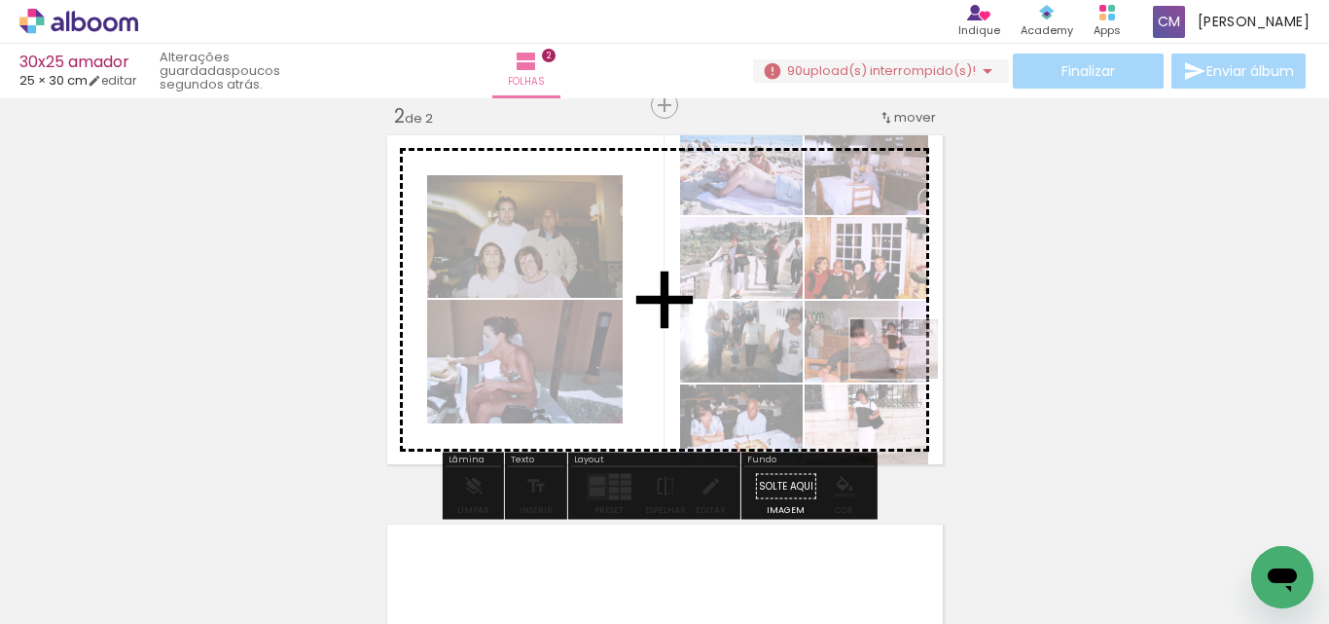
drag, startPoint x: 1213, startPoint y: 584, endPoint x: 849, endPoint y: 345, distance: 435.9
click at [857, 345] on quentale-workspace at bounding box center [664, 312] width 1329 height 624
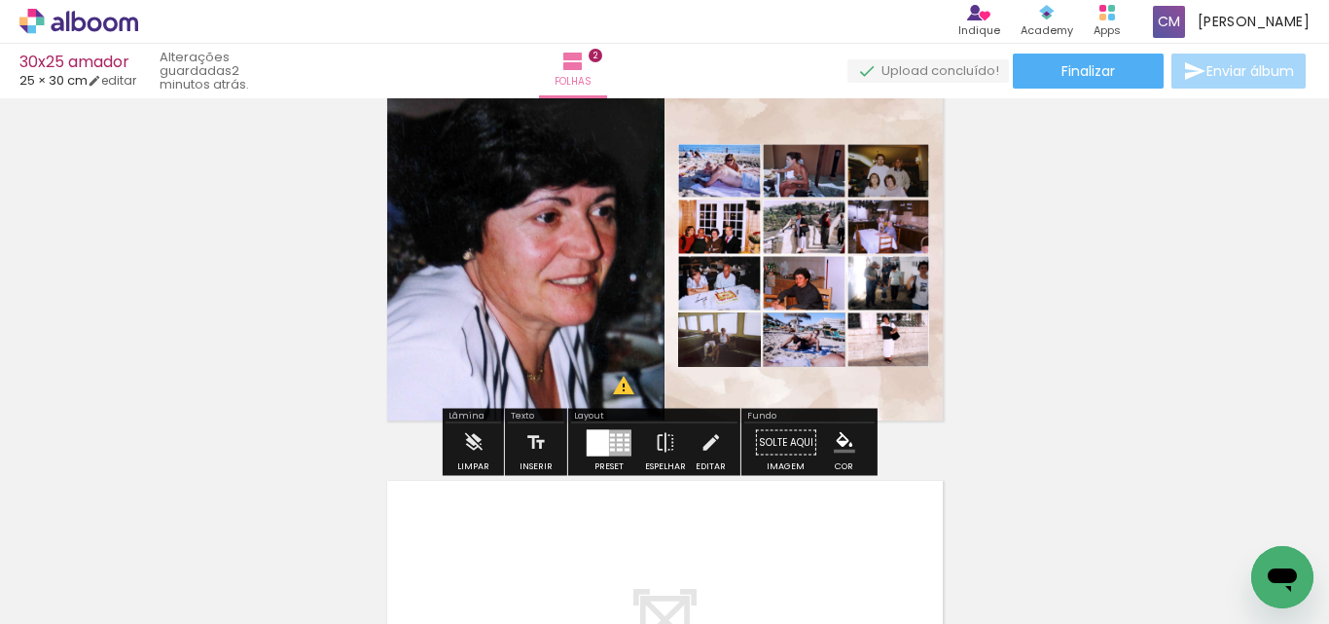
scroll to position [451, 0]
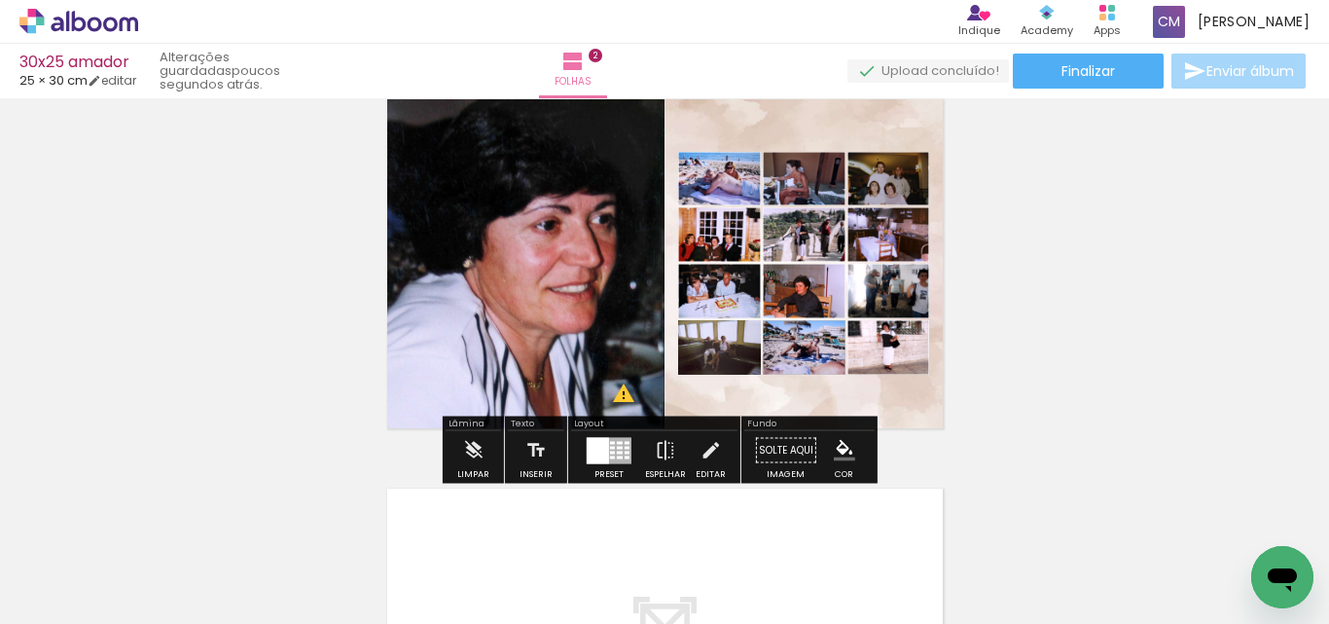
click at [906, 419] on paper-item at bounding box center [908, 417] width 35 height 14
click at [900, 489] on iron-icon "color picker" at bounding box center [910, 495] width 23 height 18
click at [913, 332] on paper-item "#ffffff" at bounding box center [913, 326] width 19 height 19
click at [818, 491] on iron-icon "color picker" at bounding box center [825, 495] width 23 height 18
click at [831, 323] on paper-item "#ffffff" at bounding box center [828, 326] width 19 height 19
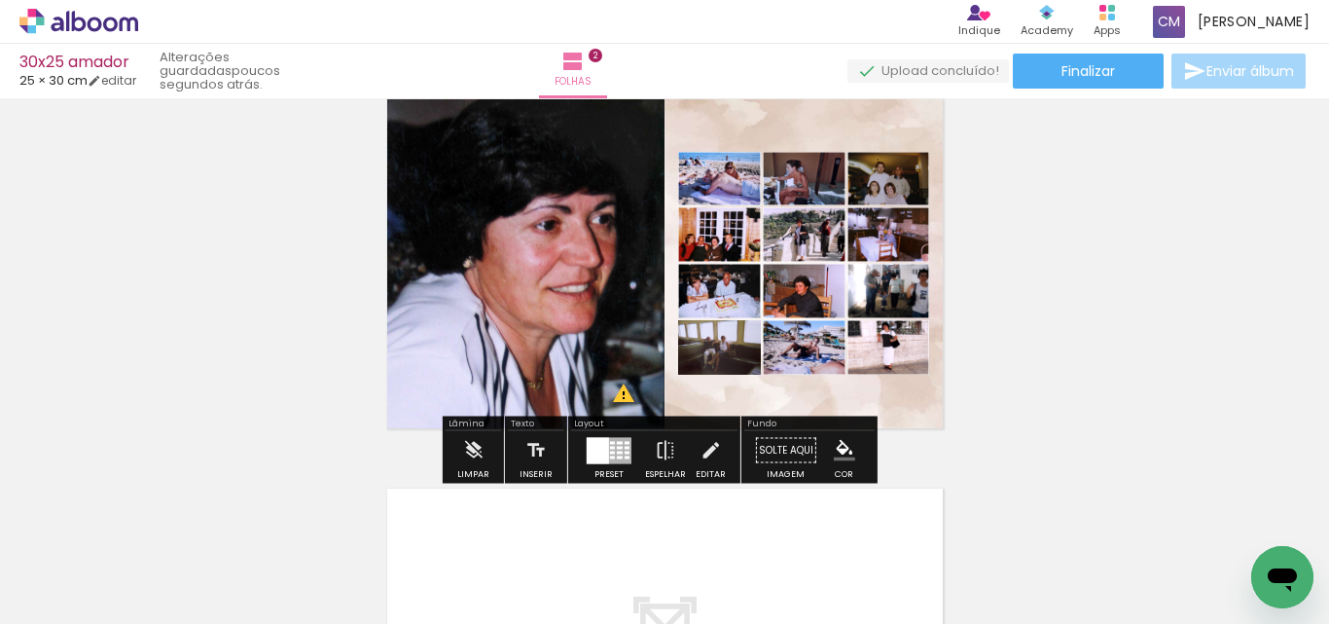
click at [732, 412] on paper-item at bounding box center [739, 417] width 35 height 14
click at [732, 489] on iron-icon "color picker" at bounding box center [741, 495] width 23 height 18
click at [749, 323] on paper-item "#ffffff" at bounding box center [744, 326] width 19 height 19
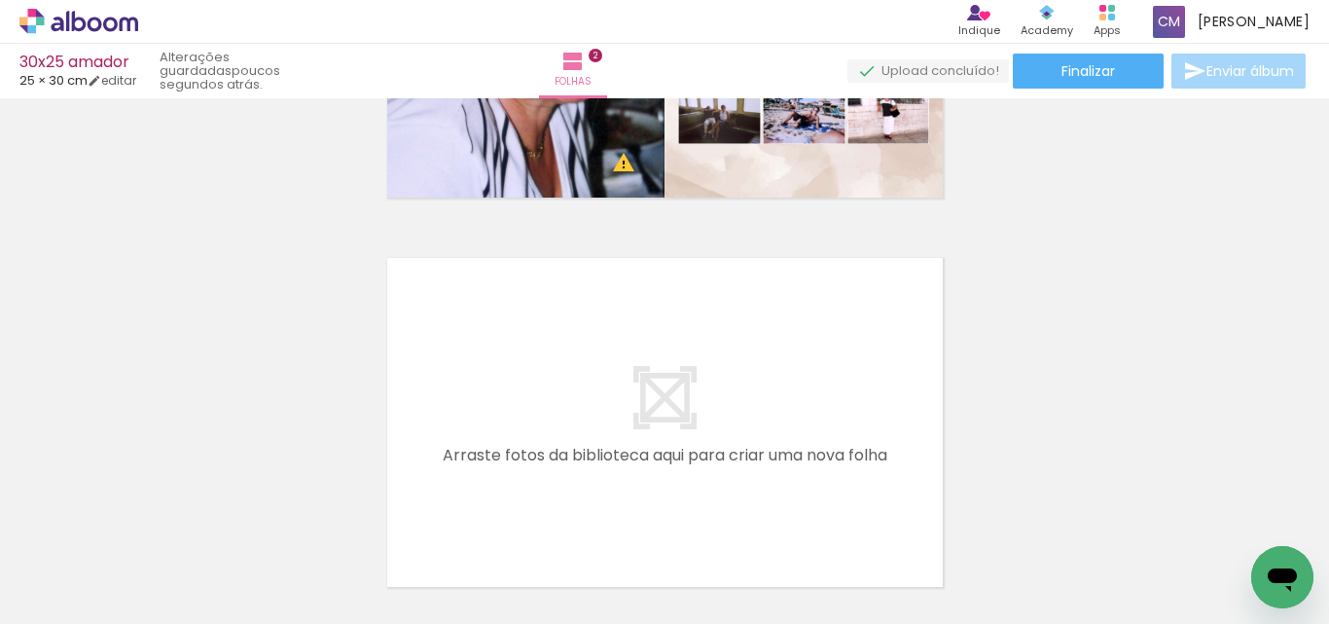
scroll to position [0, 2327]
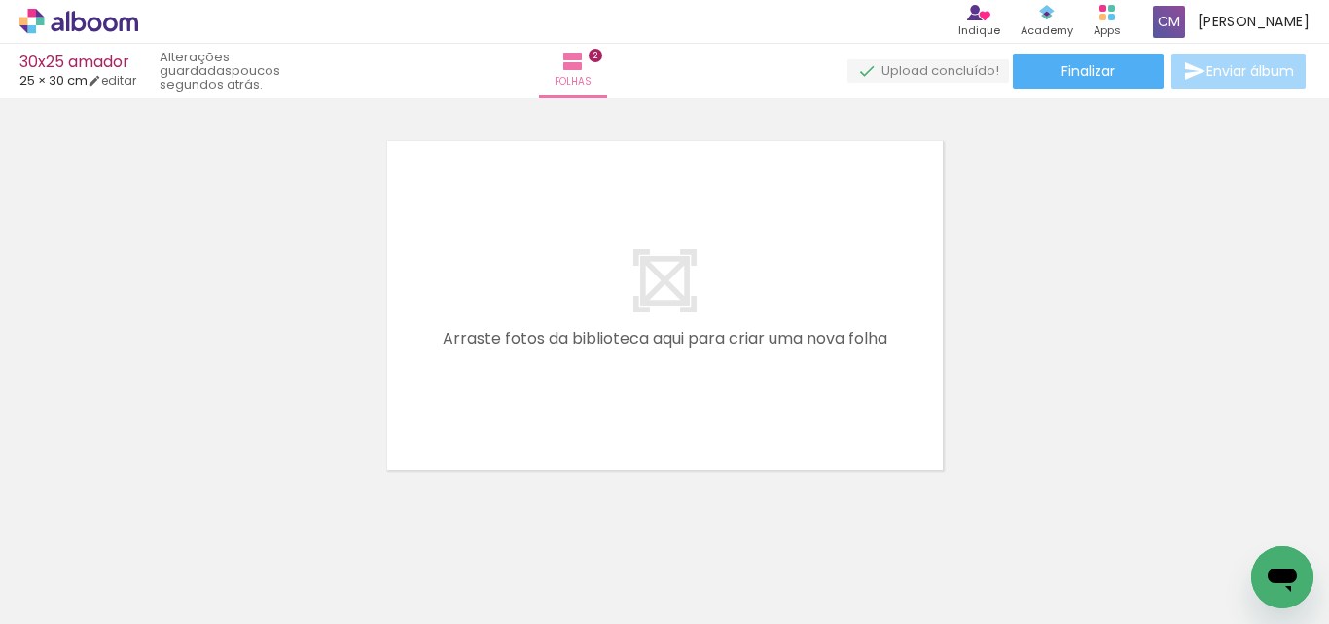
scroll to position [800, 0]
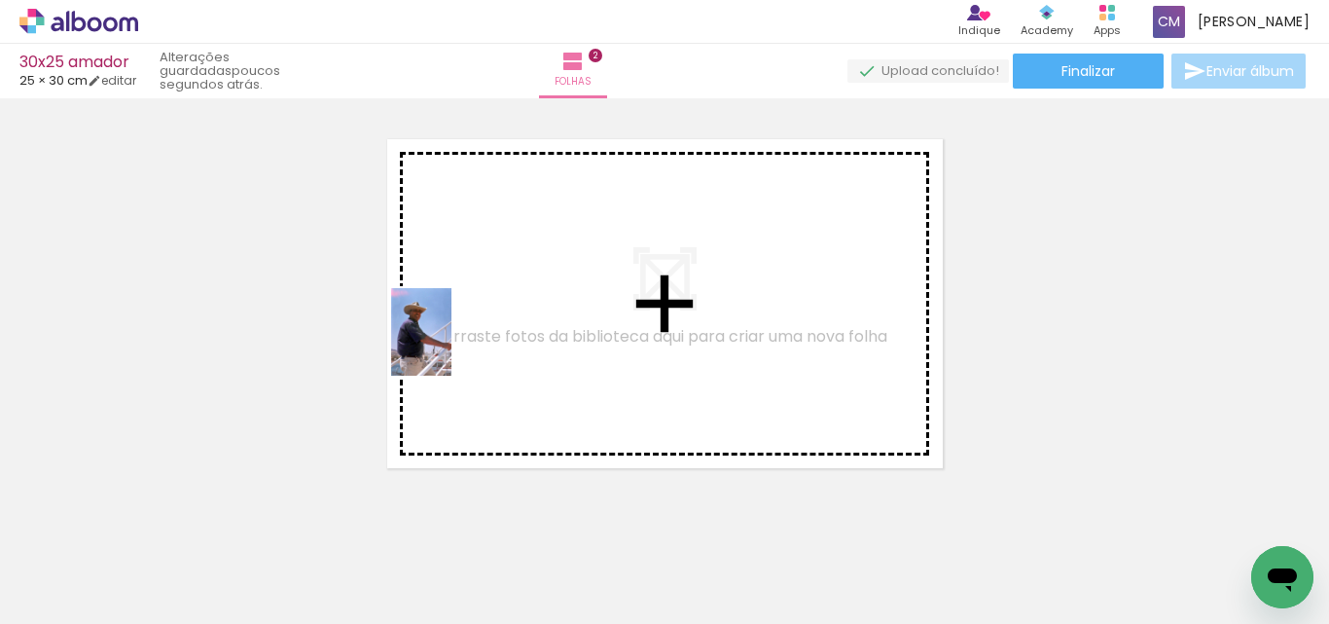
drag, startPoint x: 371, startPoint y: 561, endPoint x: 453, endPoint y: 307, distance: 268.0
click at [453, 300] on quentale-workspace at bounding box center [664, 312] width 1329 height 624
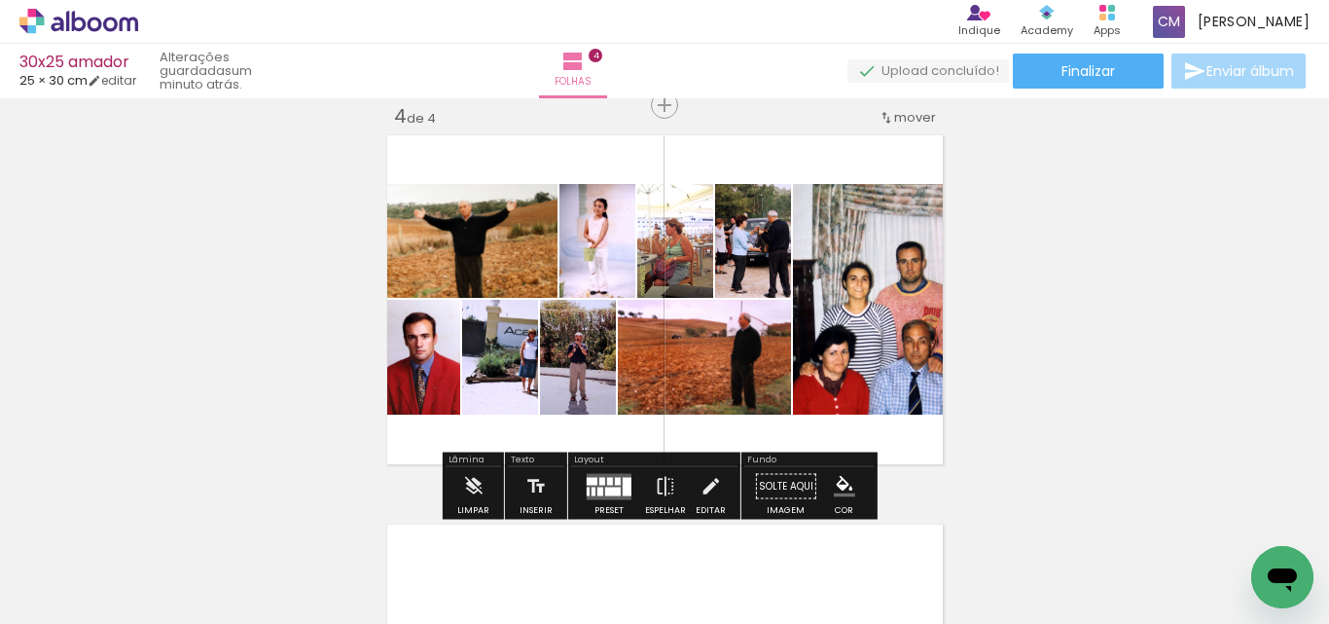
scroll to position [0, 4612]
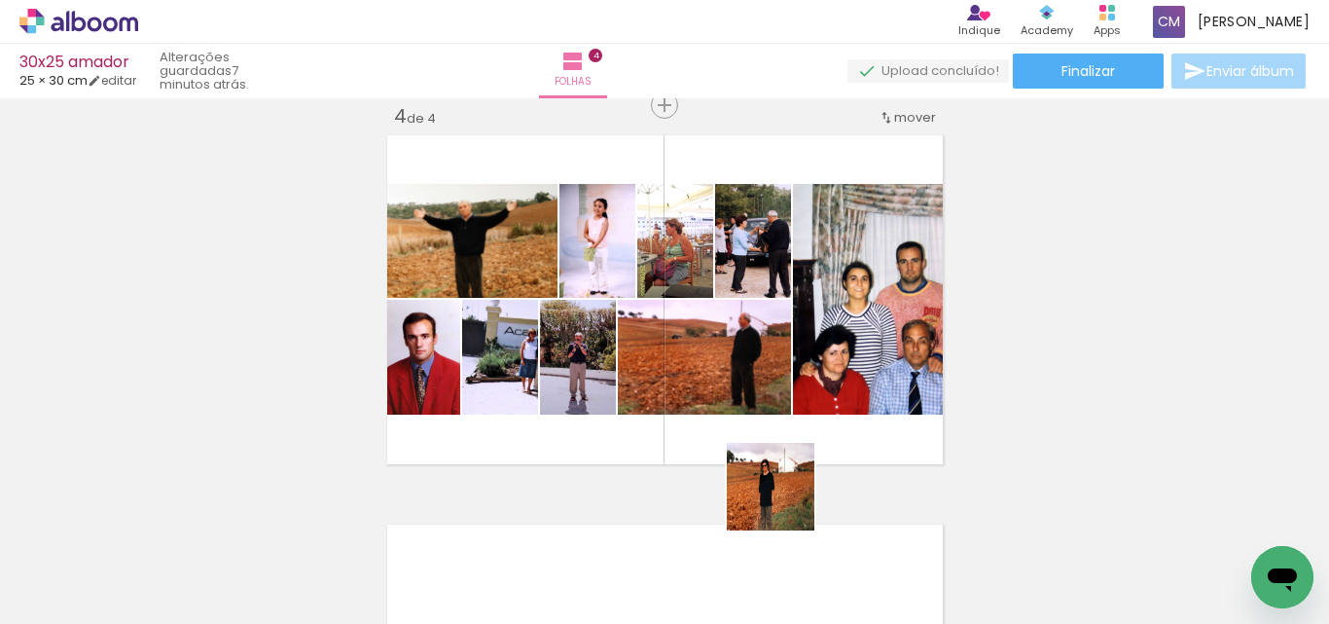
drag, startPoint x: 800, startPoint y: 562, endPoint x: 1257, endPoint y: 415, distance: 480.4
click at [741, 409] on quentale-workspace at bounding box center [664, 312] width 1329 height 624
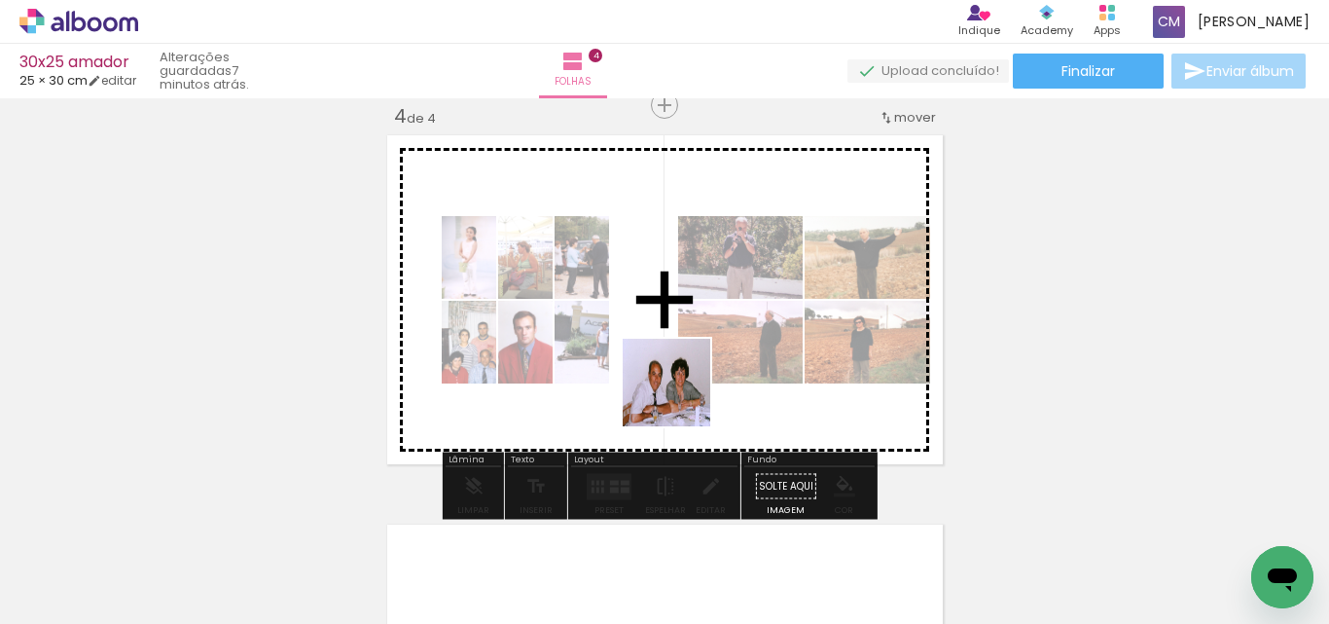
drag, startPoint x: 940, startPoint y: 554, endPoint x: 1328, endPoint y: 356, distance: 435.6
click at [663, 372] on quentale-workspace at bounding box center [664, 312] width 1329 height 624
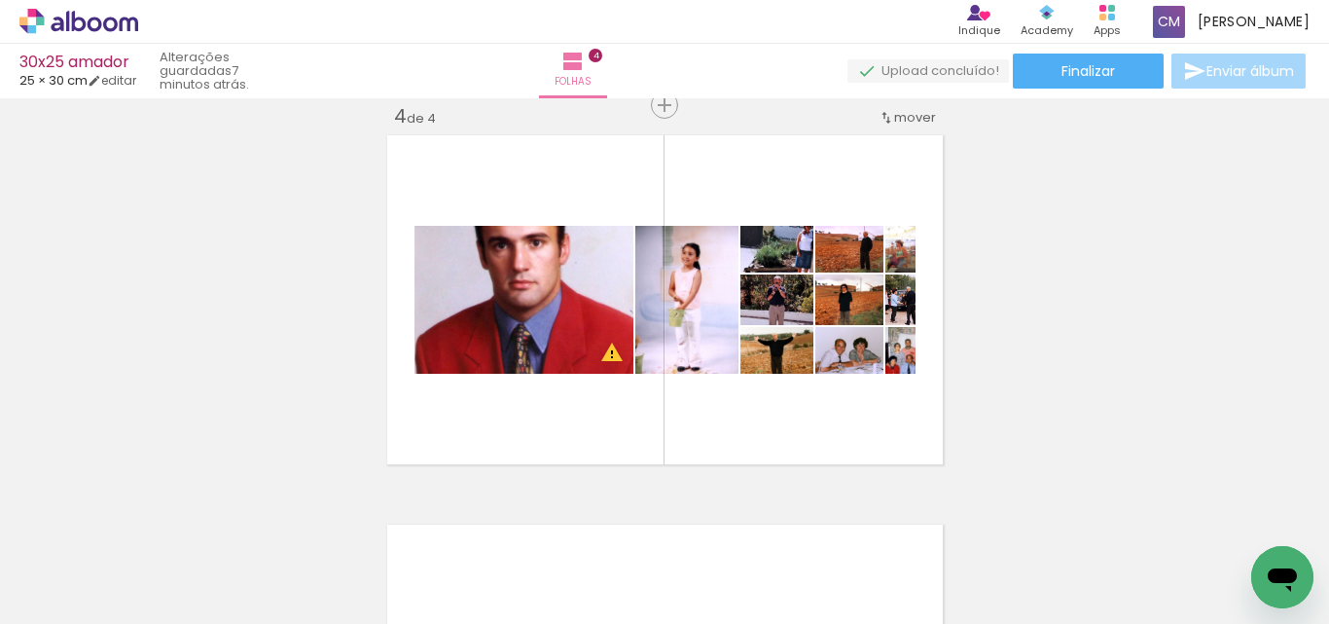
scroll to position [0, 6251]
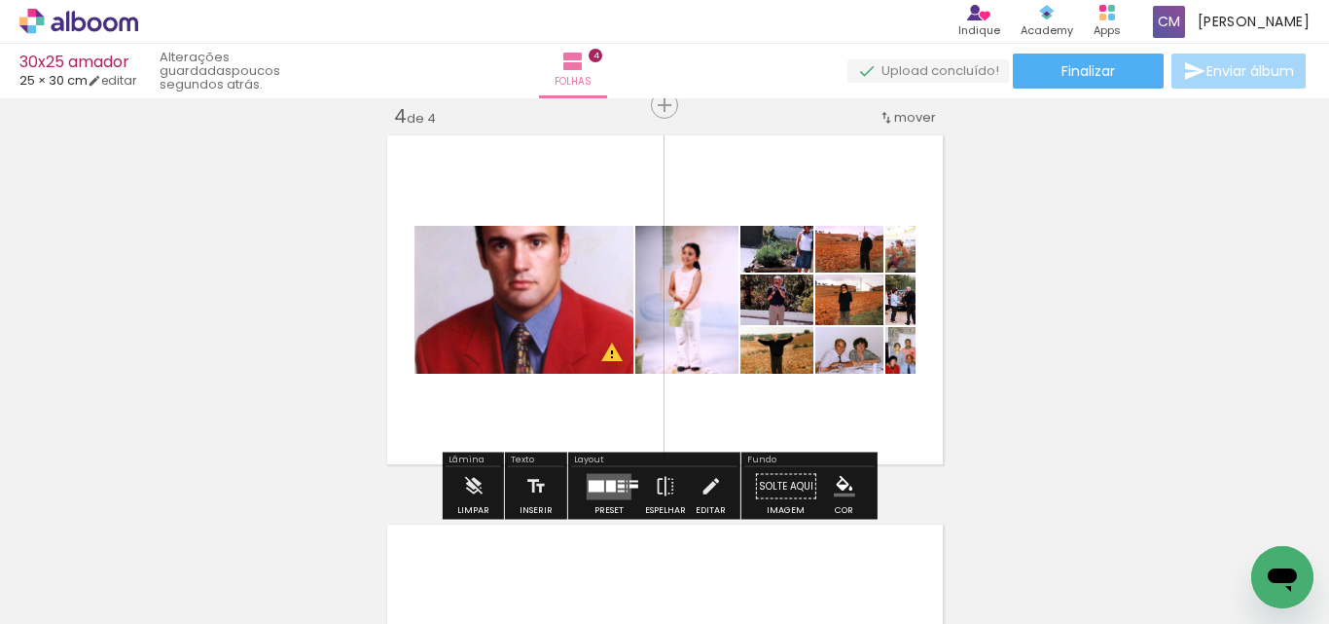
click at [603, 469] on div at bounding box center [609, 486] width 53 height 39
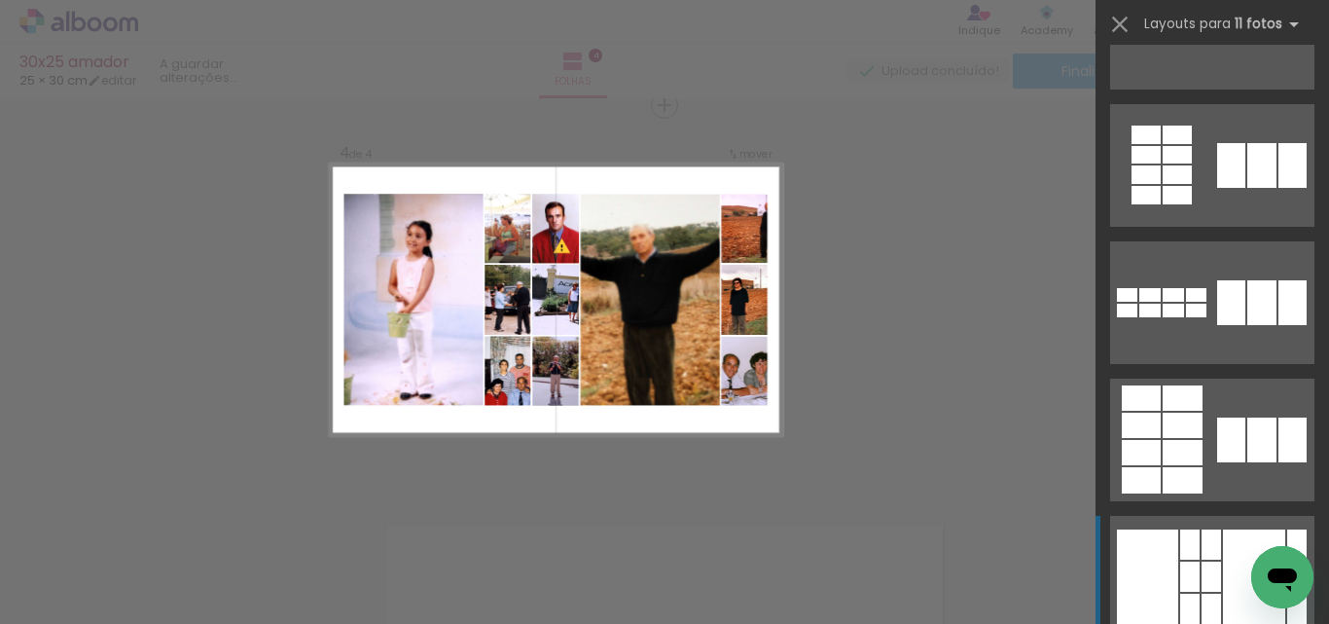
scroll to position [1070, 0]
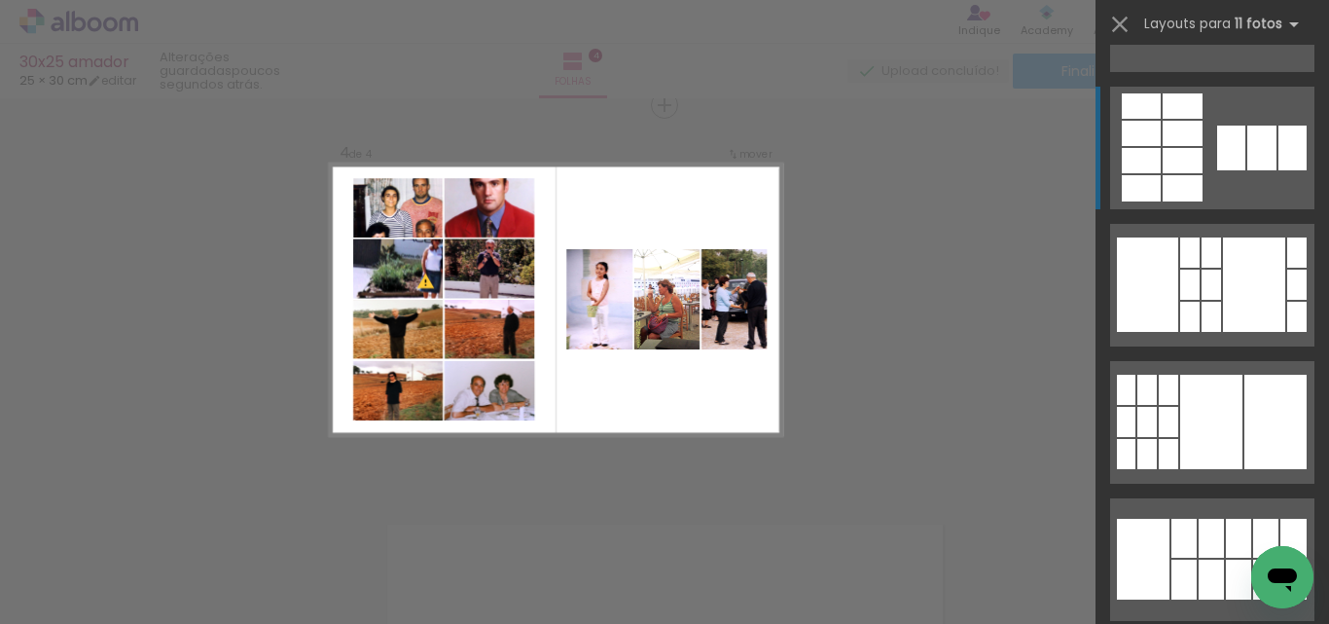
click at [1122, 158] on div at bounding box center [1141, 160] width 39 height 25
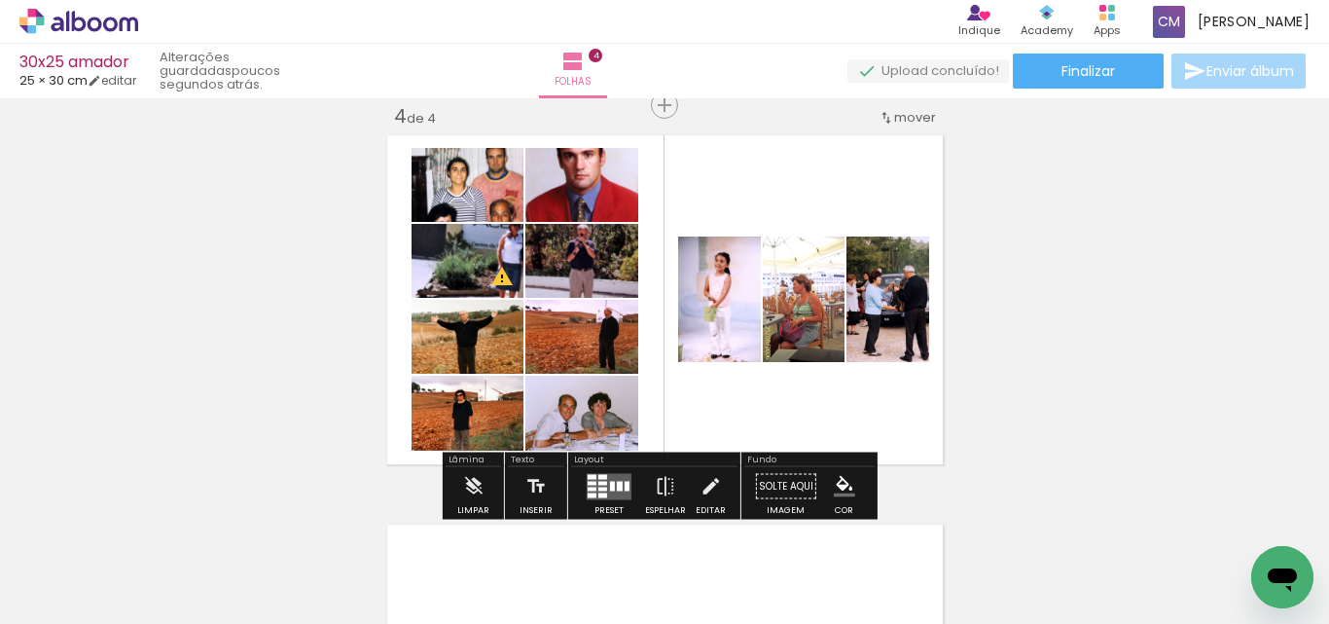
scroll to position [0, 6251]
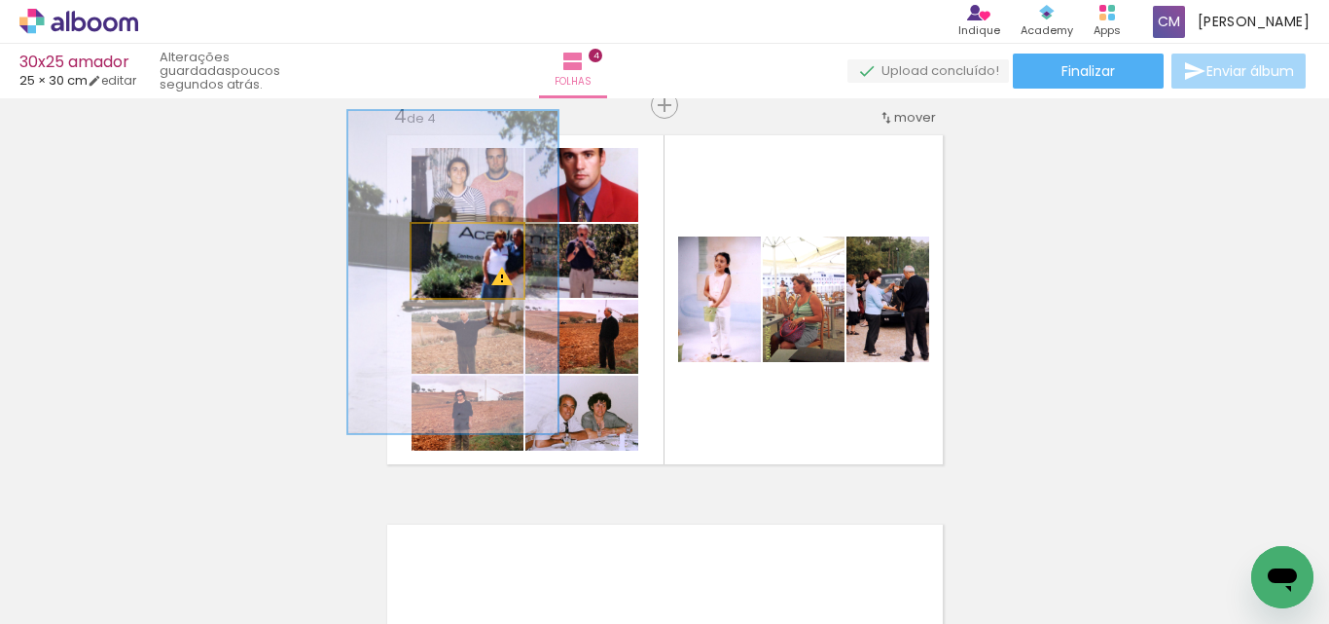
drag, startPoint x: 509, startPoint y: 281, endPoint x: 494, endPoint y: 293, distance: 18.7
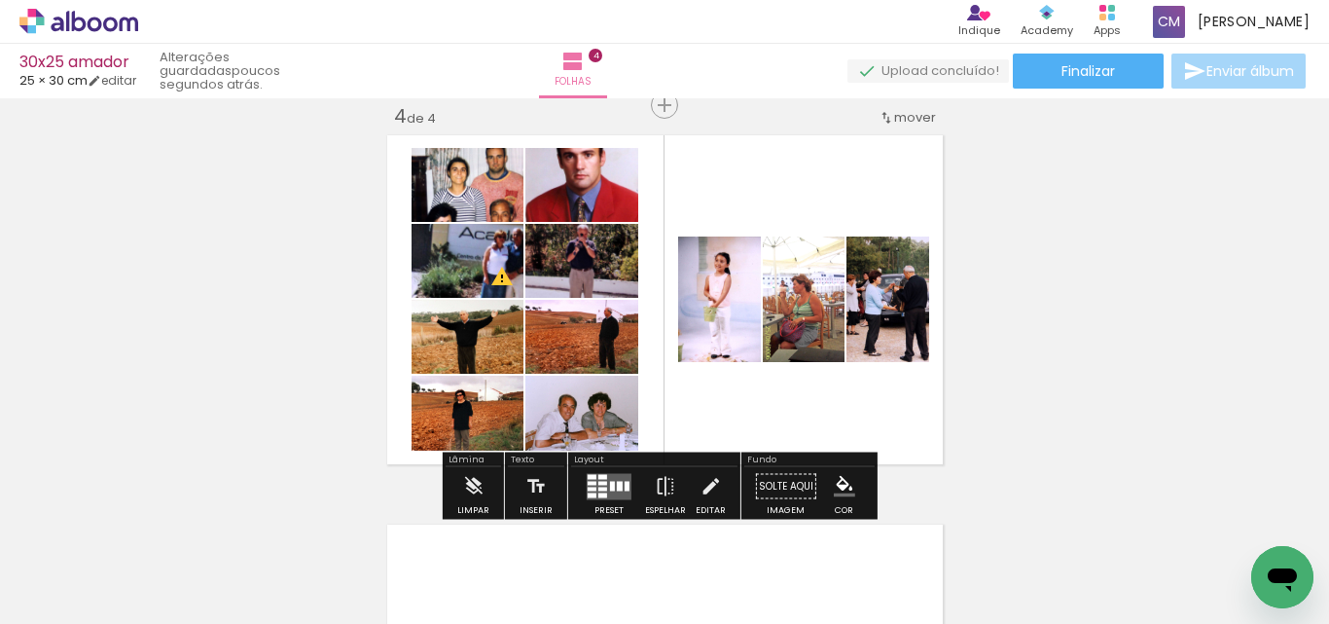
click at [475, 277] on div at bounding box center [472, 274] width 23 height 19
click at [604, 484] on quentale-layouter at bounding box center [609, 486] width 45 height 26
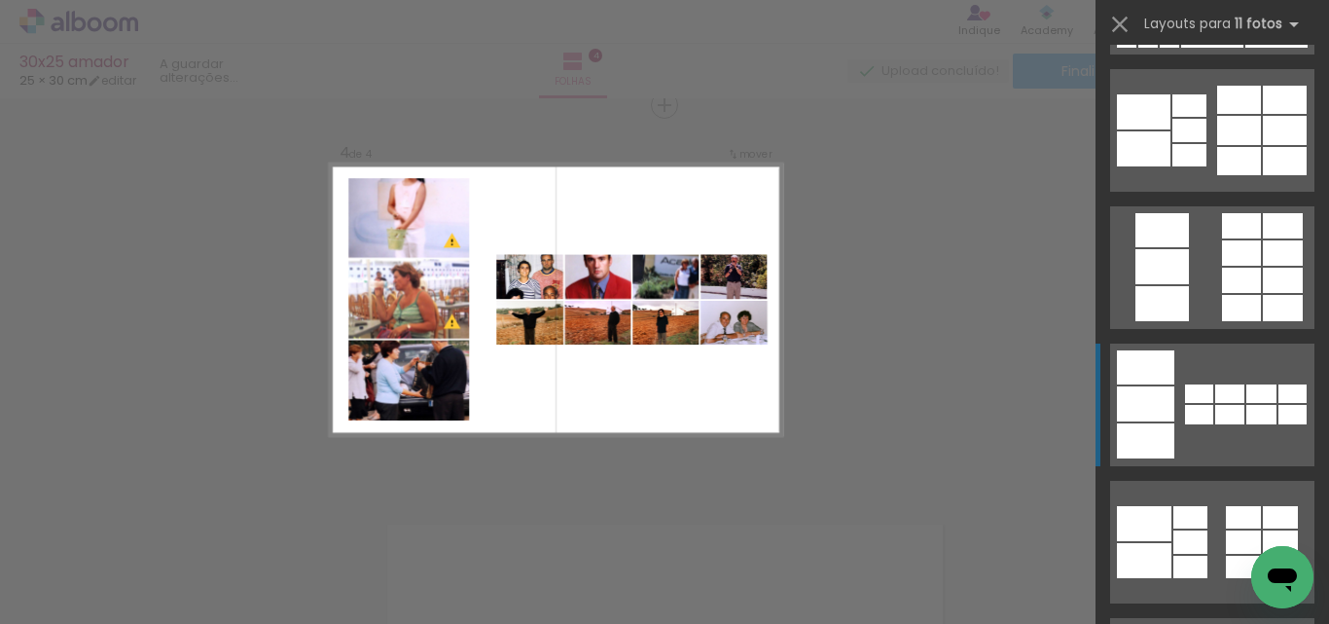
scroll to position [2655, 0]
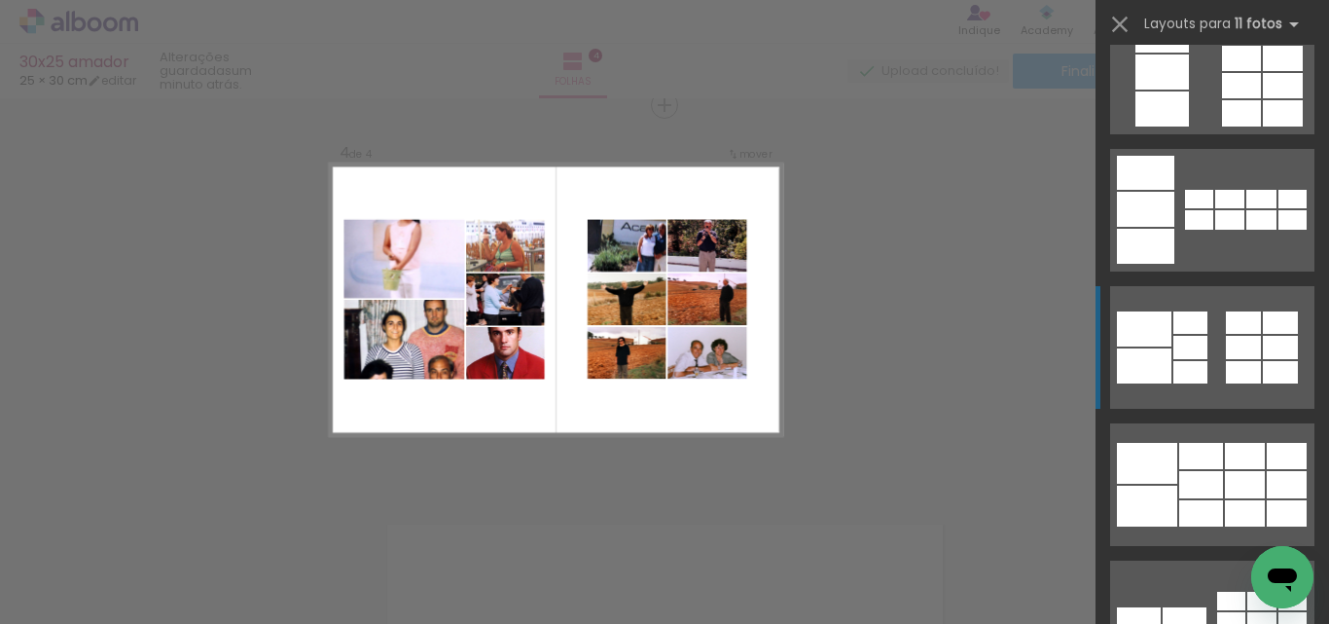
click at [1145, 320] on div at bounding box center [1144, 328] width 54 height 35
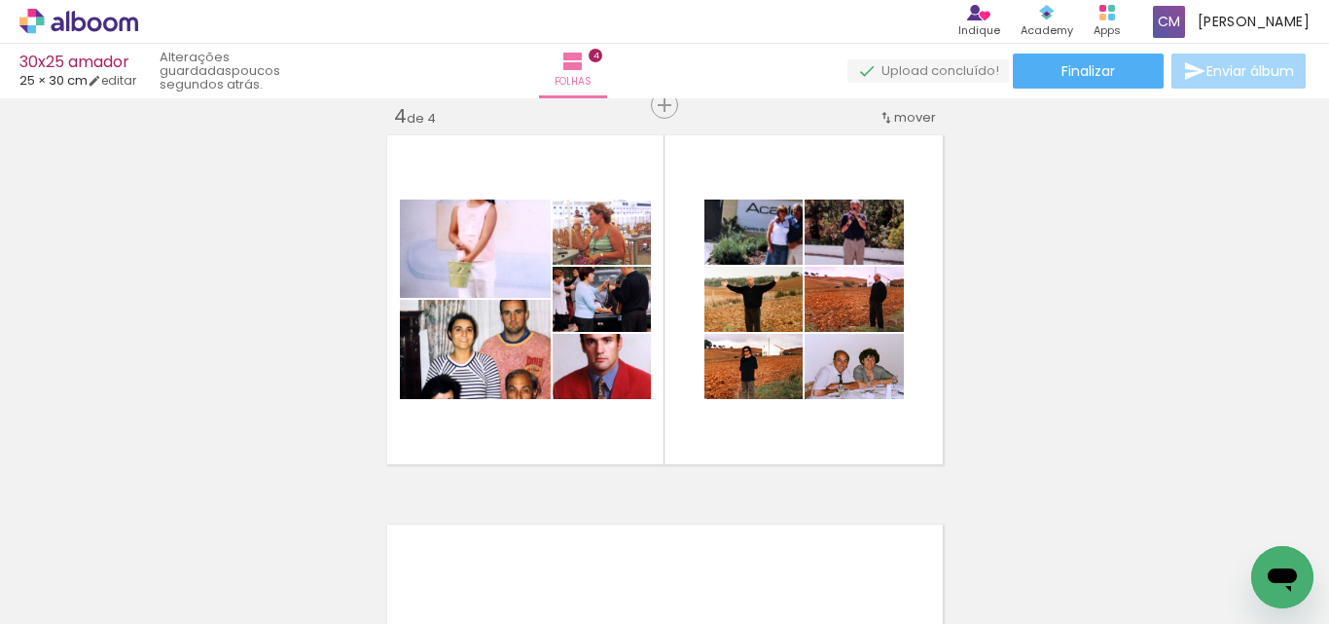
scroll to position [0, 5653]
